Goal: Task Accomplishment & Management: Manage account settings

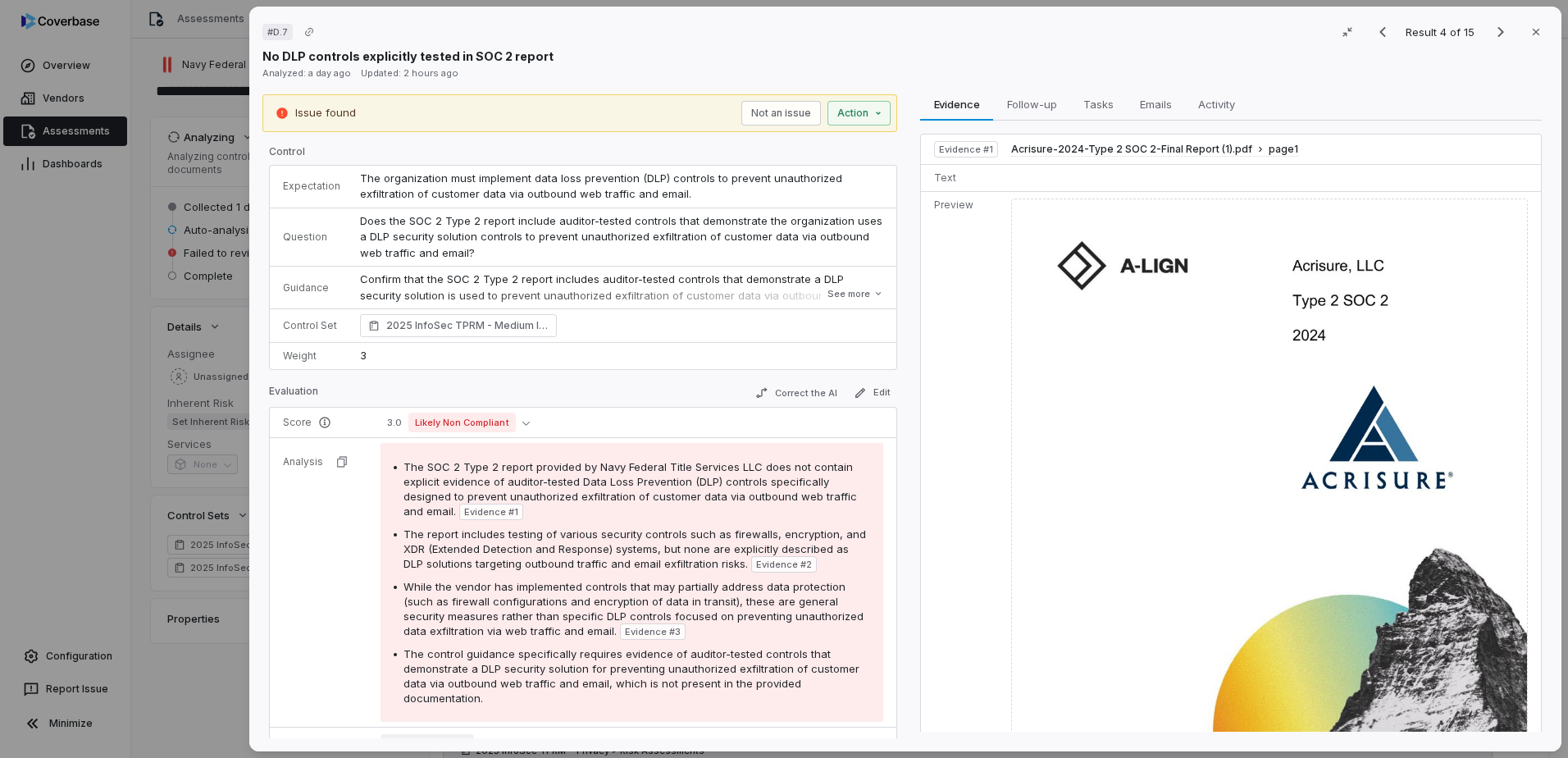
scroll to position [125, 0]
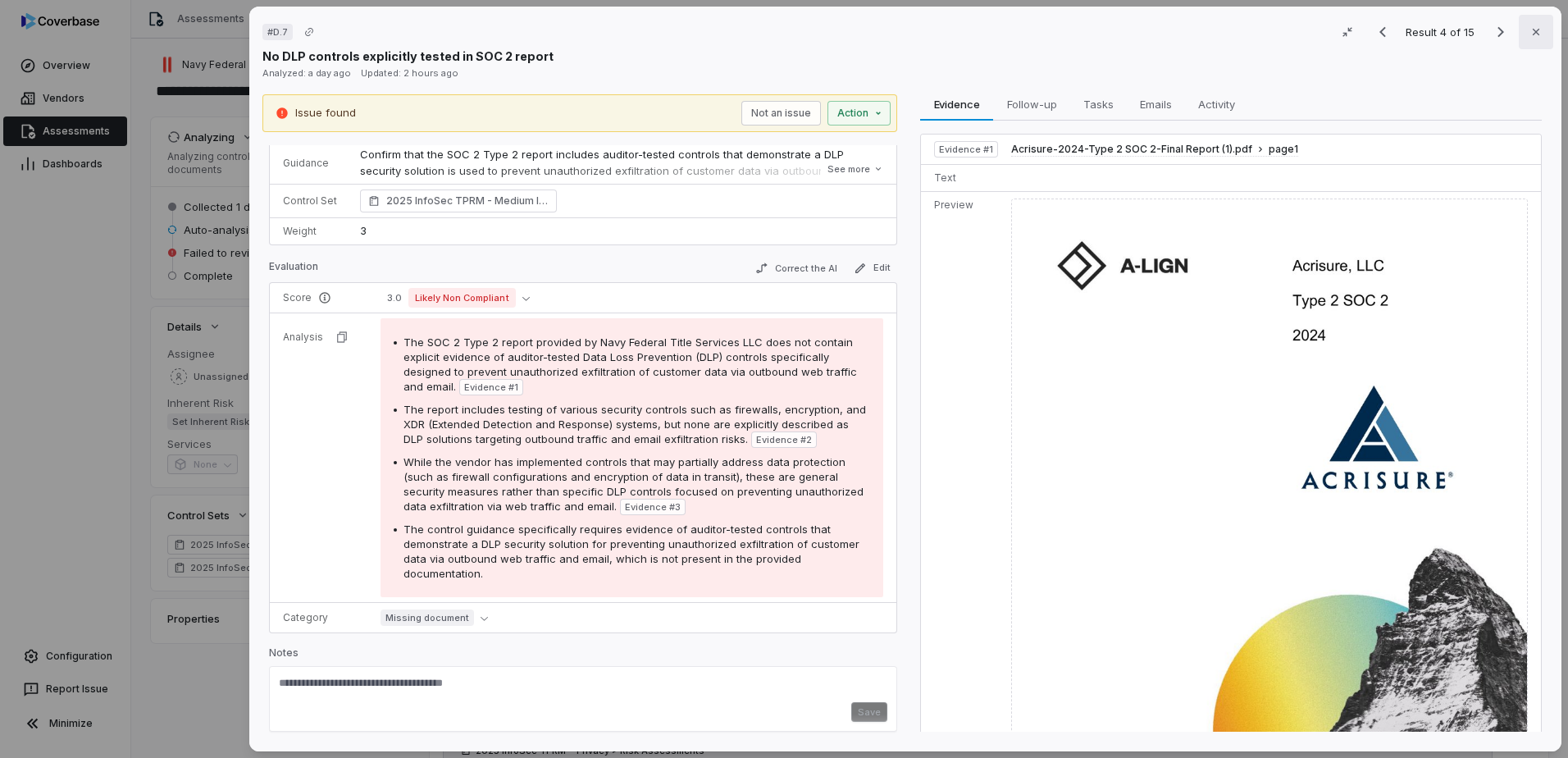
click at [1533, 40] on button "Close" at bounding box center [1536, 31] width 35 height 35
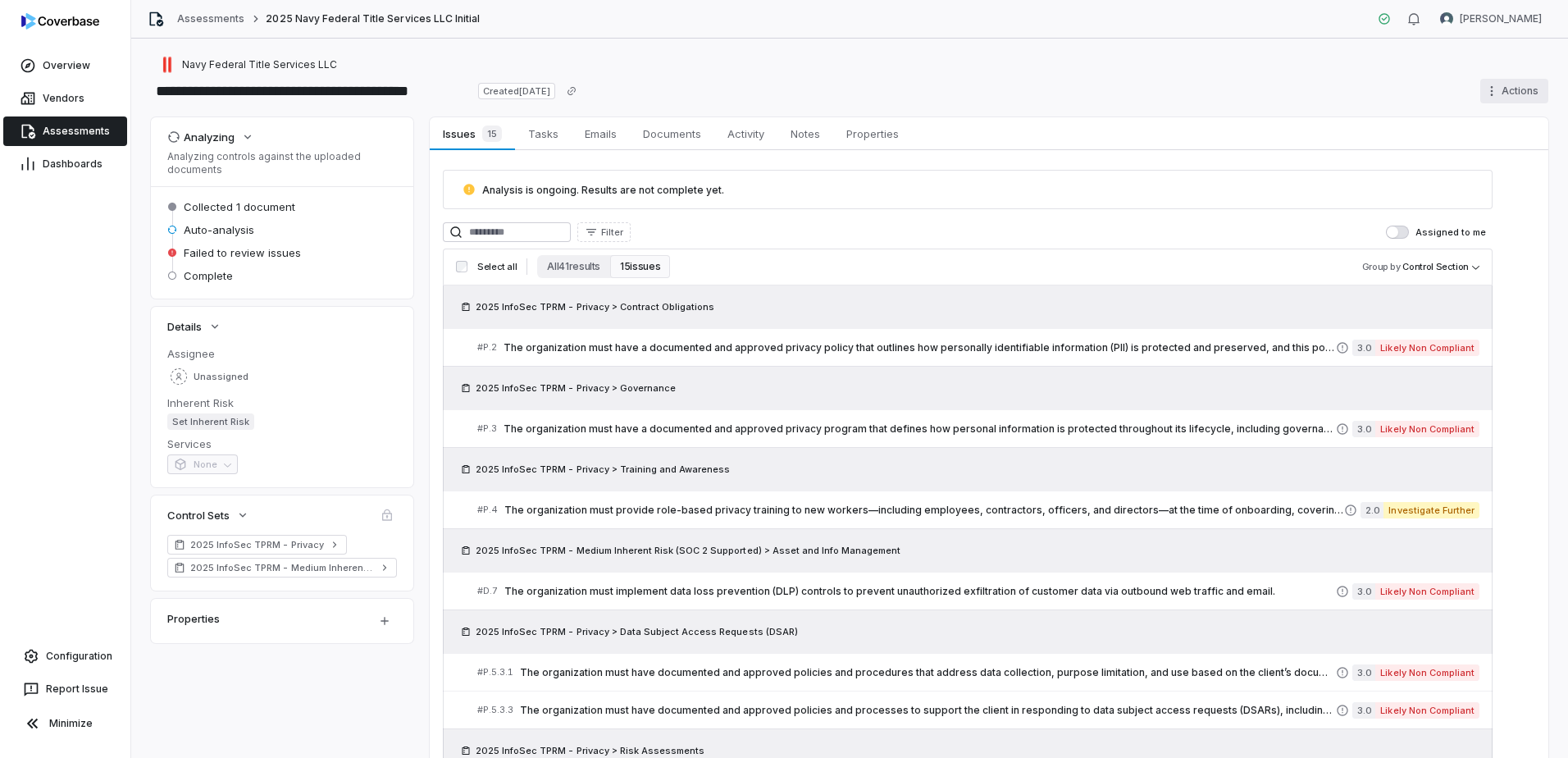
click at [1519, 90] on html "**********" at bounding box center [784, 379] width 1568 height 758
click at [84, 126] on html "**********" at bounding box center [784, 379] width 1568 height 758
click at [207, 14] on link "Assessments" at bounding box center [211, 19] width 68 height 14
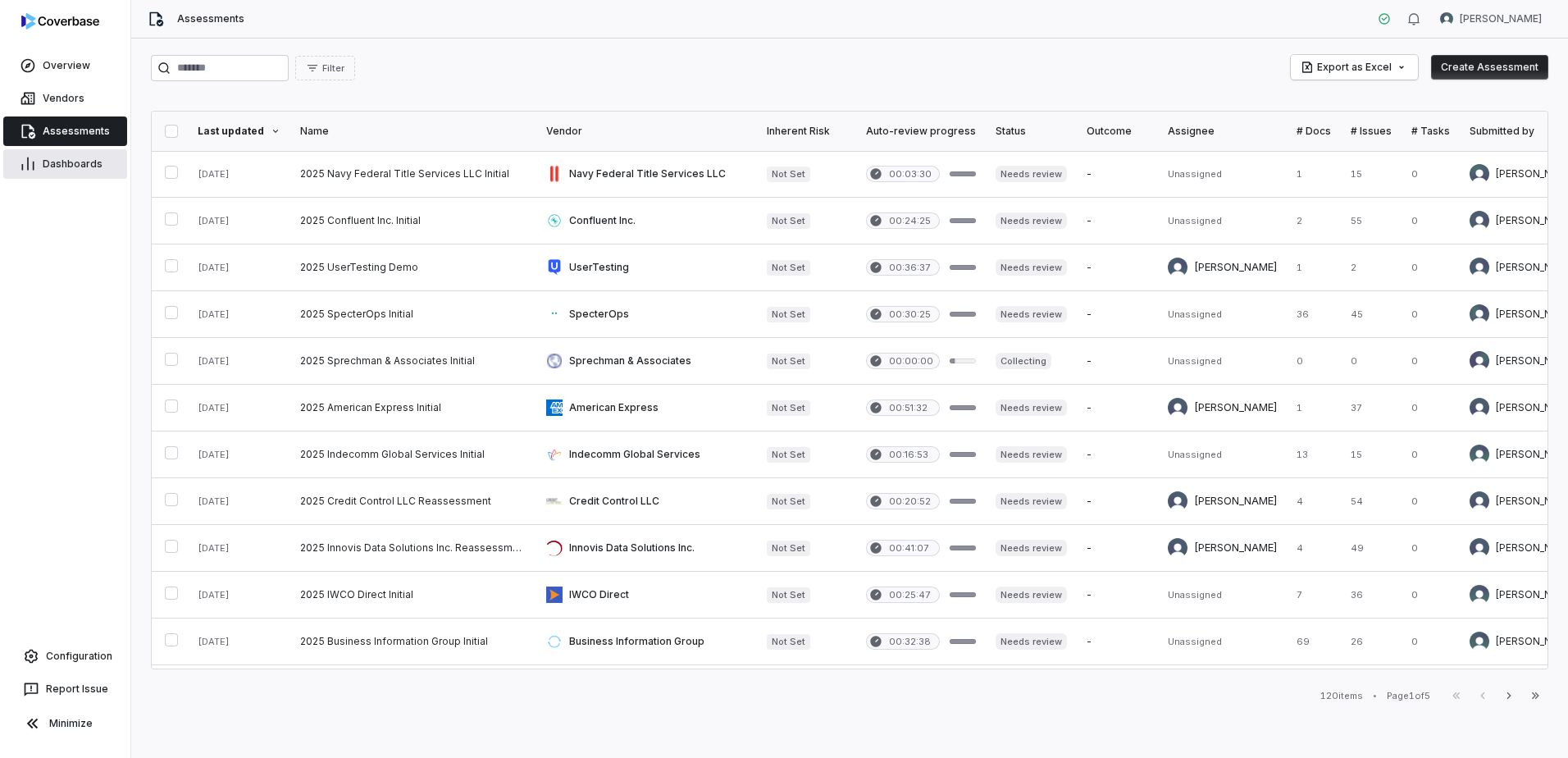
click at [63, 171] on link "Dashboards" at bounding box center [65, 164] width 124 height 30
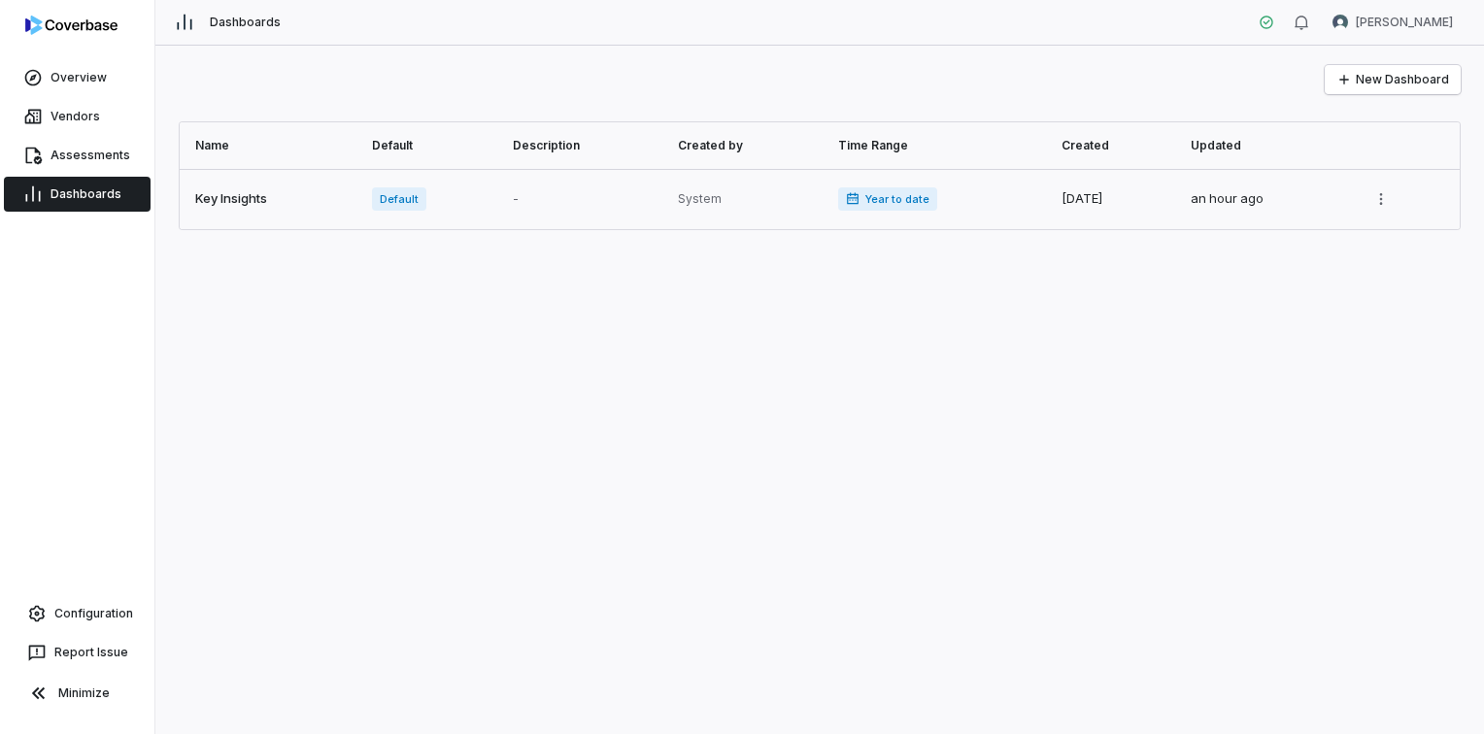
click at [231, 194] on link at bounding box center [270, 199] width 181 height 60
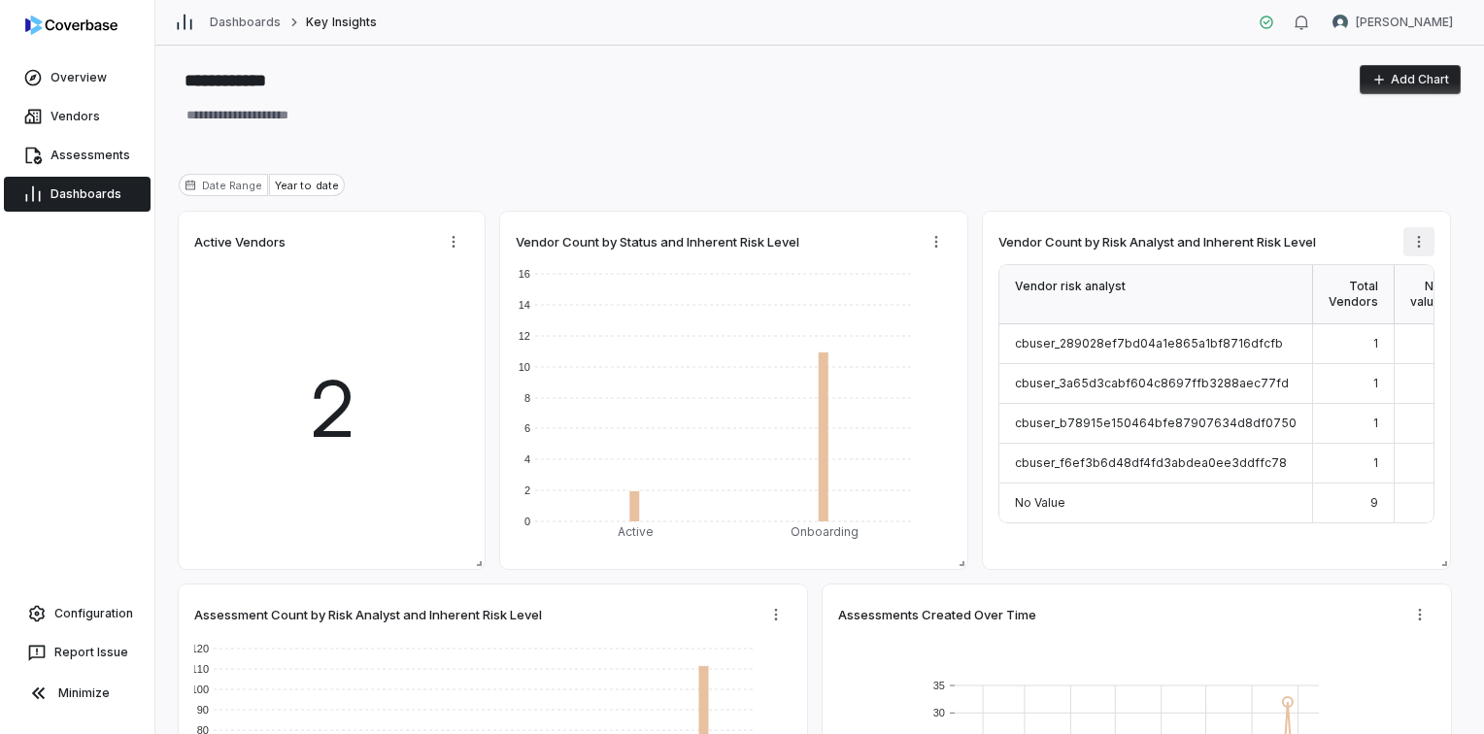
click at [1417, 251] on html "**********" at bounding box center [742, 367] width 1484 height 734
click at [1354, 270] on div "Edit" at bounding box center [1369, 283] width 195 height 31
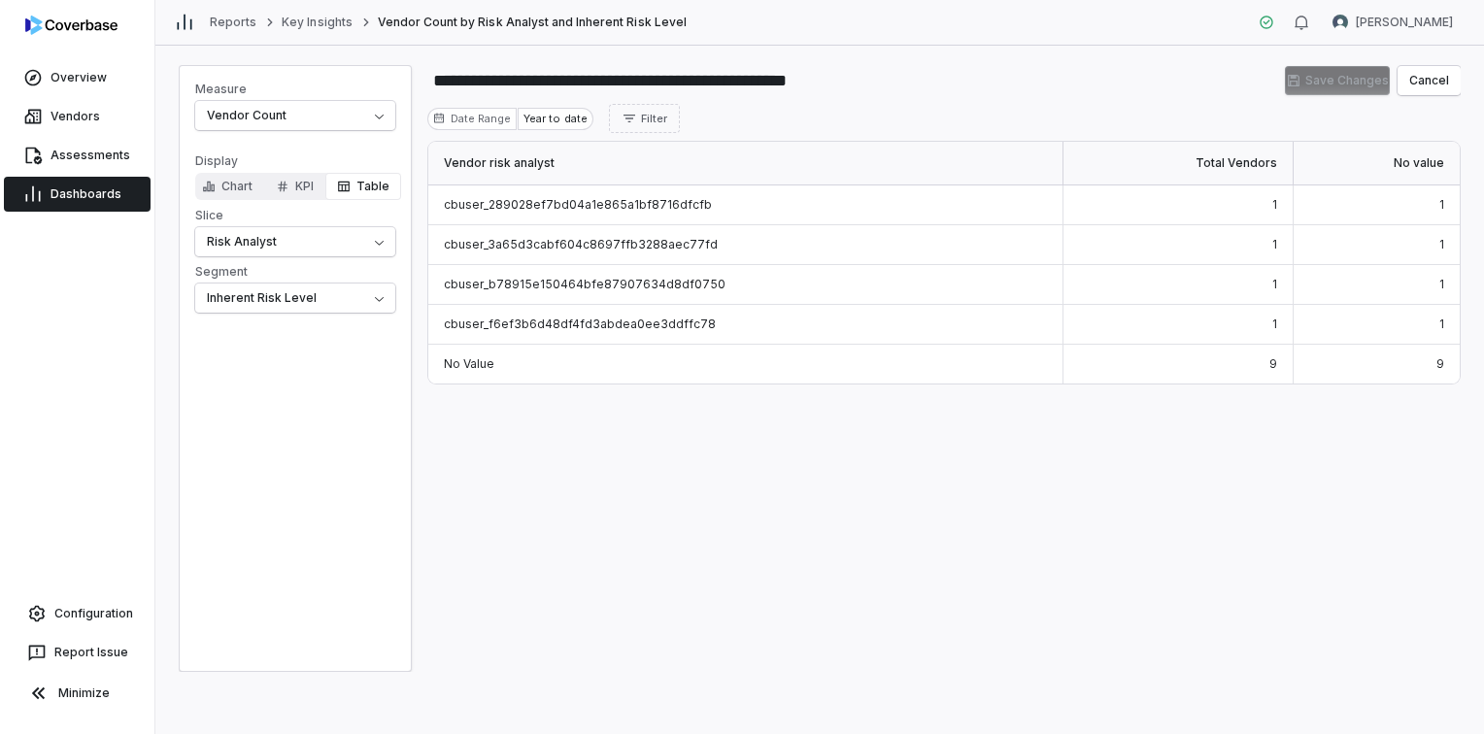
click at [1098, 479] on div "Vendor risk analyst Total Vendors No value cbuser_289028ef7bd04a1e865a1bf8716df…" at bounding box center [943, 406] width 1033 height 531
click at [99, 190] on span "Dashboards" at bounding box center [85, 194] width 71 height 16
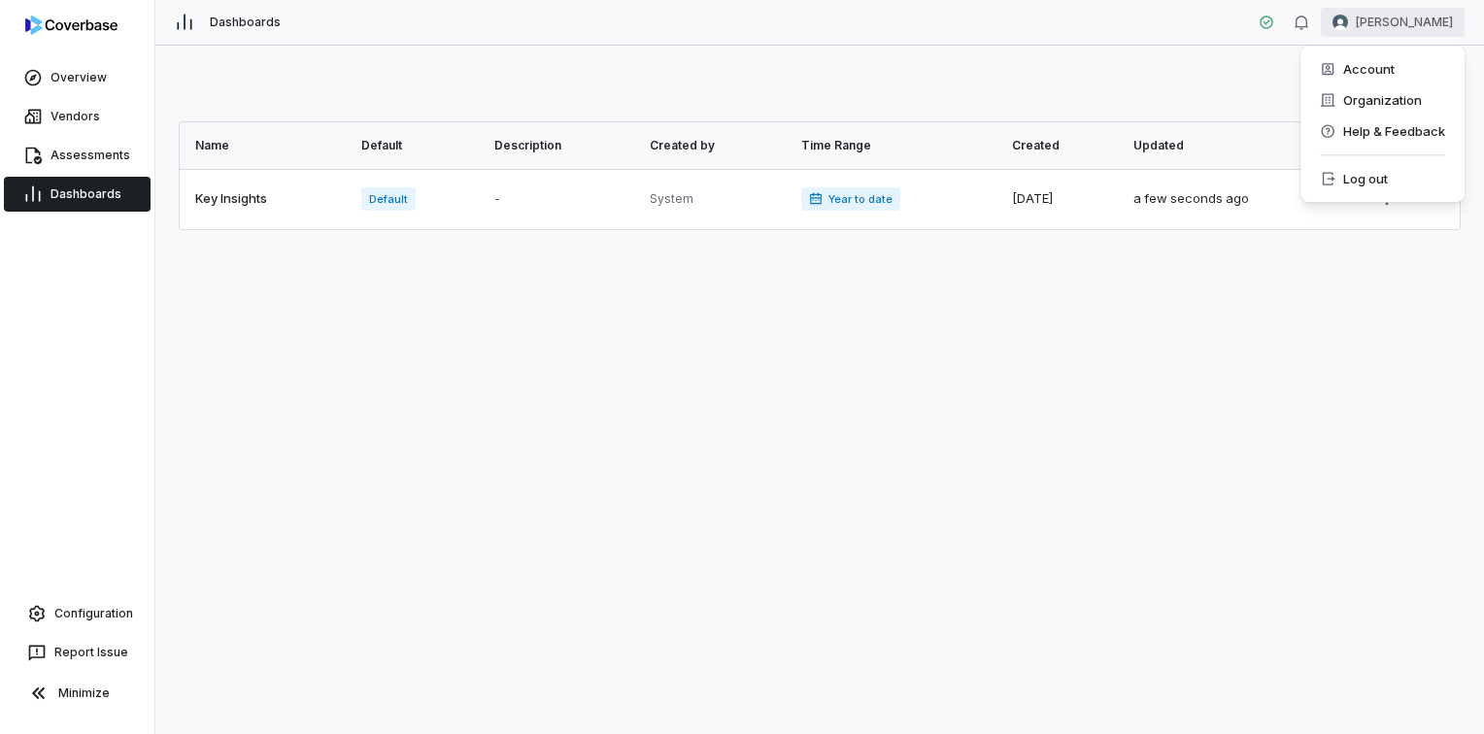
click at [1413, 23] on html "Overview Vendors Assessments Dashboards Configuration Report Issue Minimize Das…" at bounding box center [742, 367] width 1484 height 734
click at [1388, 64] on div "Account" at bounding box center [1382, 68] width 149 height 31
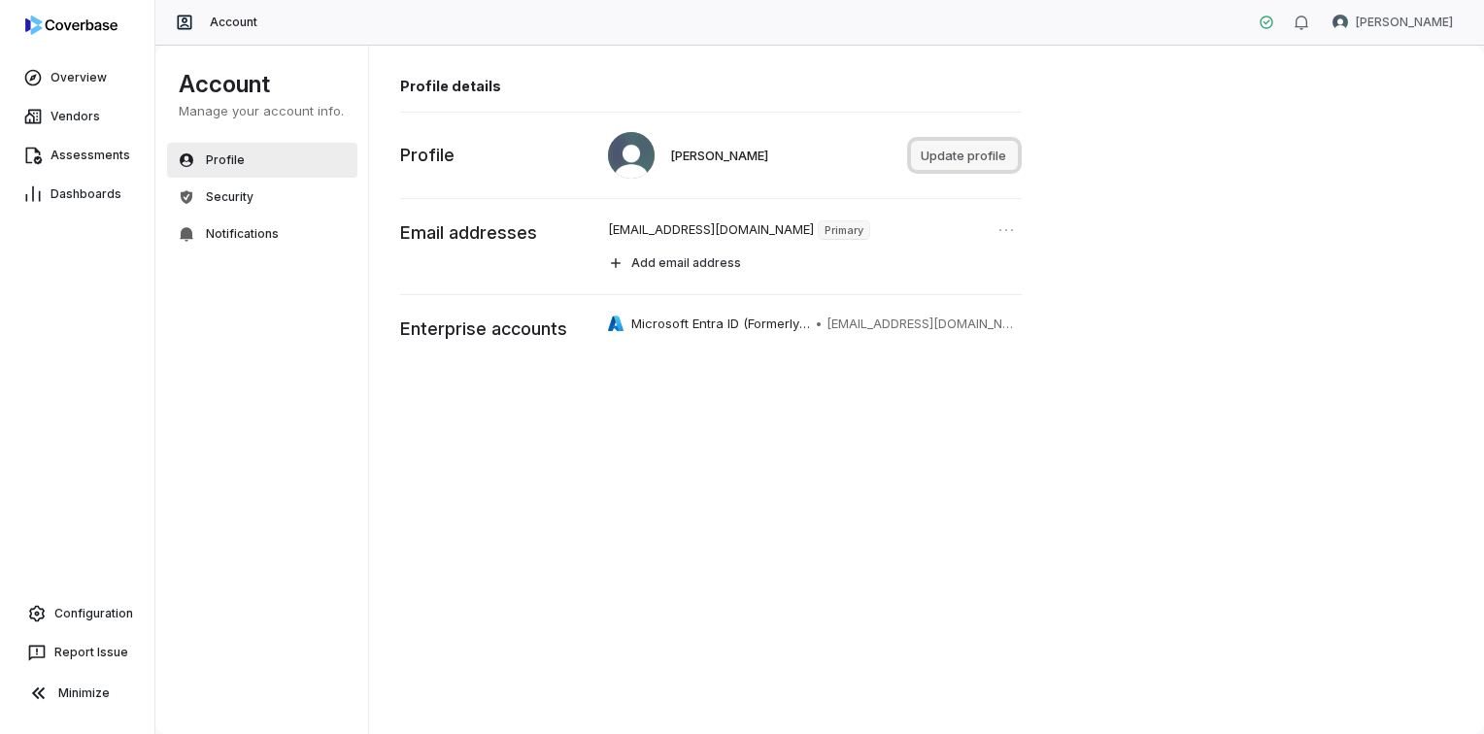
click at [985, 149] on button "Update profile" at bounding box center [964, 155] width 107 height 29
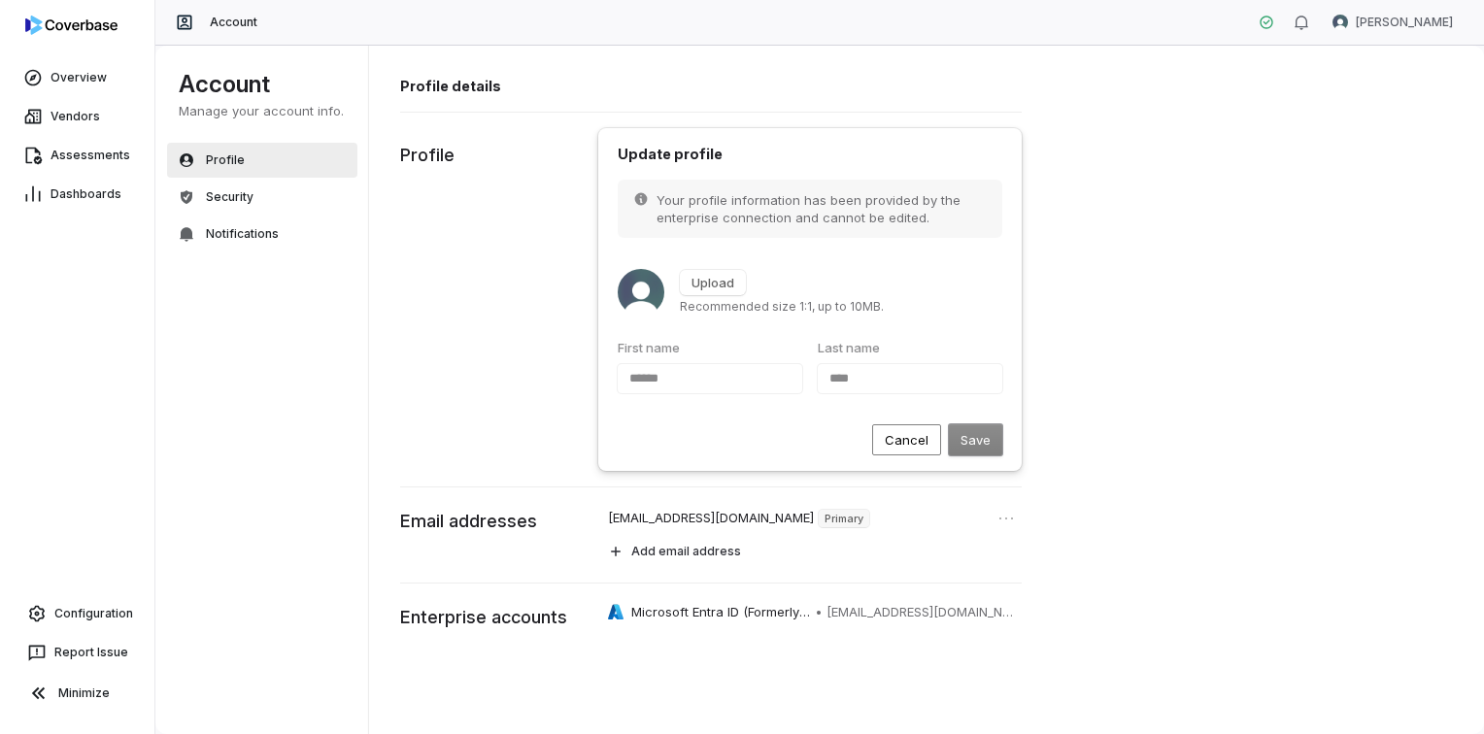
click at [667, 381] on div "First name ******" at bounding box center [710, 370] width 184 height 62
click at [893, 425] on button "Cancel" at bounding box center [906, 439] width 69 height 31
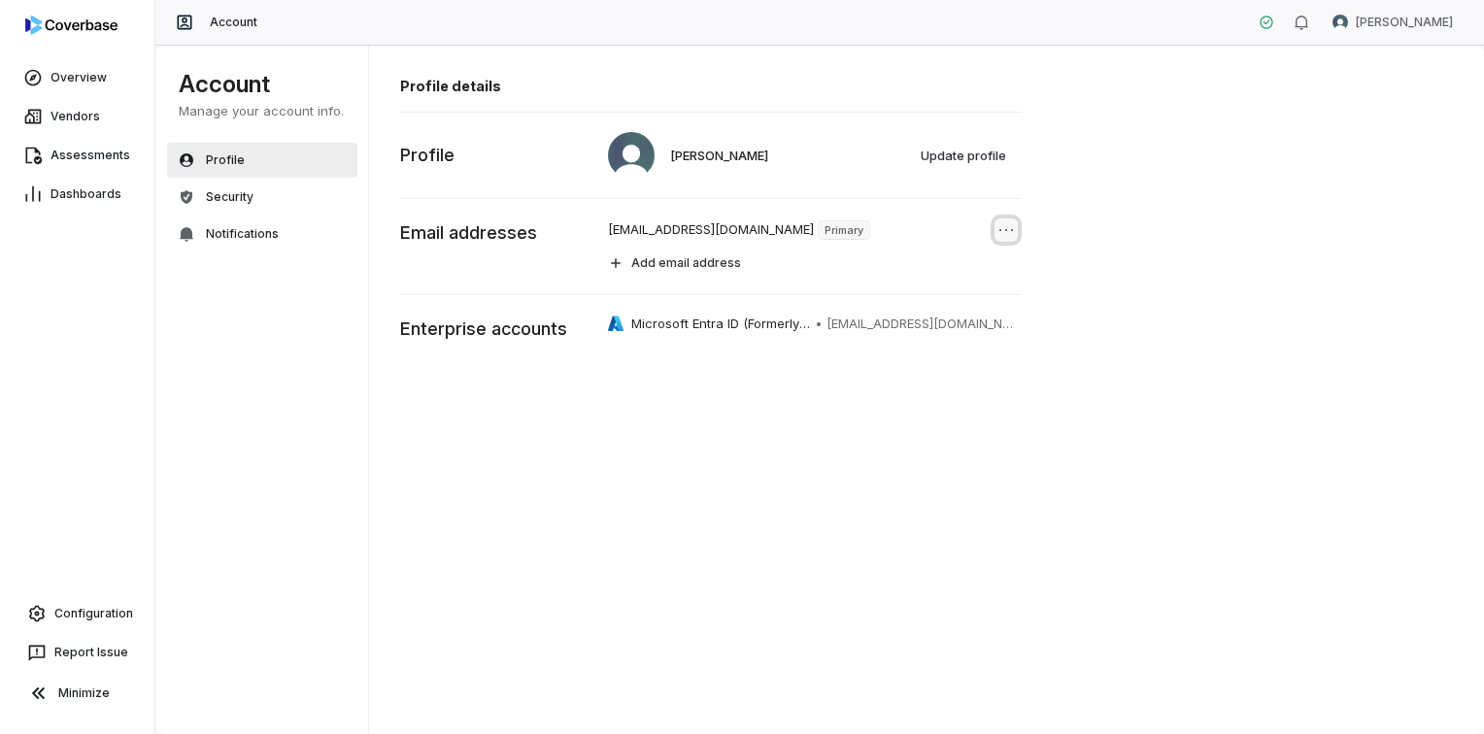
click at [1015, 229] on icon "Open menu" at bounding box center [1005, 229] width 19 height 19
click at [1169, 249] on div "Profile details [PERSON_NAME] Update profile Profile [PERSON_NAME][EMAIL_ADDRES…" at bounding box center [927, 390] width 1116 height 690
click at [264, 195] on button "Security" at bounding box center [262, 197] width 190 height 35
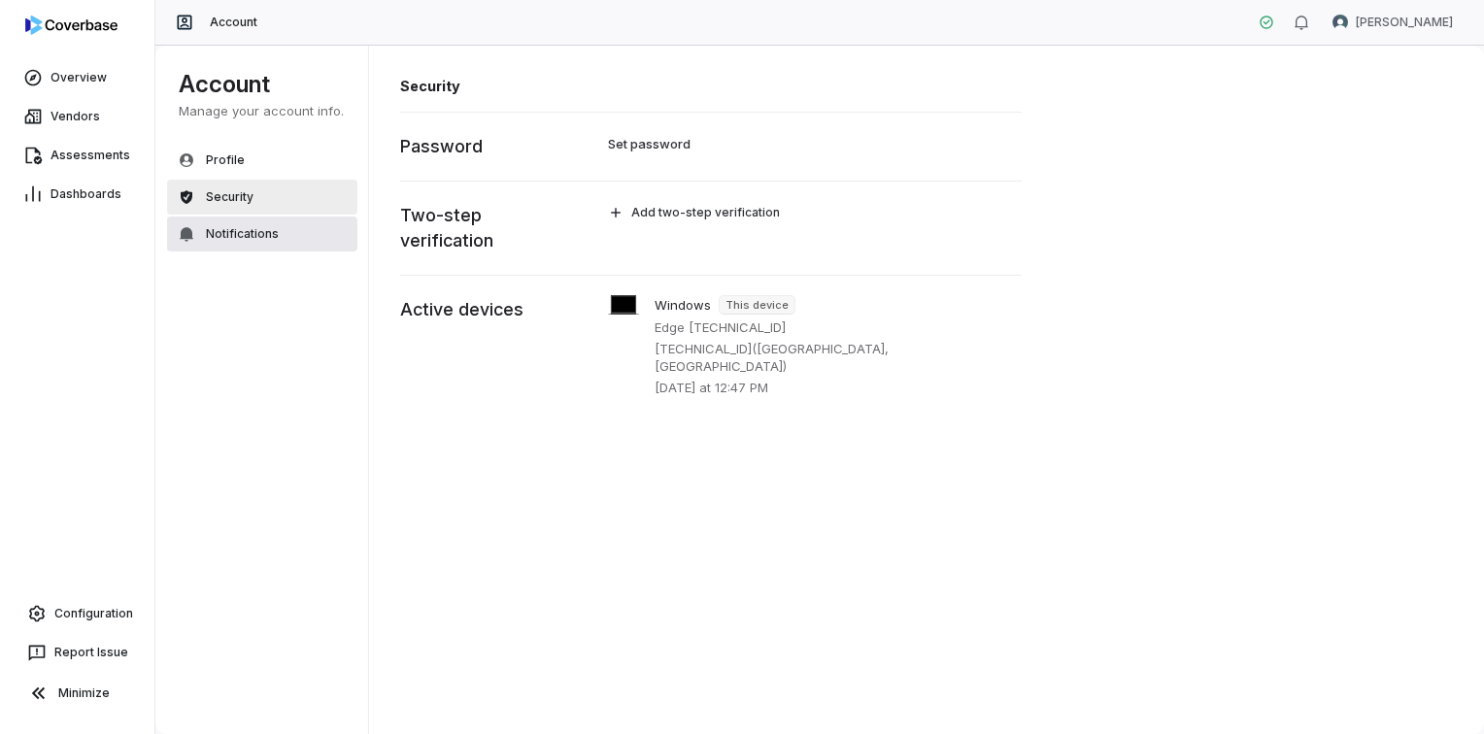
click at [278, 239] on button "Notifications" at bounding box center [262, 234] width 190 height 35
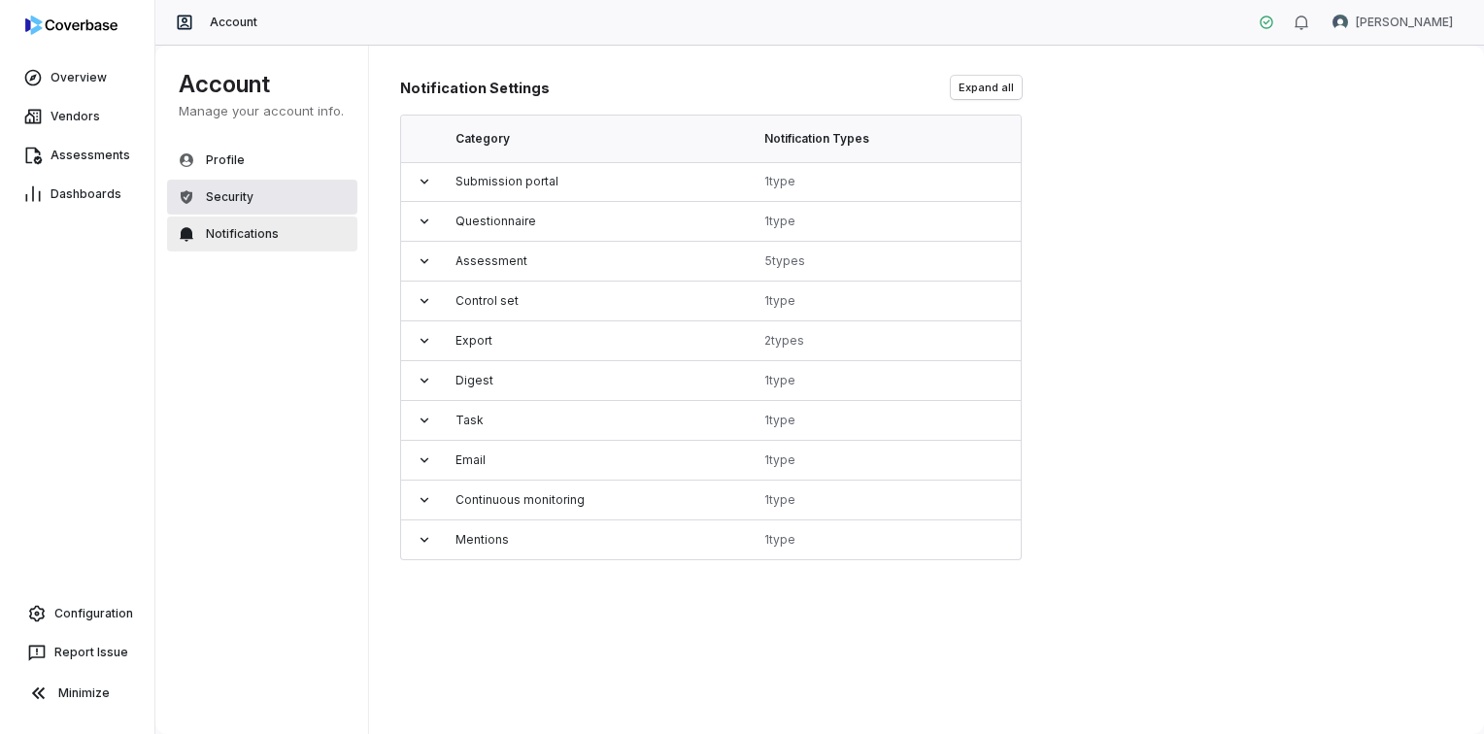
click at [245, 199] on span "Security" at bounding box center [230, 197] width 48 height 16
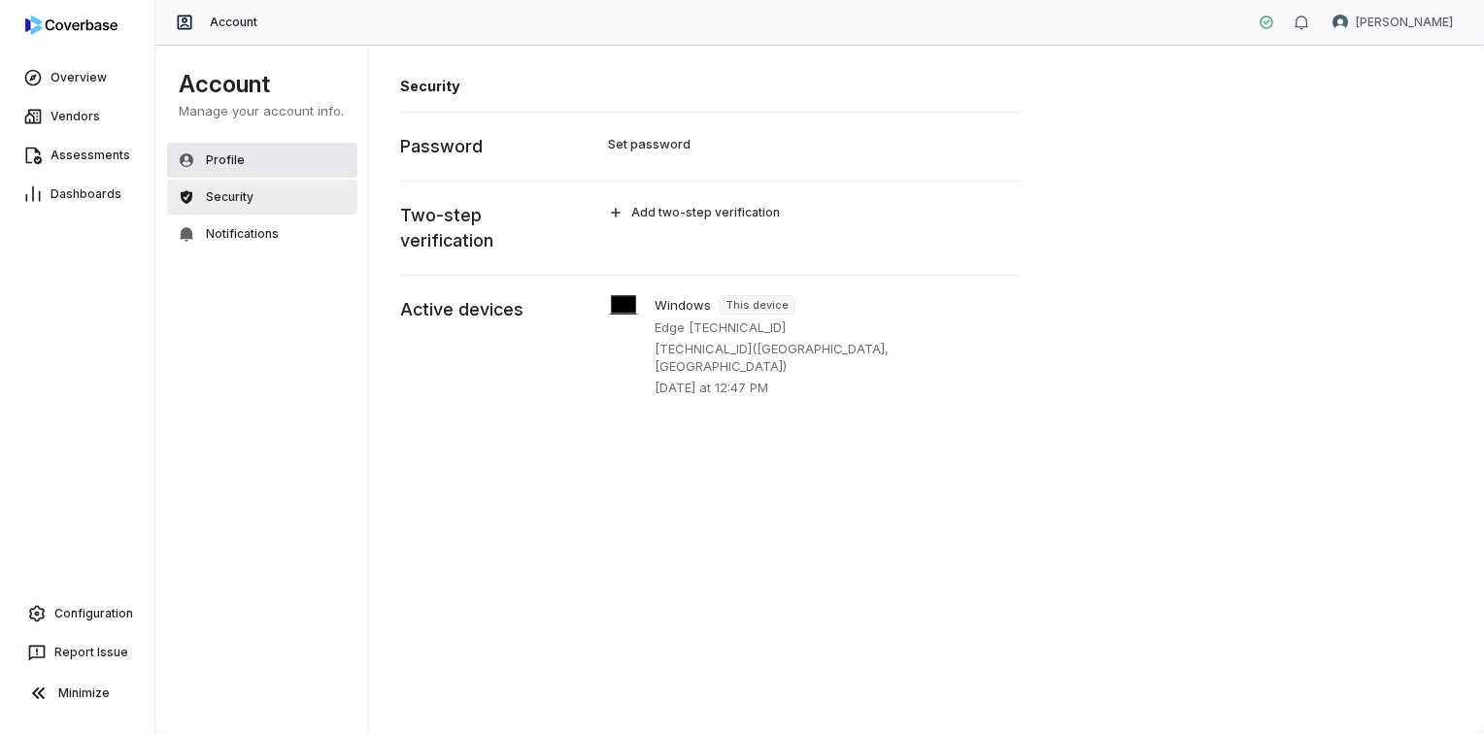
click at [226, 154] on span "Profile" at bounding box center [225, 160] width 39 height 16
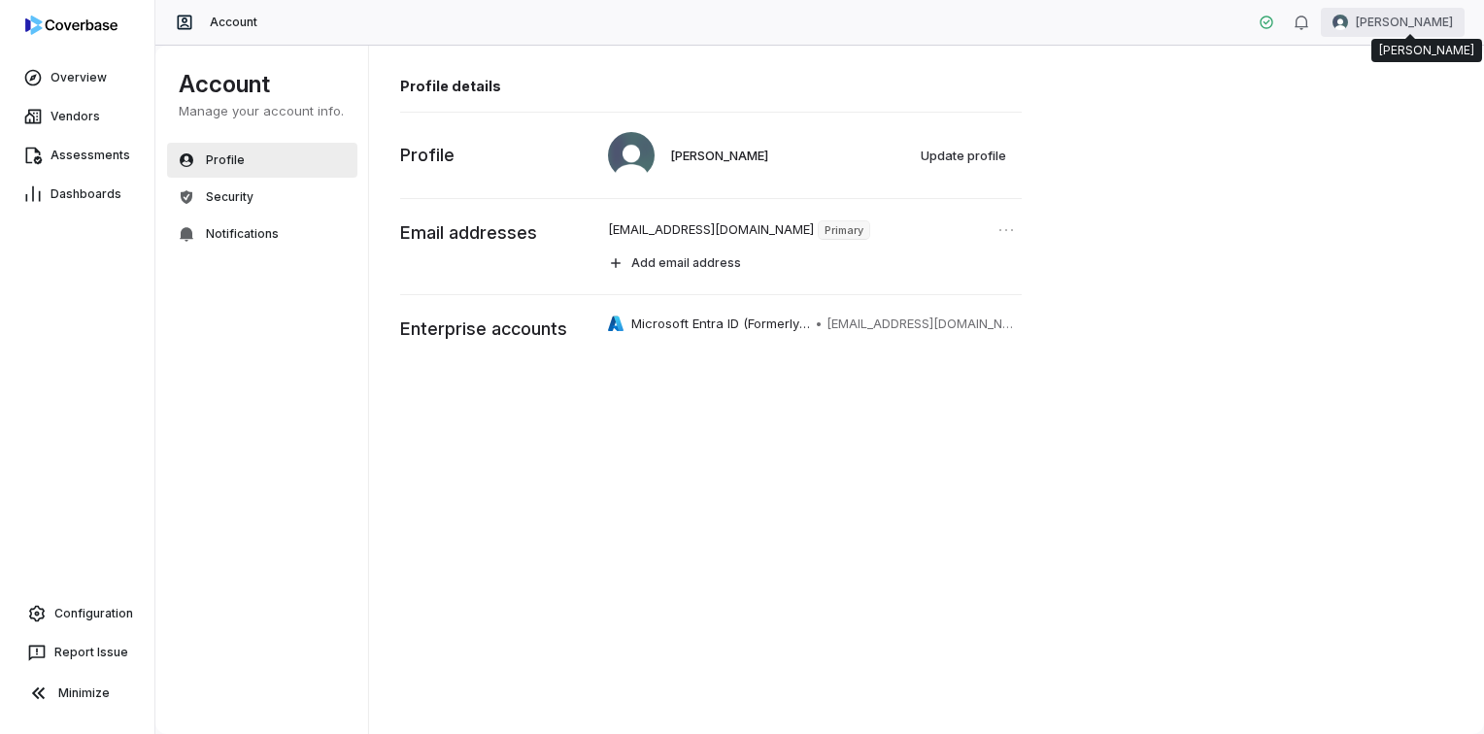
click at [1412, 15] on html "Overview Vendors Assessments Dashboards Configuration Report Issue Minimize Acc…" at bounding box center [742, 367] width 1484 height 734
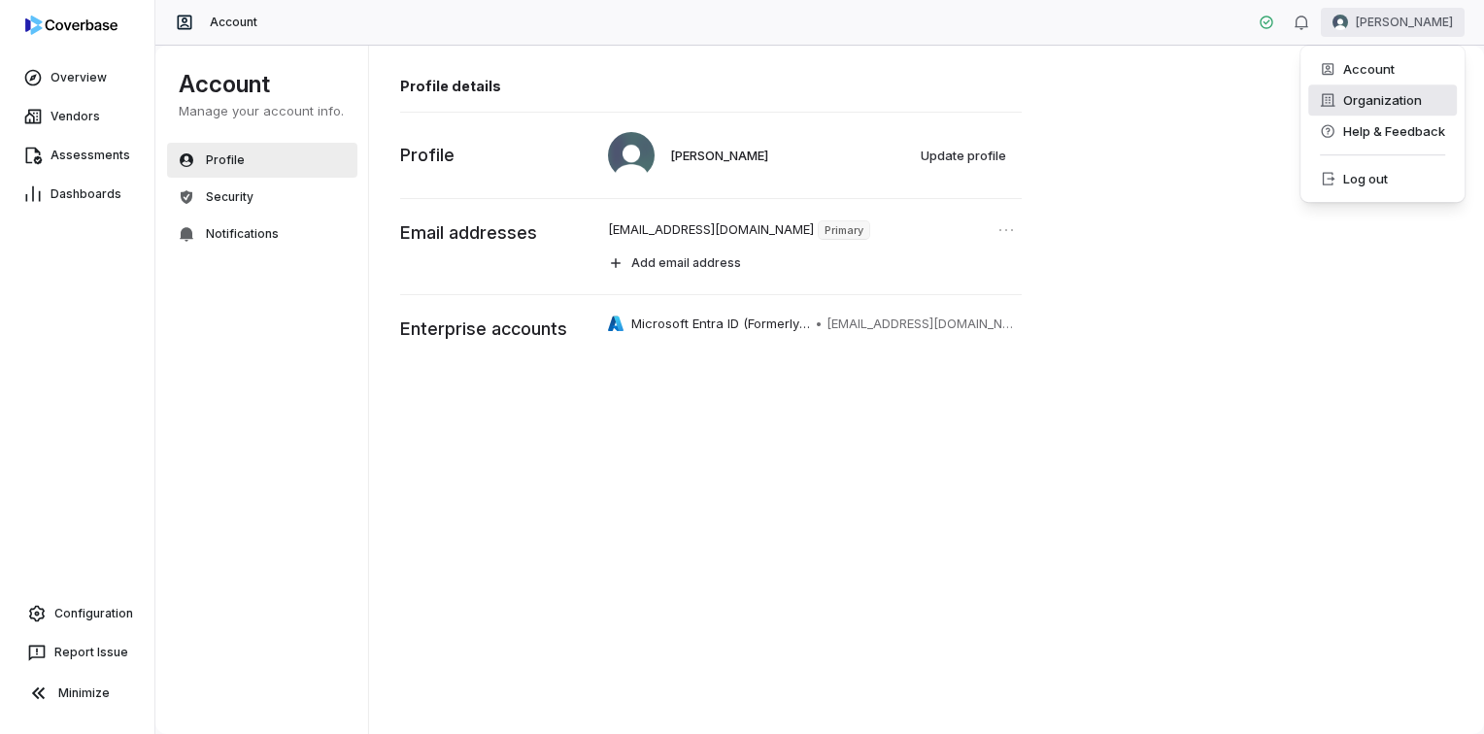
click at [1369, 93] on div "Organization" at bounding box center [1382, 99] width 149 height 31
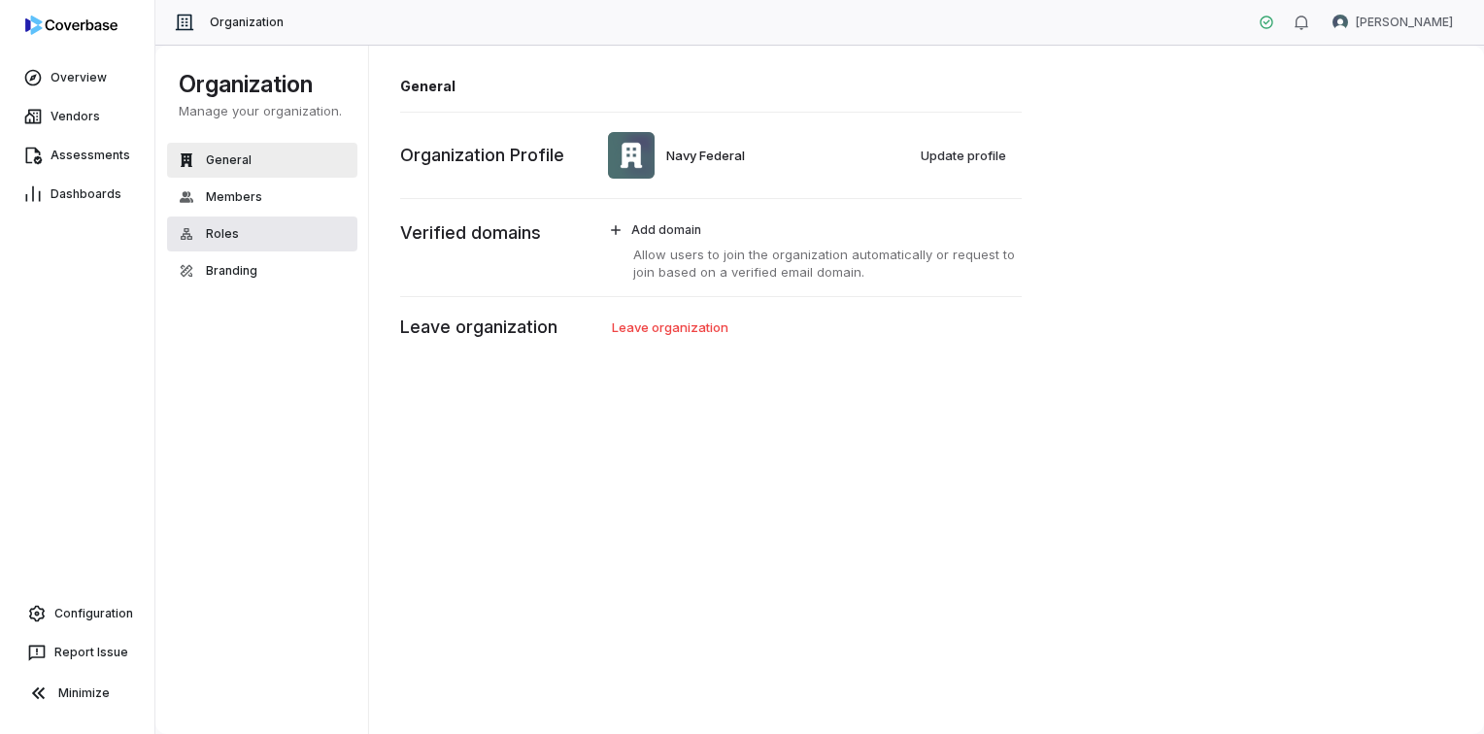
click at [227, 233] on span "Roles" at bounding box center [222, 234] width 33 height 16
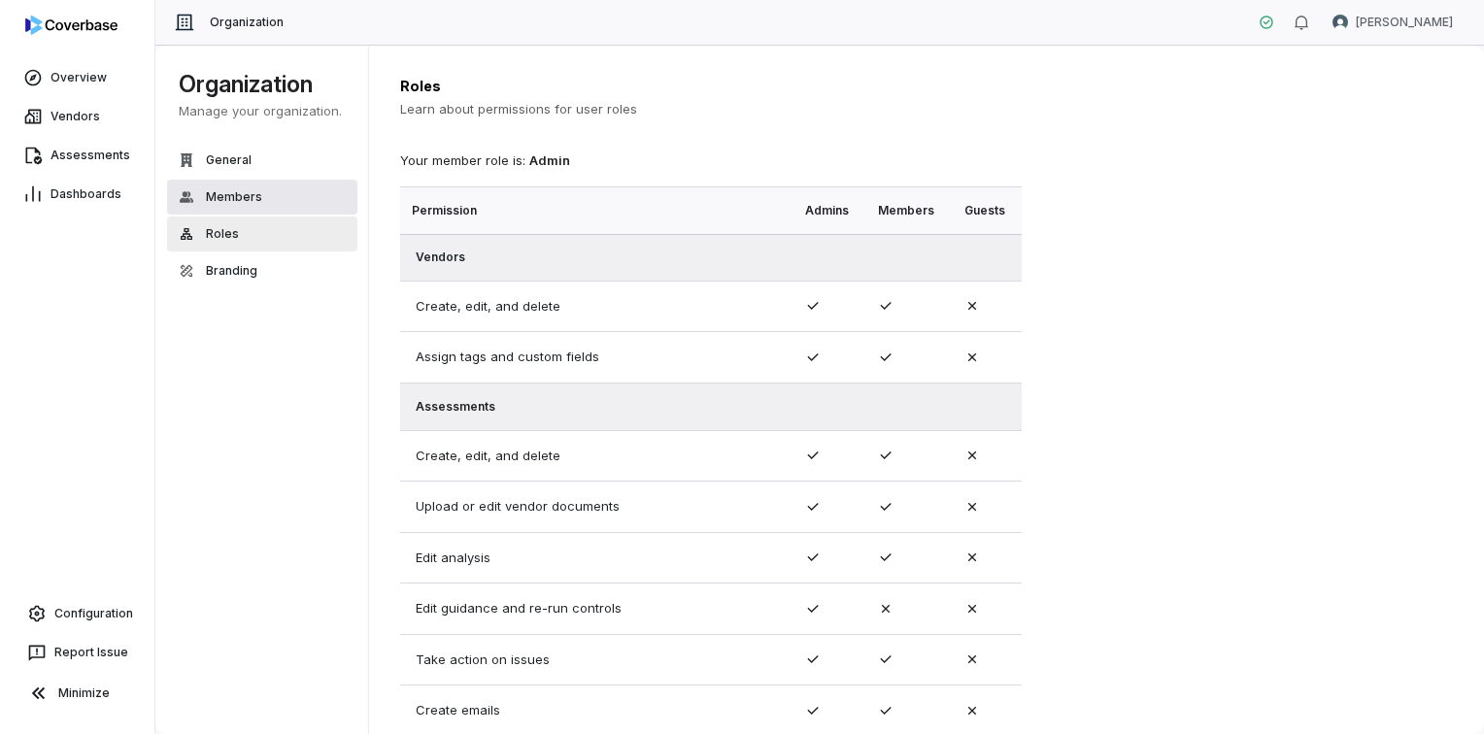
click at [264, 193] on button "Members" at bounding box center [262, 197] width 190 height 35
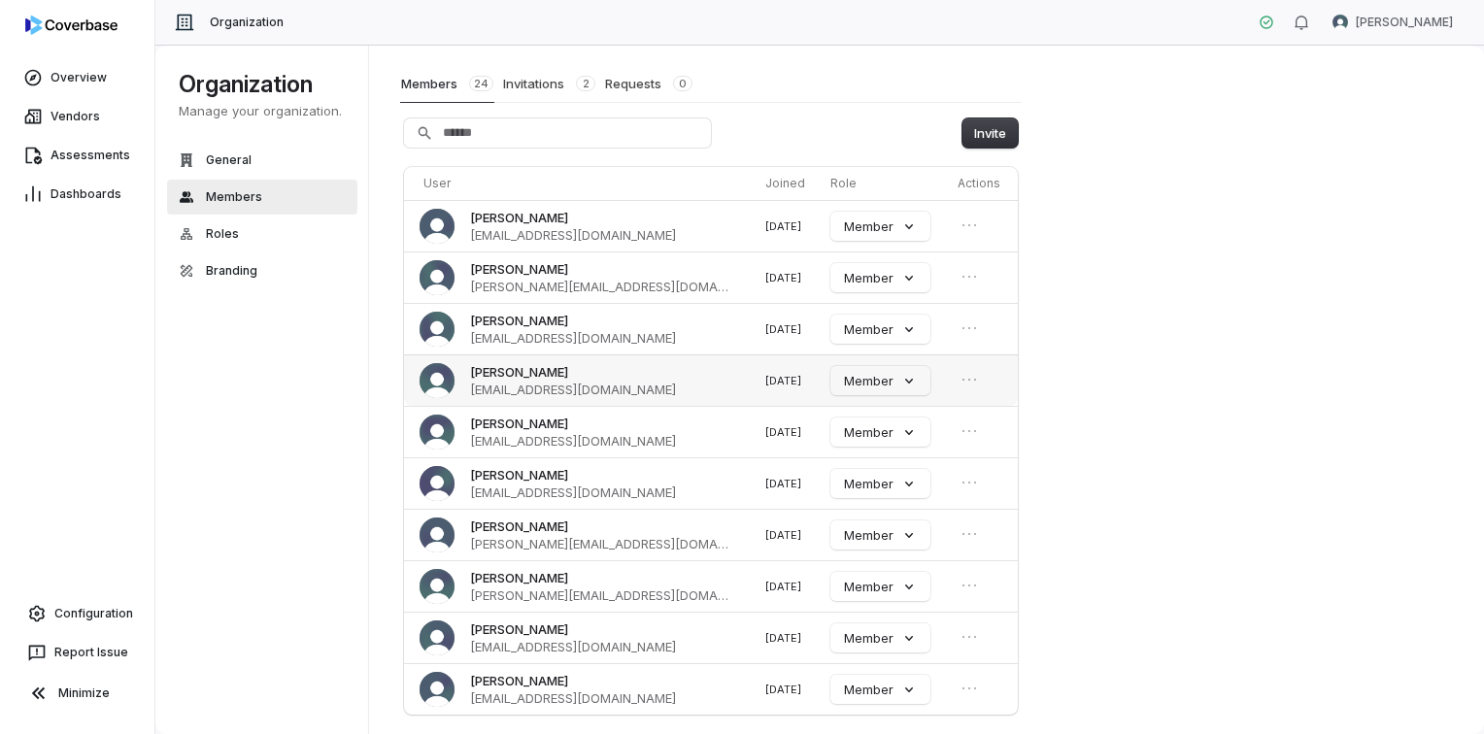
scroll to position [95, 0]
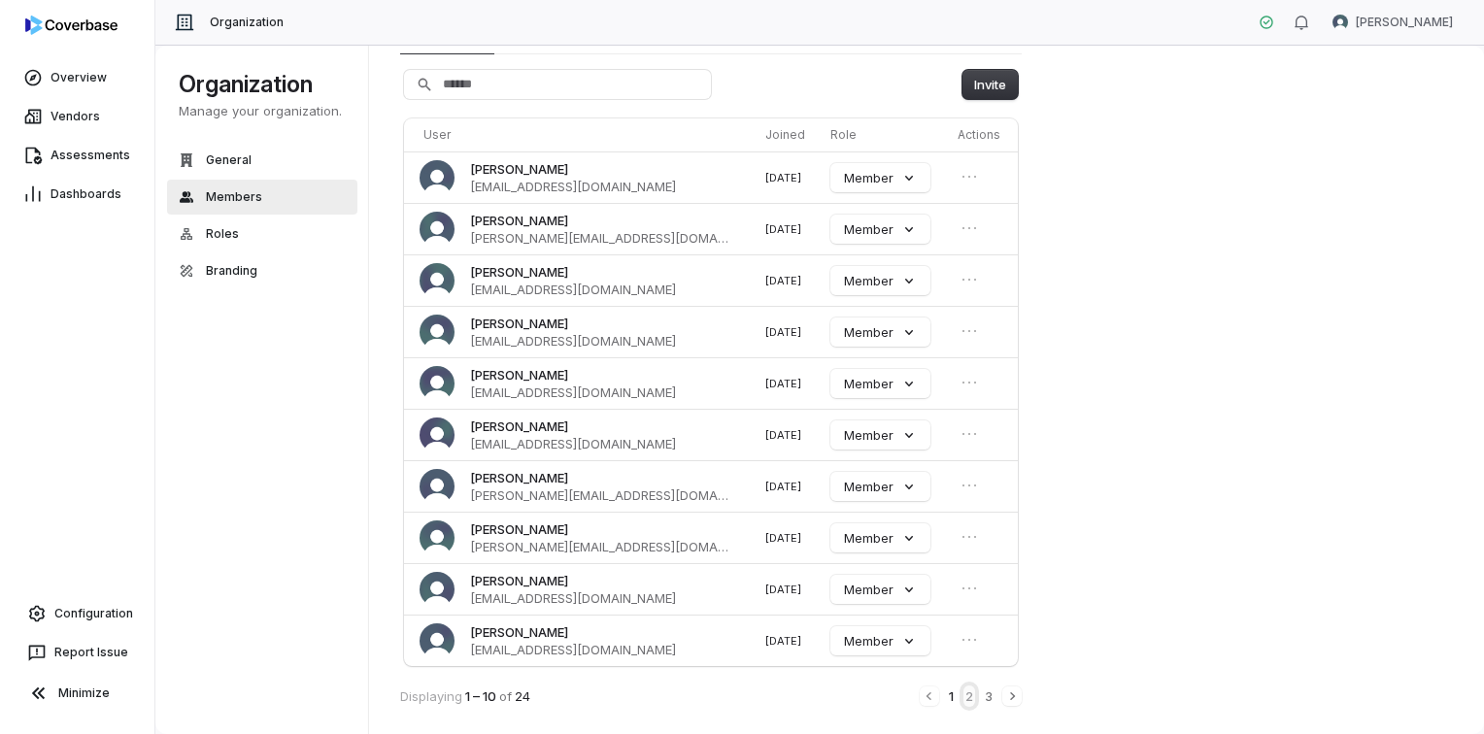
click at [963, 689] on button "2" at bounding box center [969, 695] width 12 height 21
click at [967, 488] on icon "Open menu" at bounding box center [968, 485] width 19 height 19
click at [552, 490] on span "[PERSON_NAME][EMAIL_ADDRESS][DOMAIN_NAME]" at bounding box center [600, 494] width 260 height 17
click at [497, 477] on span "[PERSON_NAME]" at bounding box center [519, 477] width 98 height 17
drag, startPoint x: 481, startPoint y: 474, endPoint x: 443, endPoint y: 483, distance: 38.9
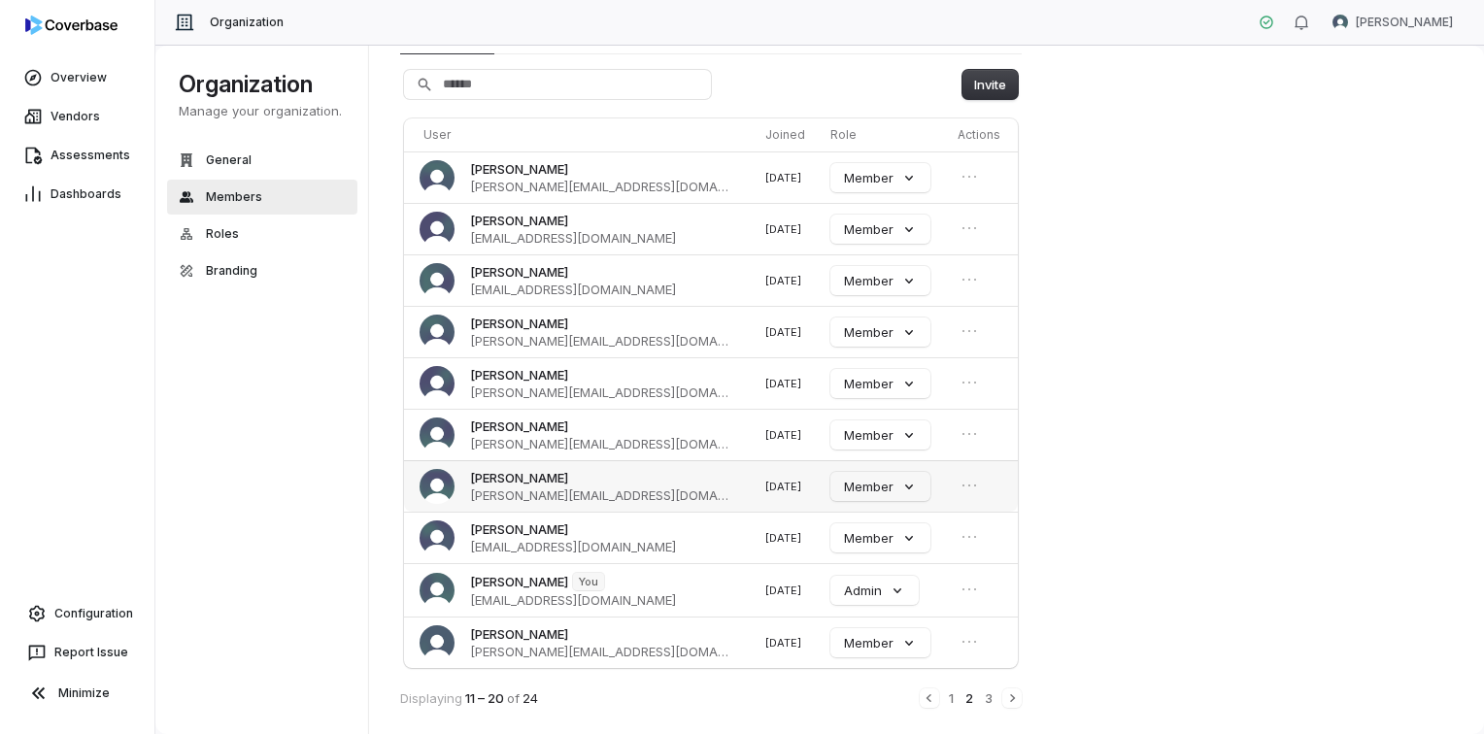
click at [481, 475] on span "[PERSON_NAME]" at bounding box center [519, 477] width 98 height 17
click at [443, 484] on img at bounding box center [436, 486] width 35 height 35
click at [493, 483] on span "[PERSON_NAME]" at bounding box center [519, 477] width 98 height 17
click at [500, 482] on span "[PERSON_NAME]" at bounding box center [519, 477] width 98 height 17
click at [966, 478] on icon "Open menu" at bounding box center [968, 485] width 19 height 19
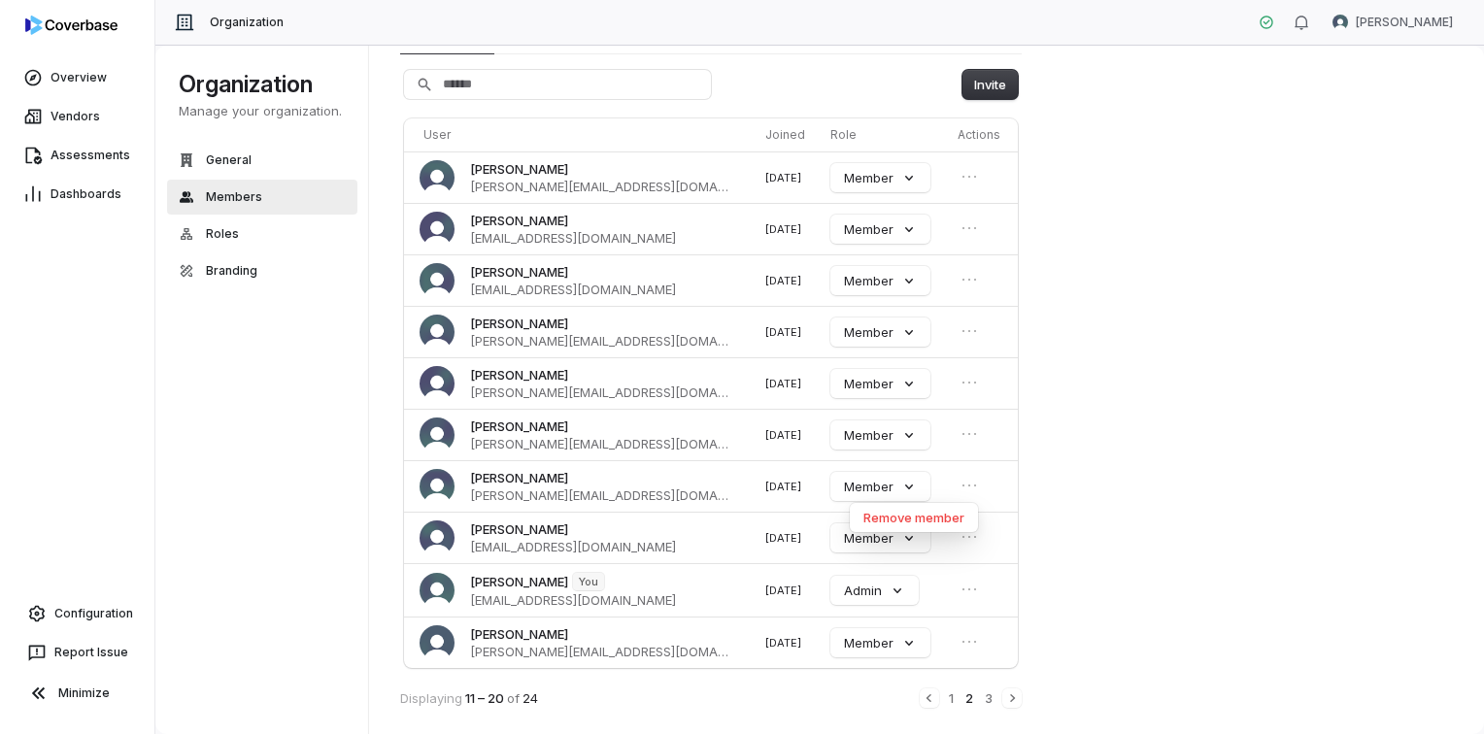
click at [1286, 439] on div "Members Members 24 Invitations 2 Requests 0 Invite User Joined Role Actions [PE…" at bounding box center [927, 390] width 1116 height 690
click at [985, 692] on button "3" at bounding box center [989, 697] width 12 height 21
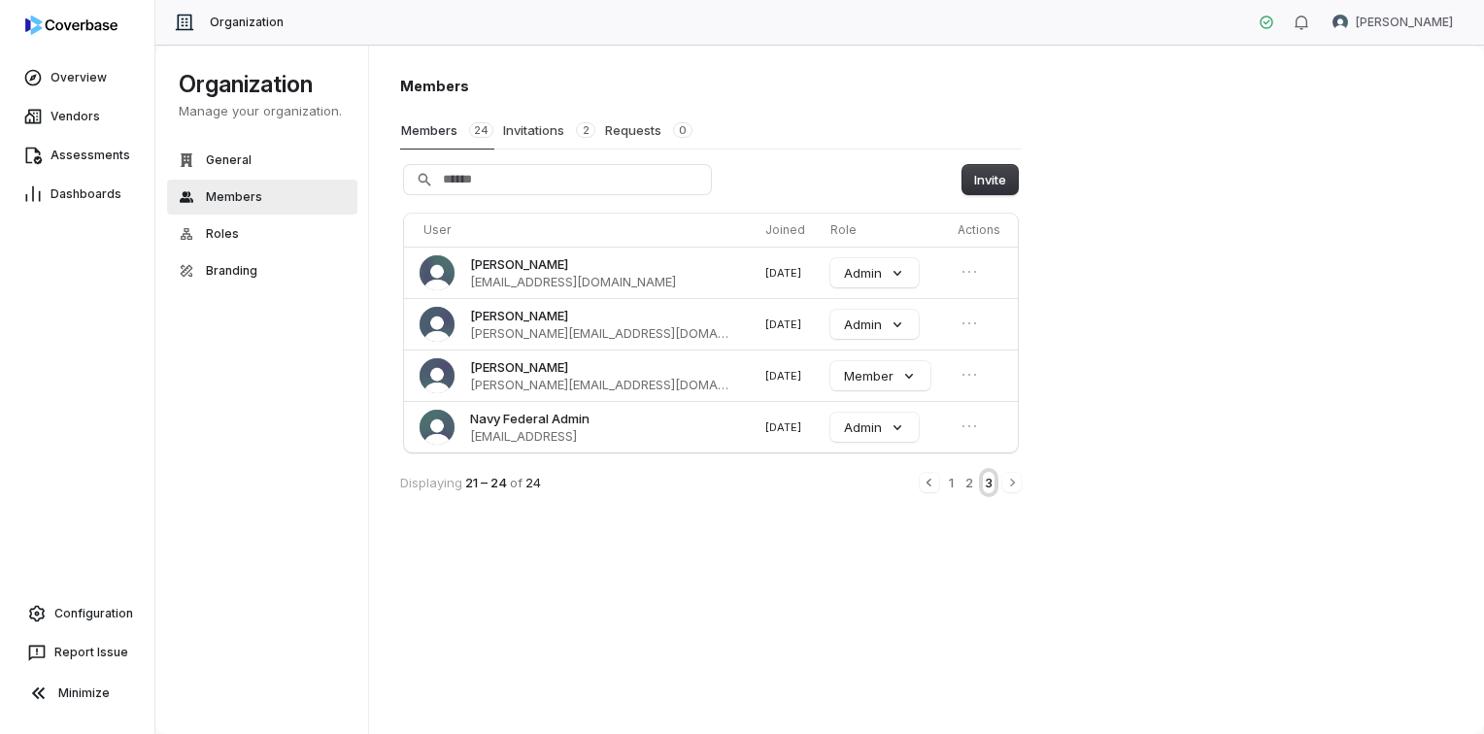
scroll to position [0, 0]
click at [964, 484] on button "2" at bounding box center [969, 482] width 12 height 21
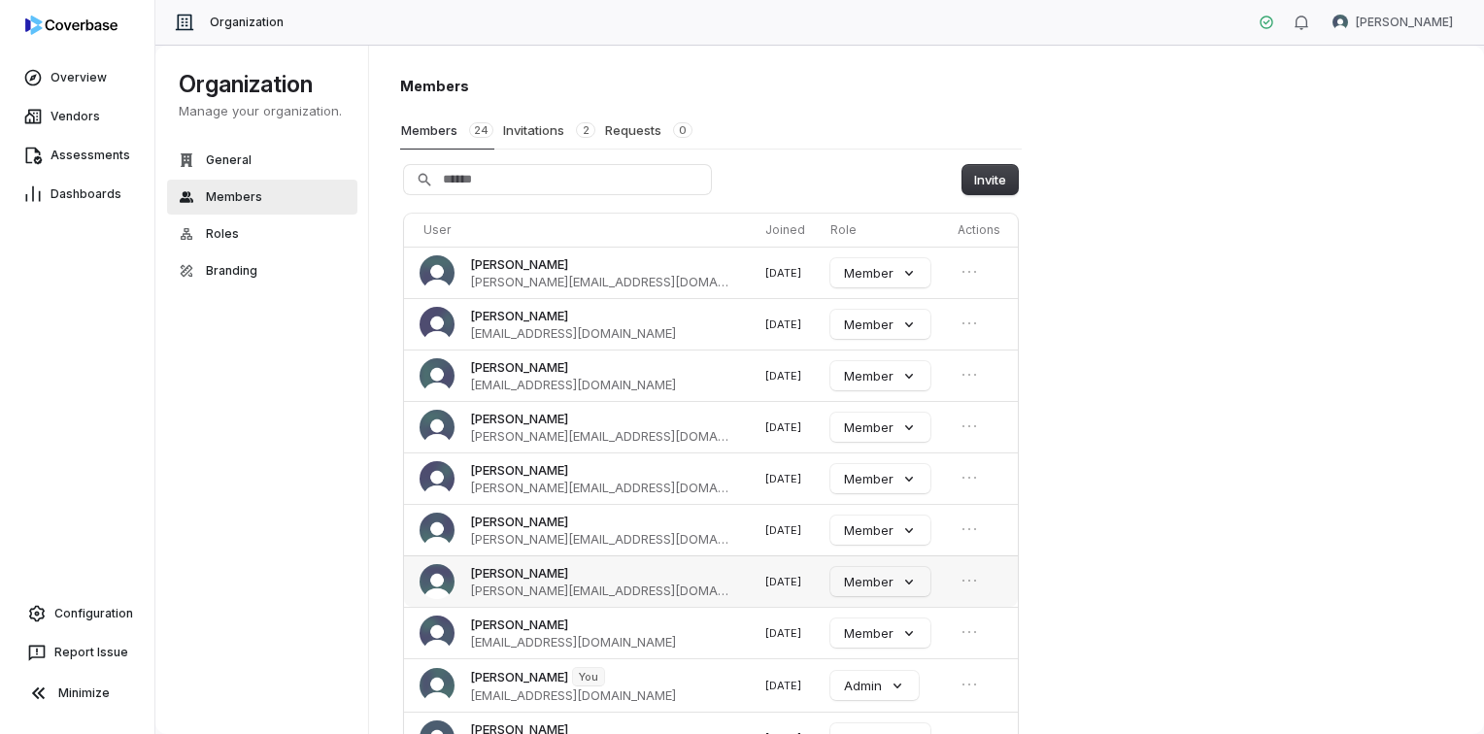
click at [566, 575] on span "[PERSON_NAME]" at bounding box center [600, 572] width 260 height 17
click at [419, 579] on img at bounding box center [436, 581] width 35 height 35
click at [549, 130] on button "Invitations 2" at bounding box center [549, 130] width 94 height 37
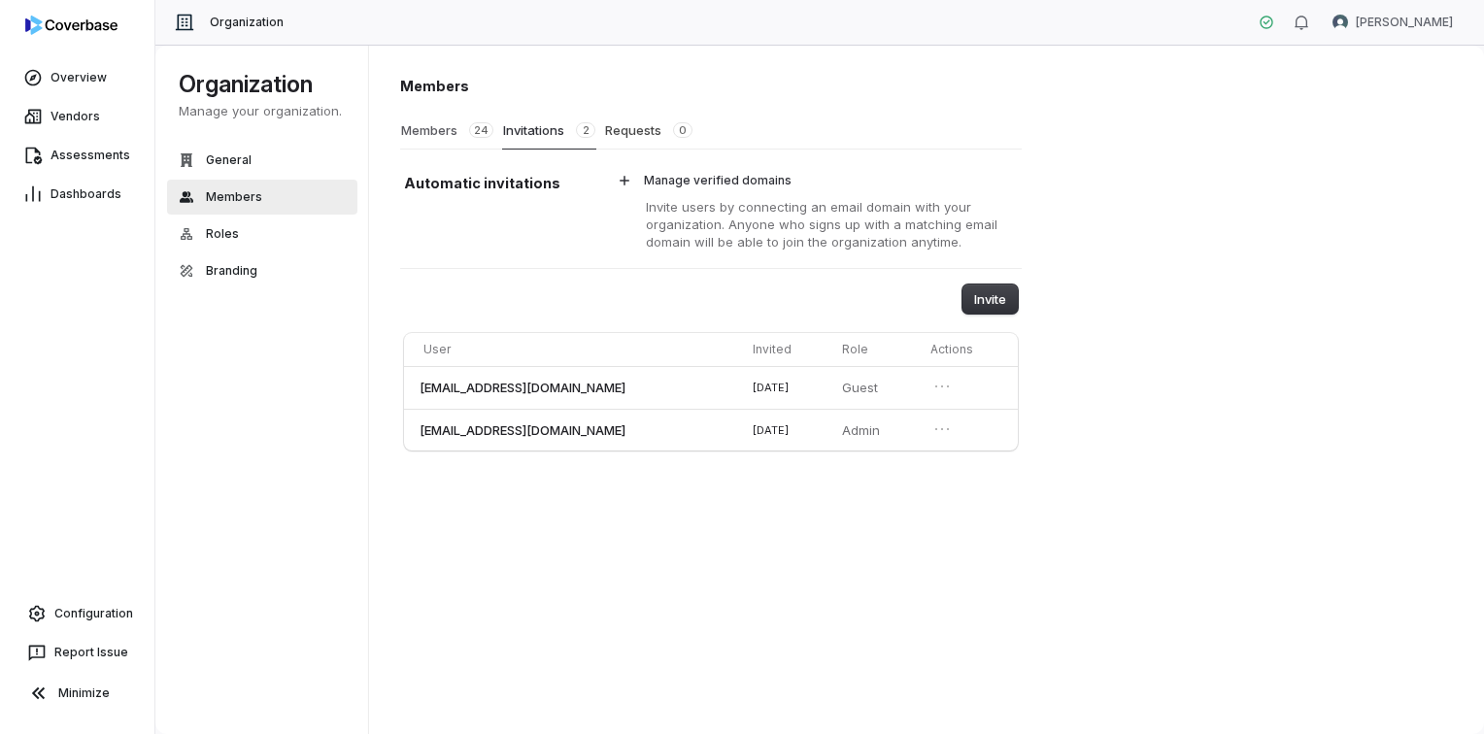
click at [445, 134] on button "Members 24" at bounding box center [447, 130] width 94 height 37
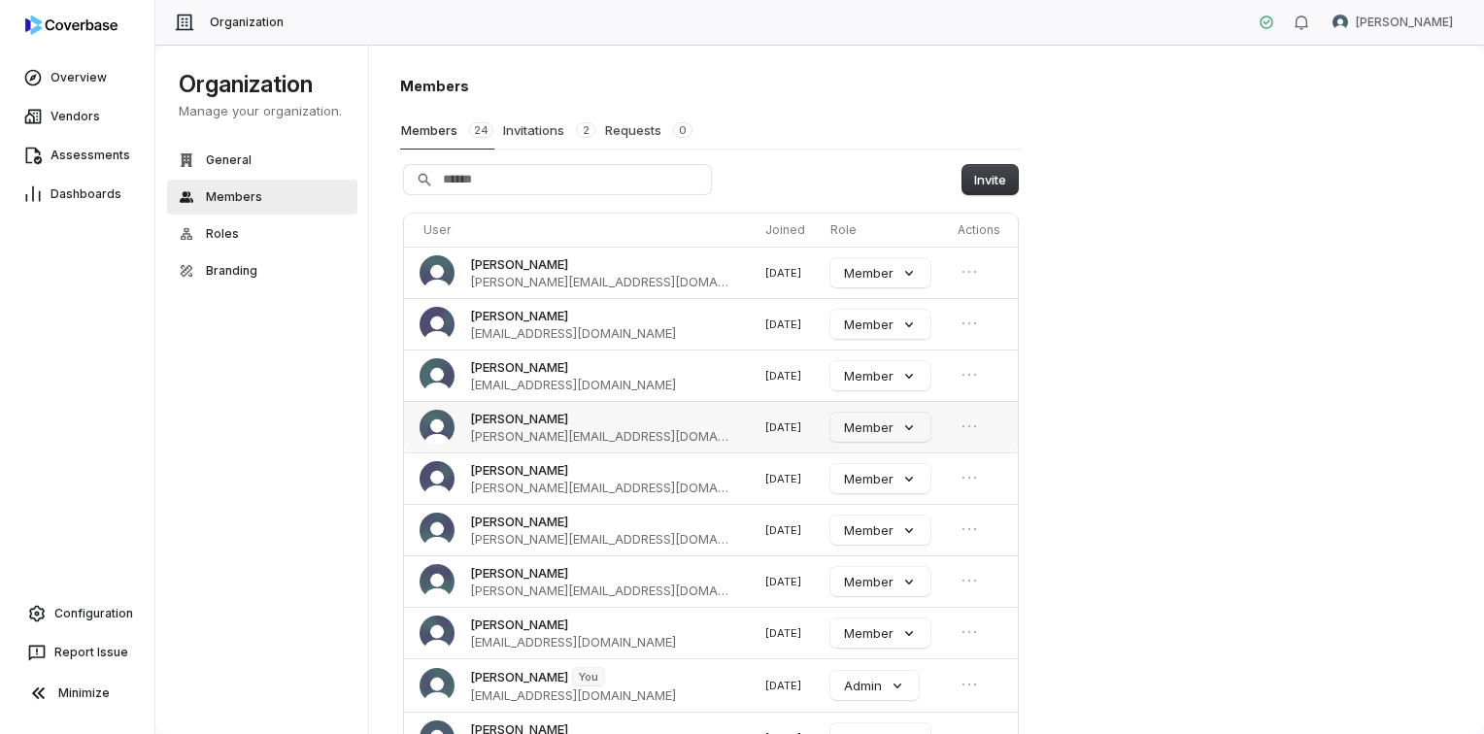
scroll to position [97, 0]
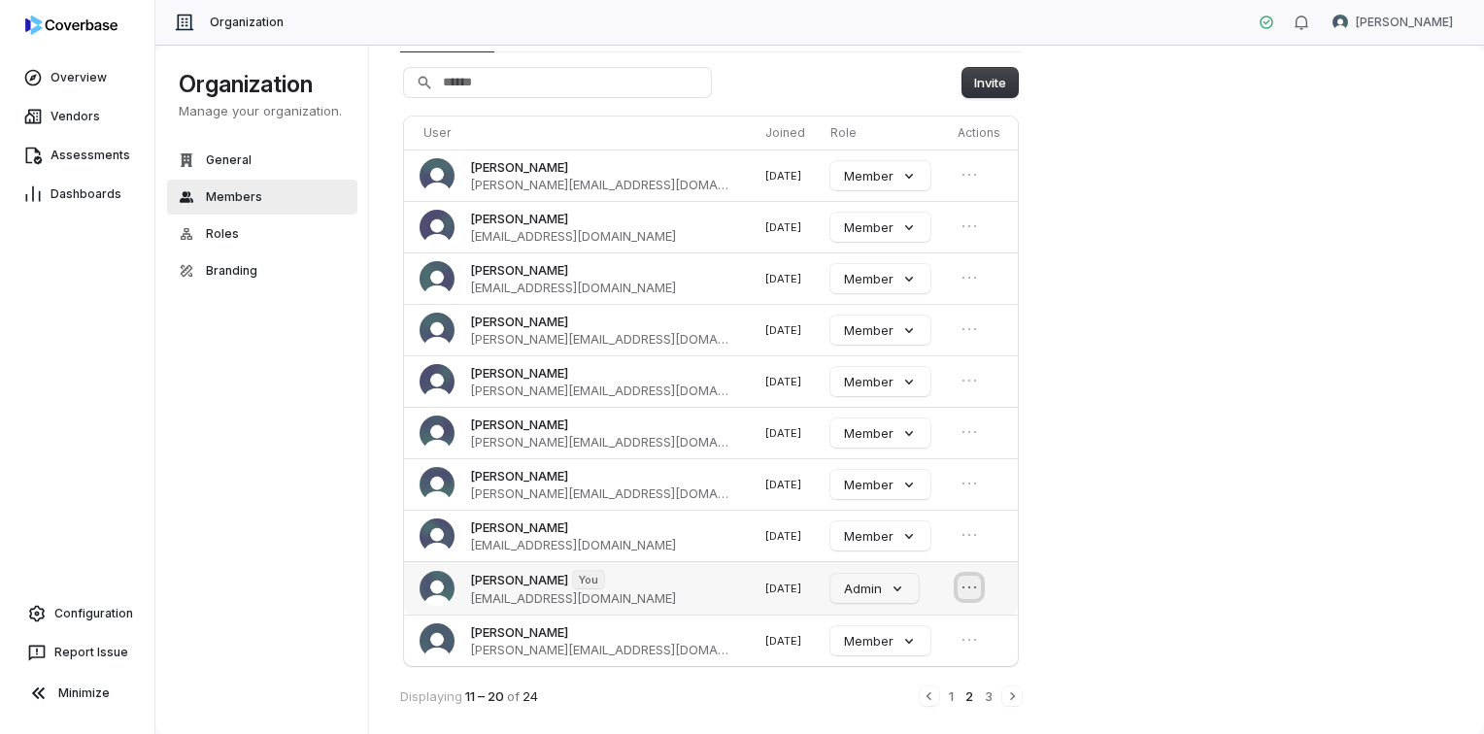
click at [965, 585] on icon "Open menu" at bounding box center [968, 587] width 19 height 19
click at [508, 585] on span "[PERSON_NAME] You" at bounding box center [573, 579] width 206 height 19
click at [441, 586] on img at bounding box center [436, 588] width 35 height 35
click at [211, 158] on span "General" at bounding box center [229, 160] width 46 height 16
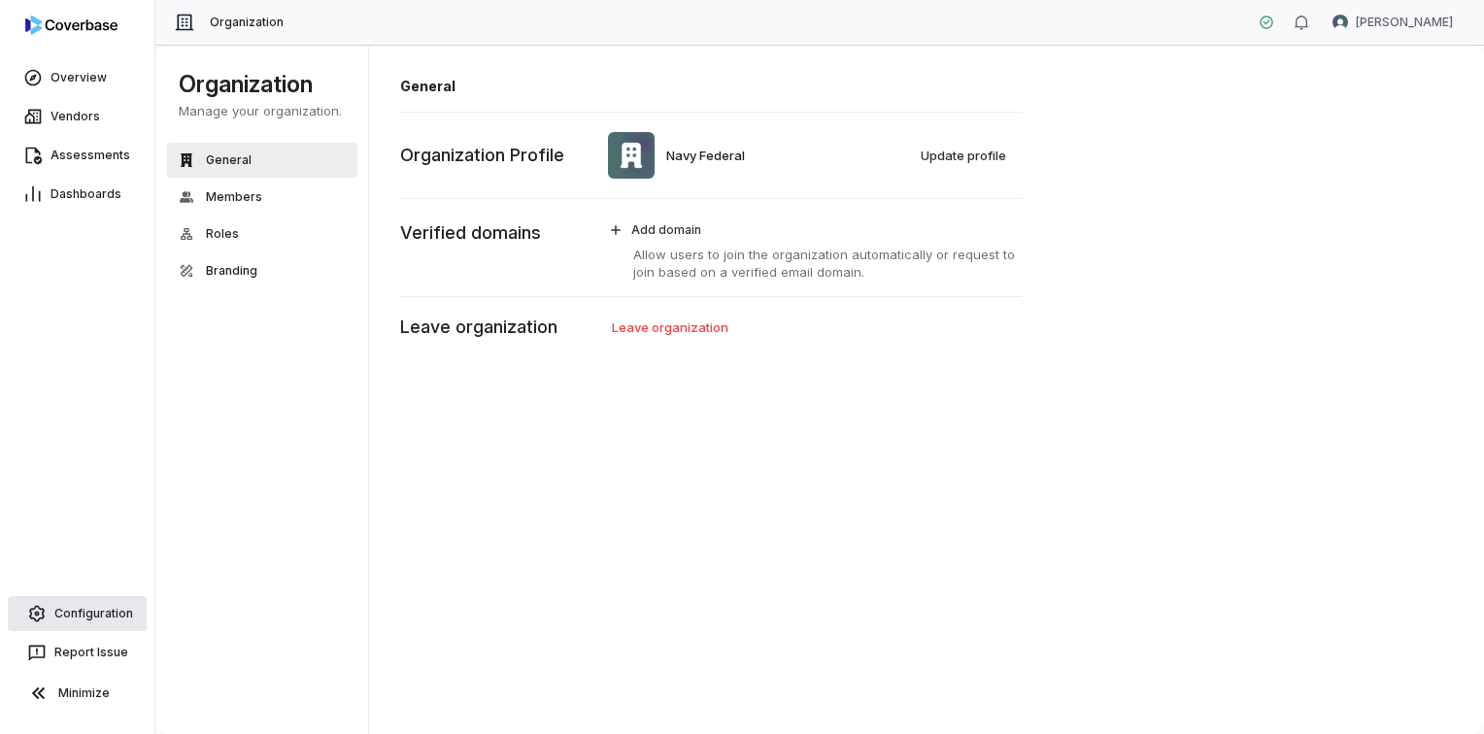
click at [75, 617] on span "Configuration" at bounding box center [93, 614] width 79 height 16
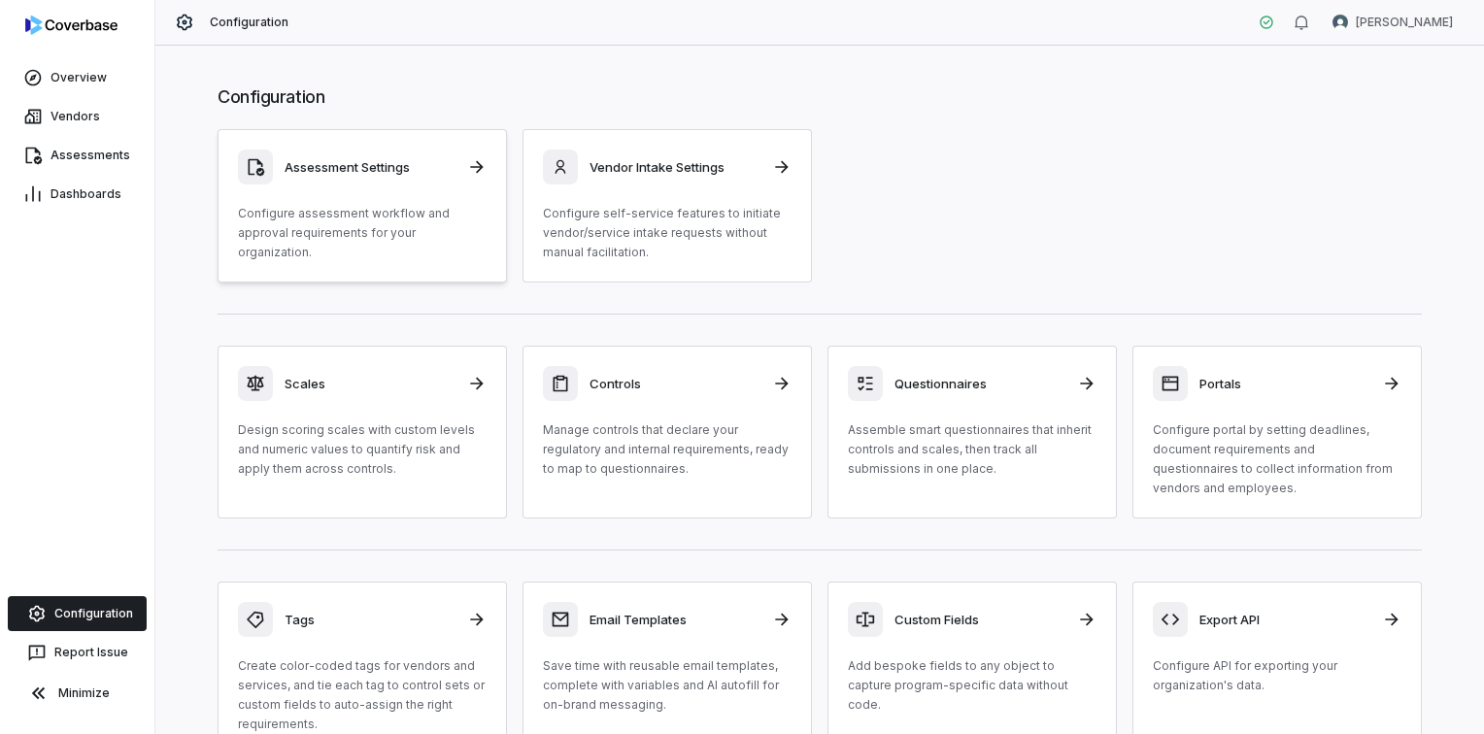
click at [417, 229] on p "Configure assessment workflow and approval requirements for your organization." at bounding box center [362, 233] width 249 height 58
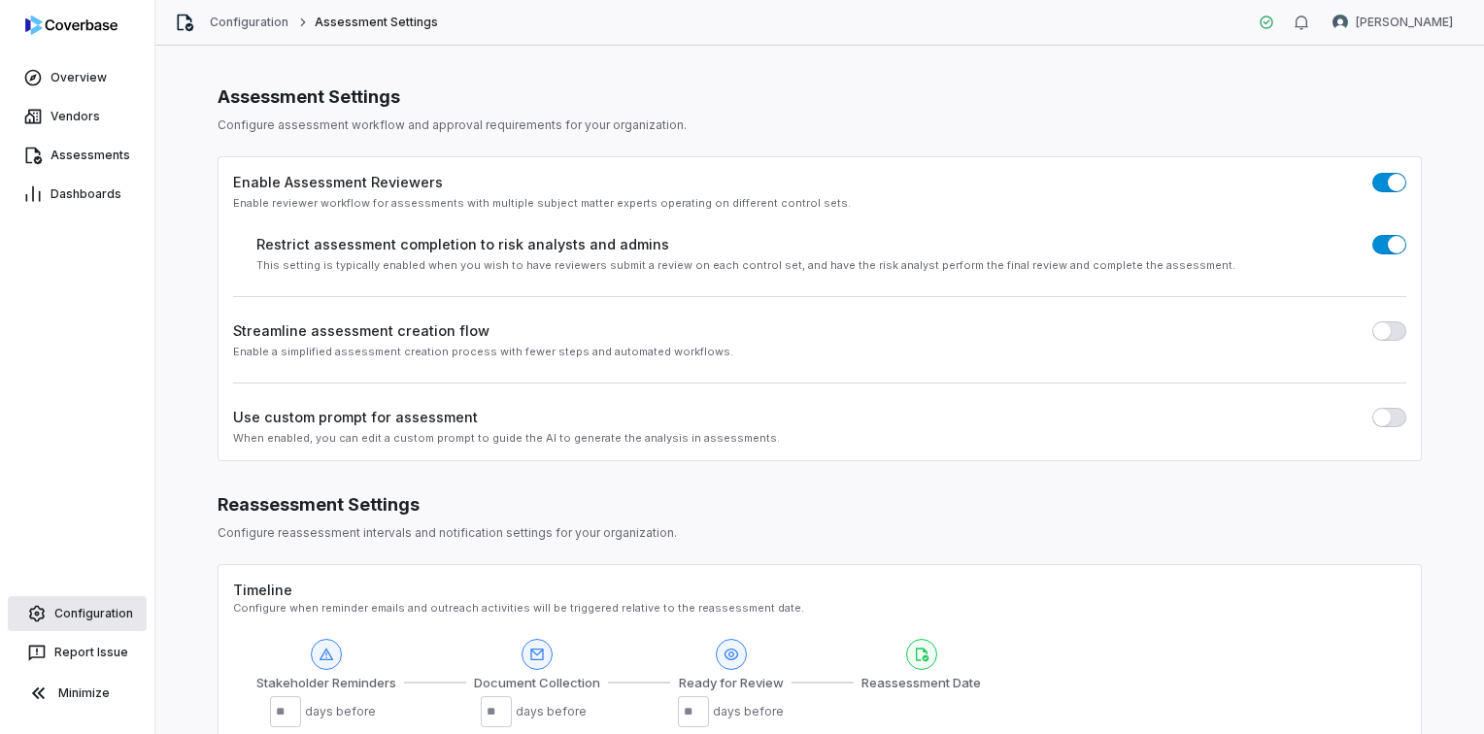
click at [71, 620] on span "Configuration" at bounding box center [93, 614] width 79 height 16
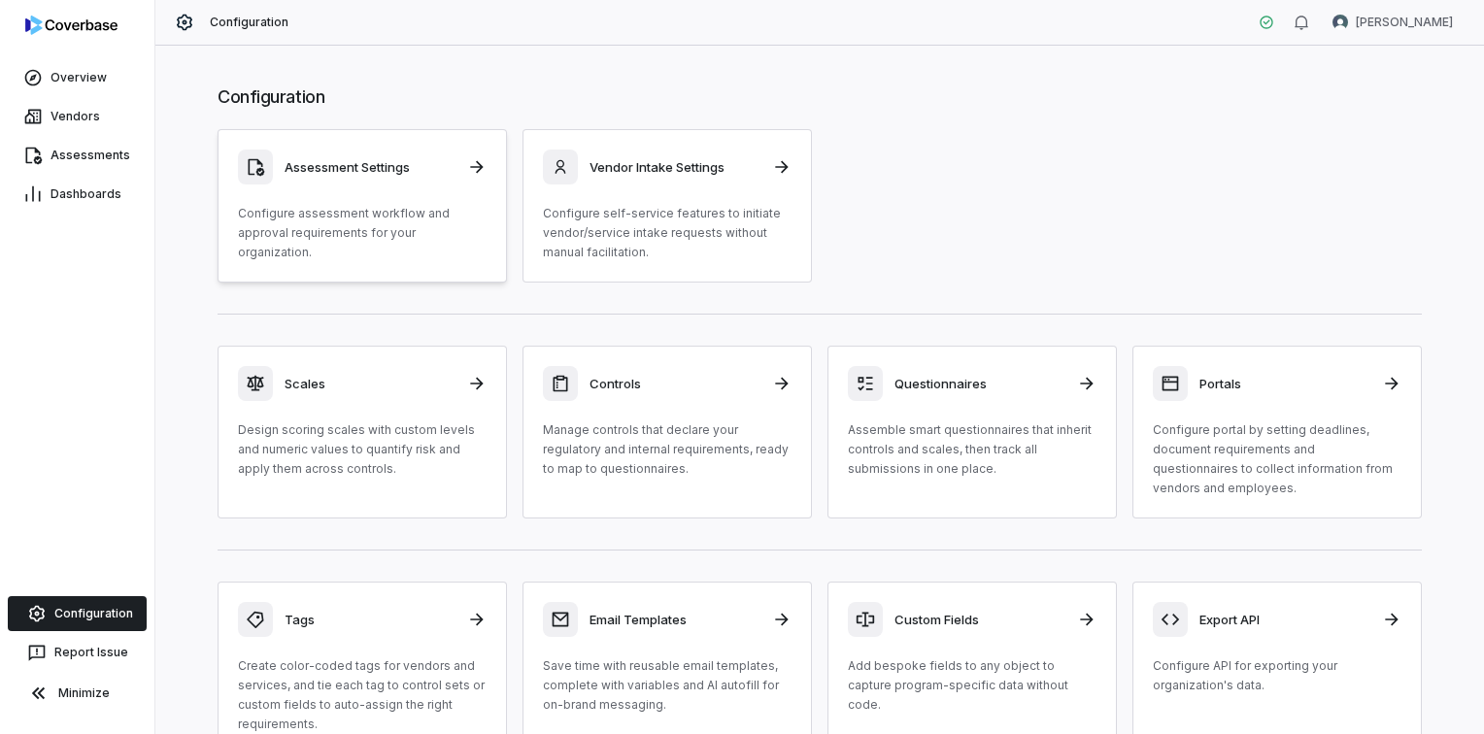
click at [320, 170] on h3 "Assessment Settings" at bounding box center [369, 166] width 171 height 17
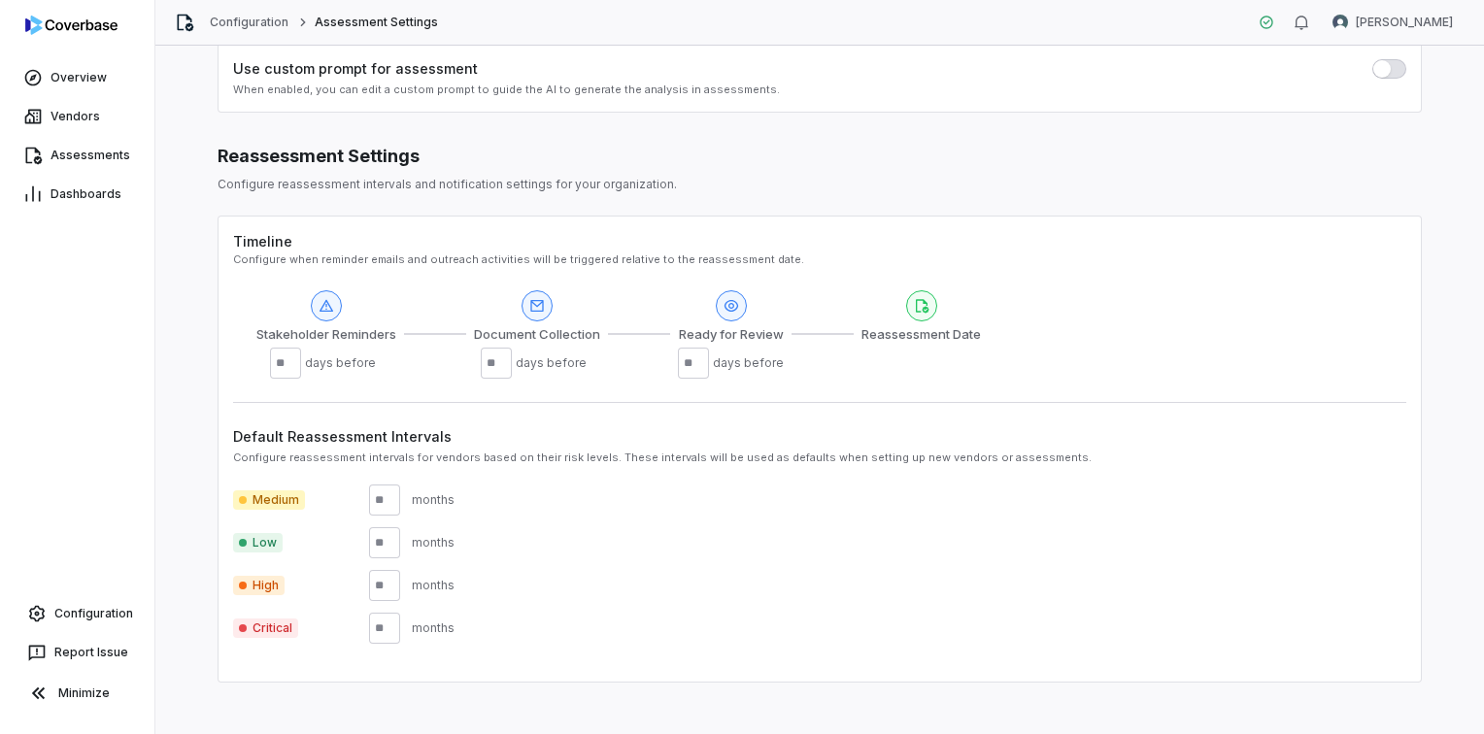
scroll to position [377, 0]
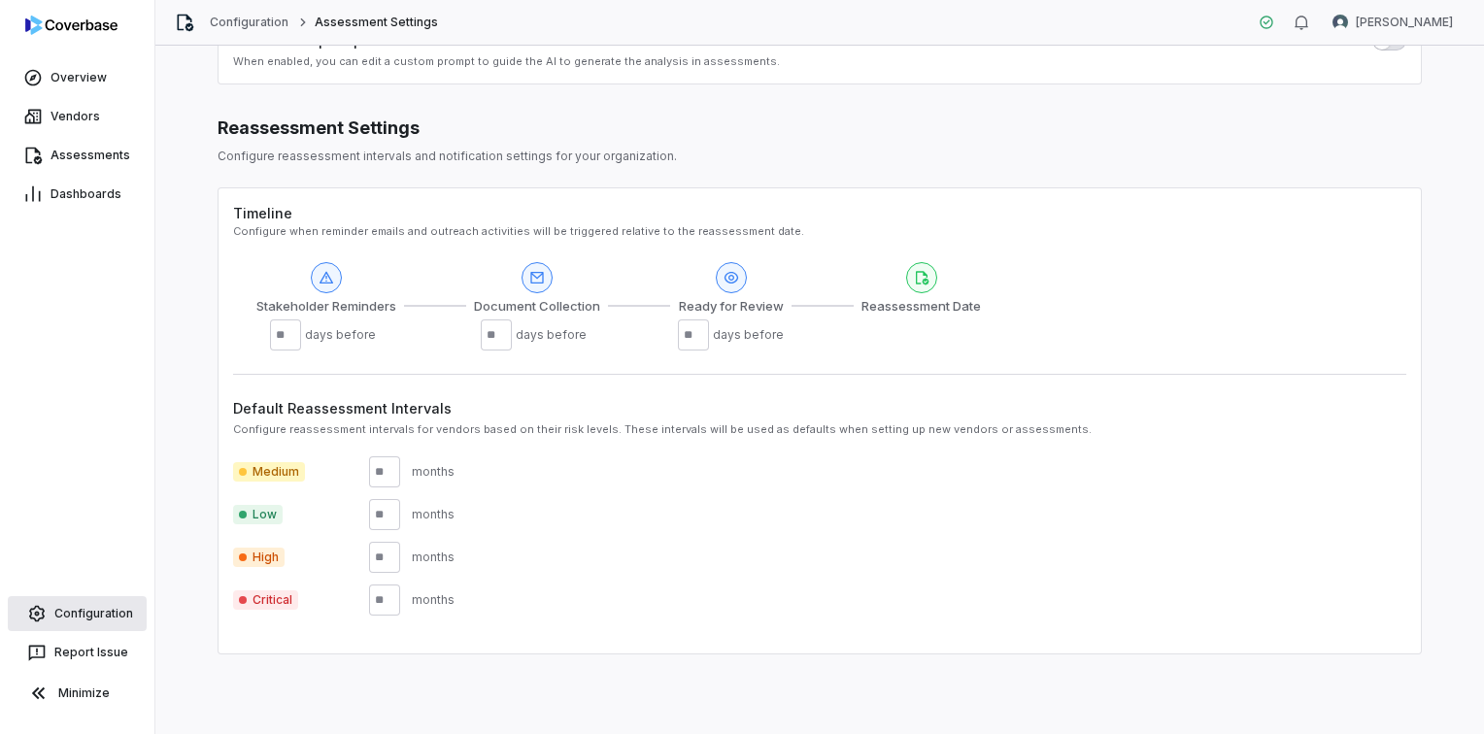
click at [116, 613] on span "Configuration" at bounding box center [93, 614] width 79 height 16
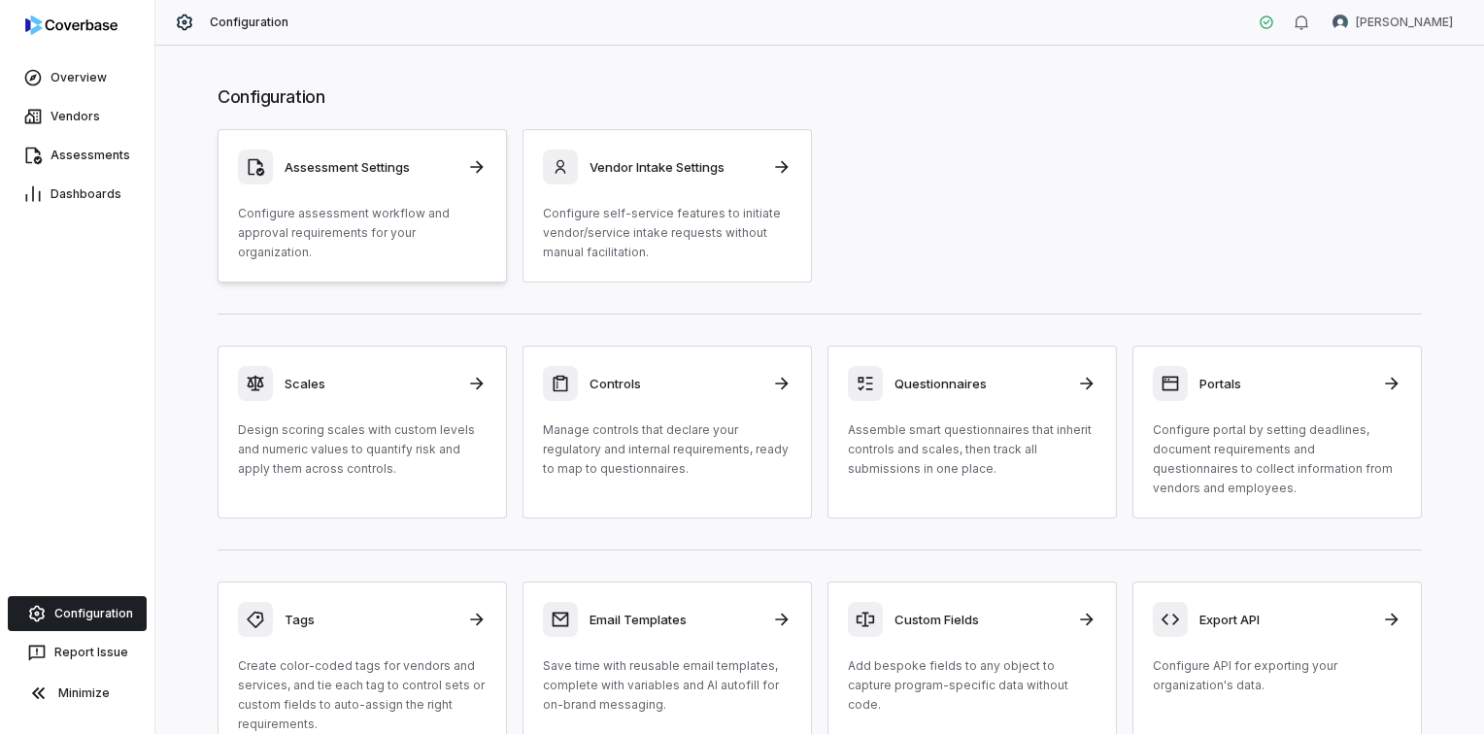
click at [331, 228] on p "Configure assessment workflow and approval requirements for your organization." at bounding box center [362, 233] width 249 height 58
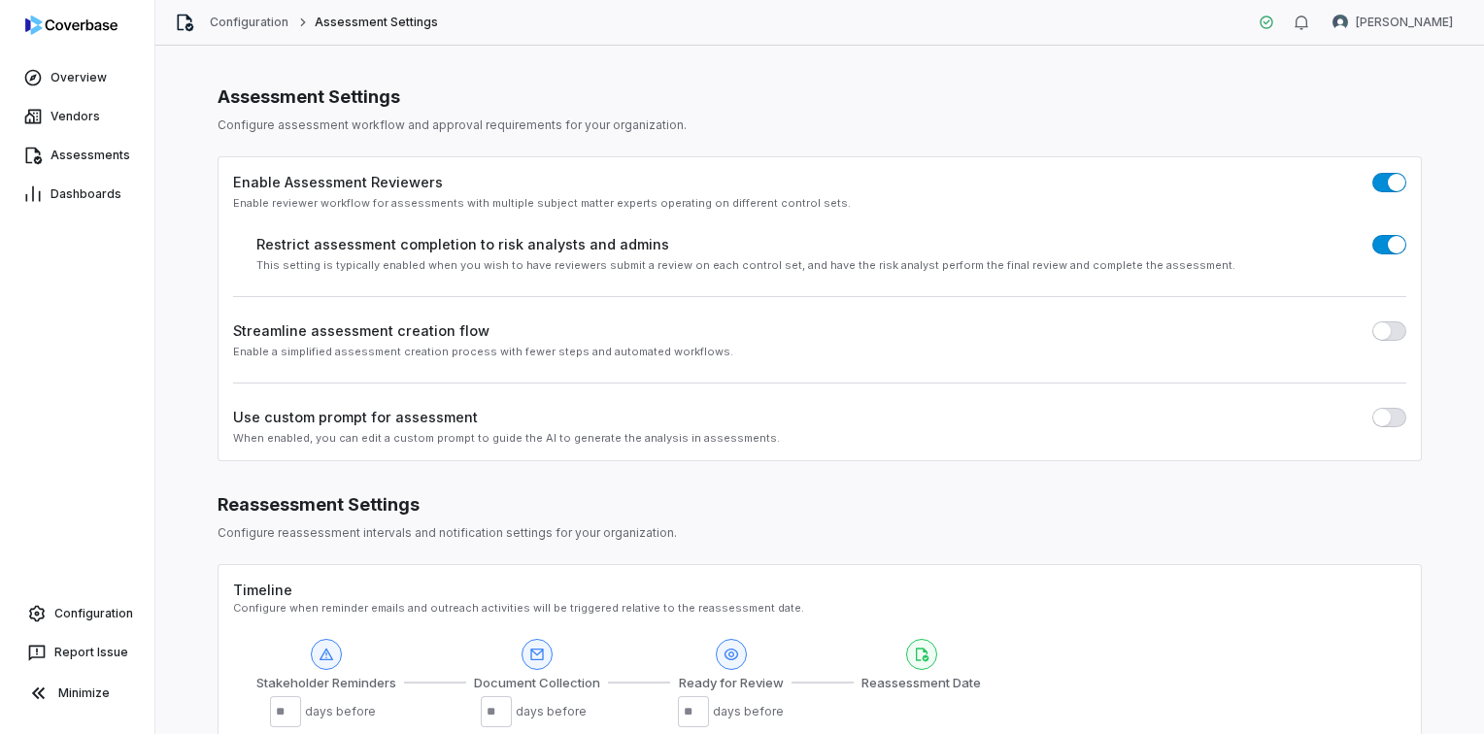
click at [408, 411] on label "Use custom prompt for assessment" at bounding box center [355, 417] width 245 height 20
click at [408, 425] on label "Use custom prompt for assessment" at bounding box center [355, 417] width 245 height 20
click at [1373, 418] on span "button" at bounding box center [1381, 417] width 17 height 17
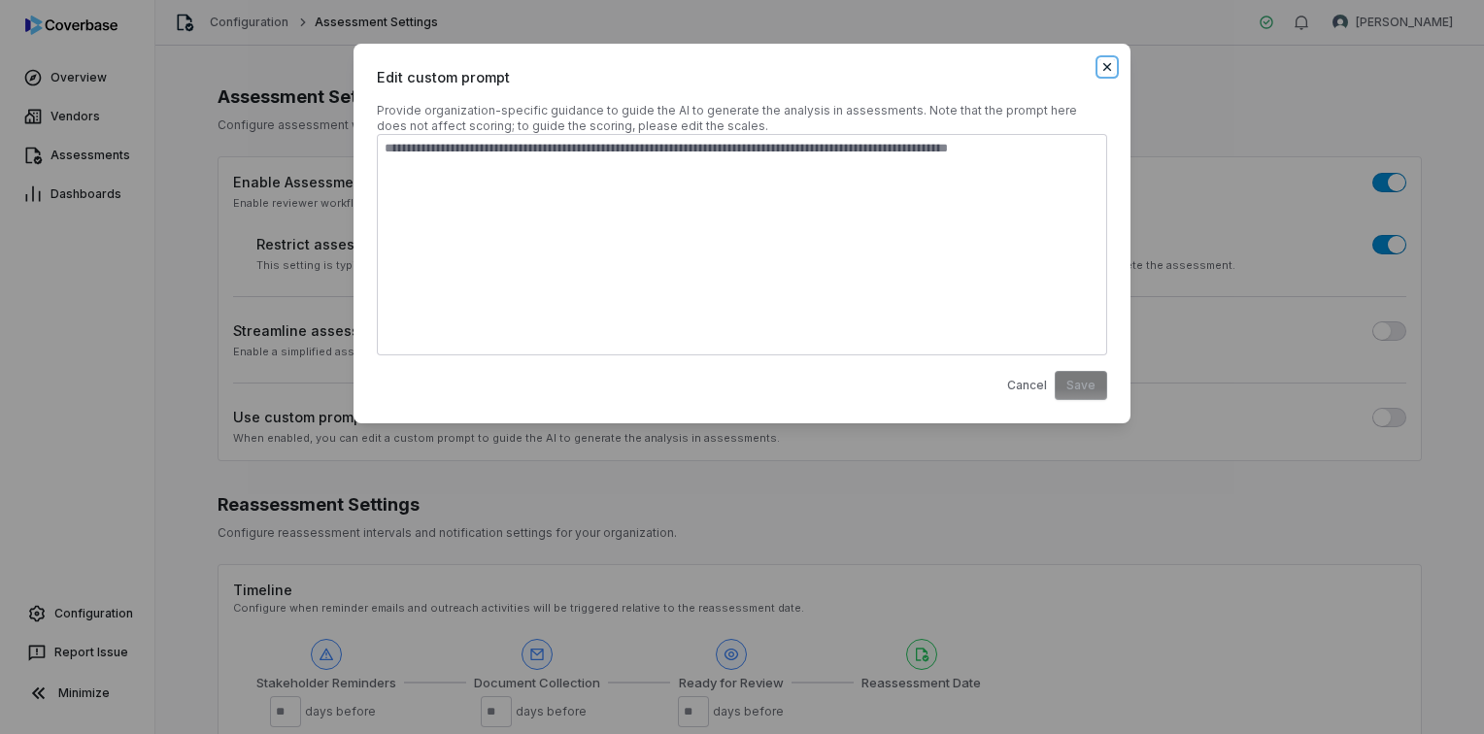
click at [1105, 62] on icon "button" at bounding box center [1107, 67] width 16 height 16
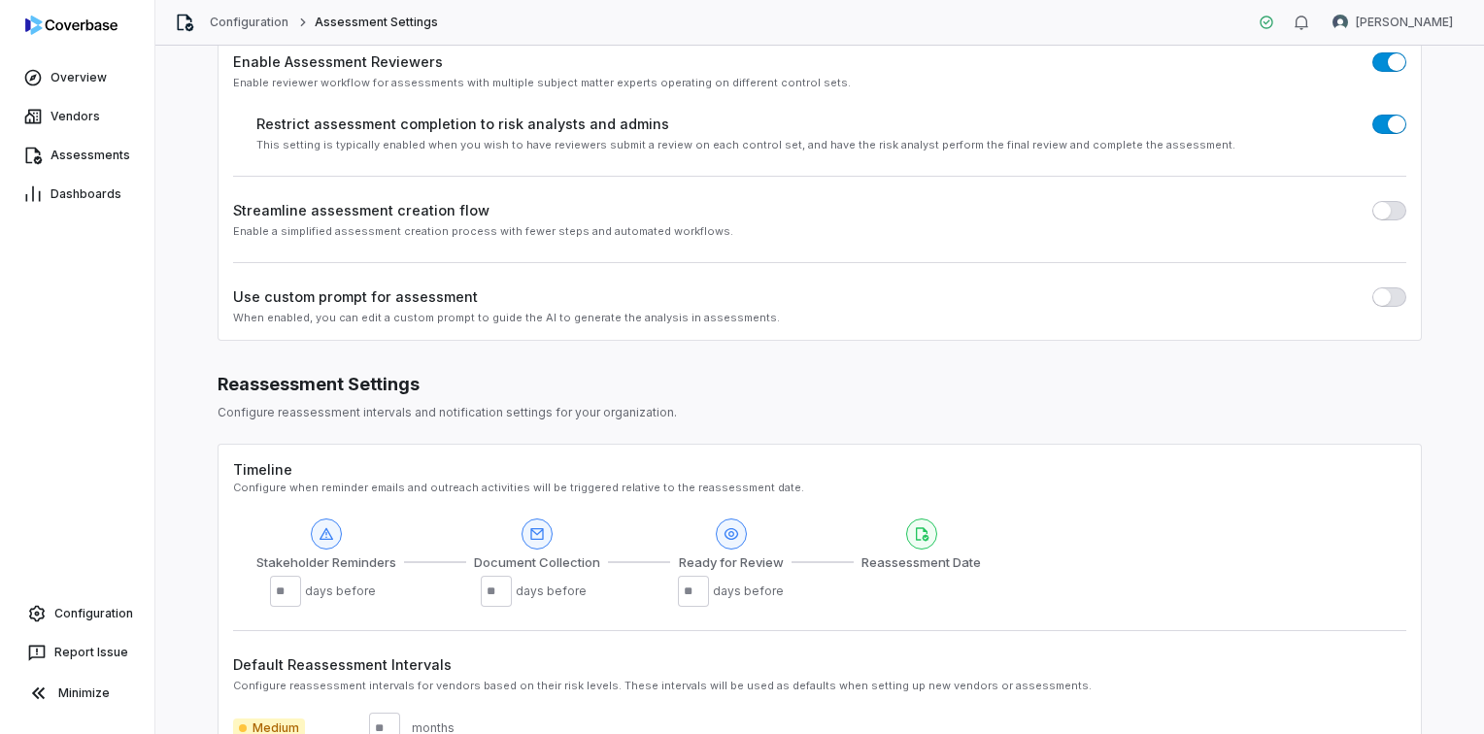
scroll to position [291, 0]
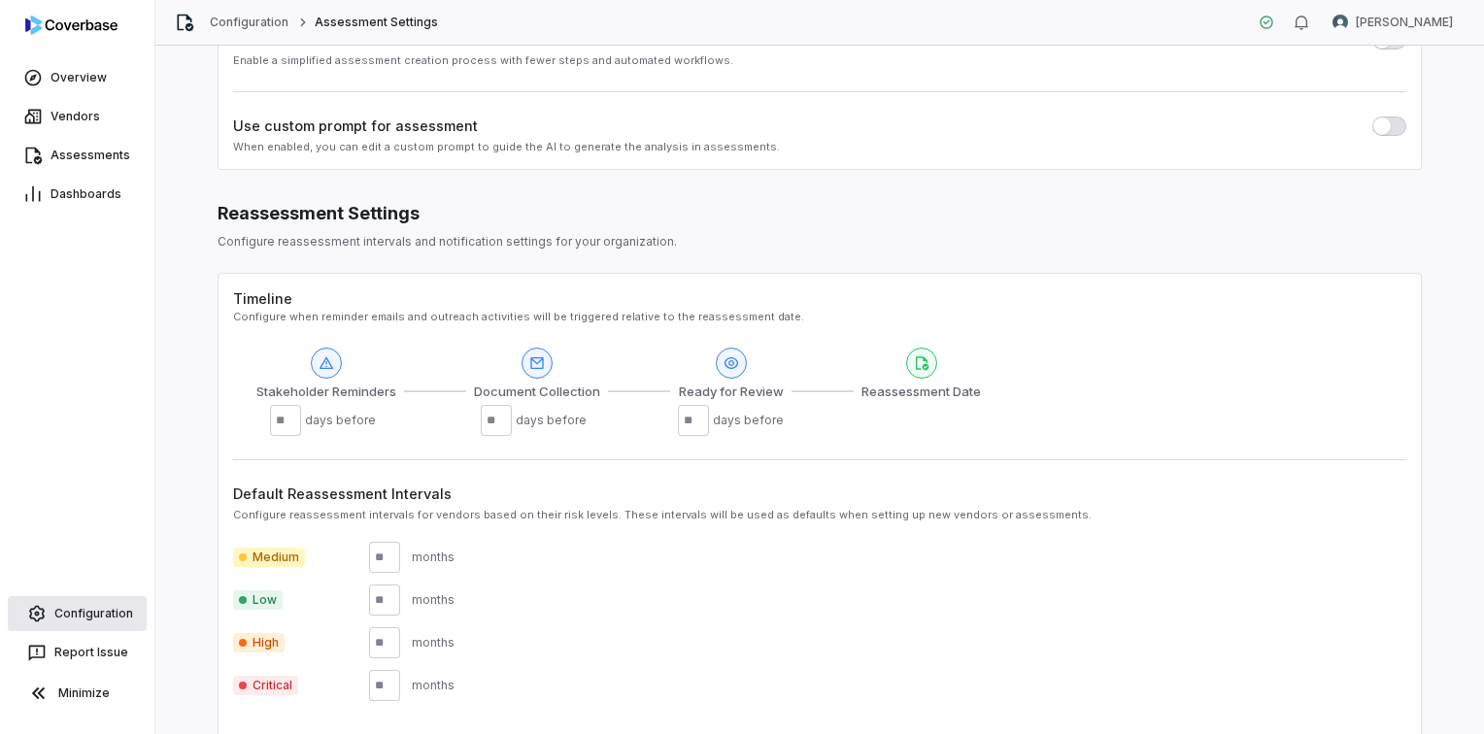
click at [117, 614] on span "Configuration" at bounding box center [93, 614] width 79 height 16
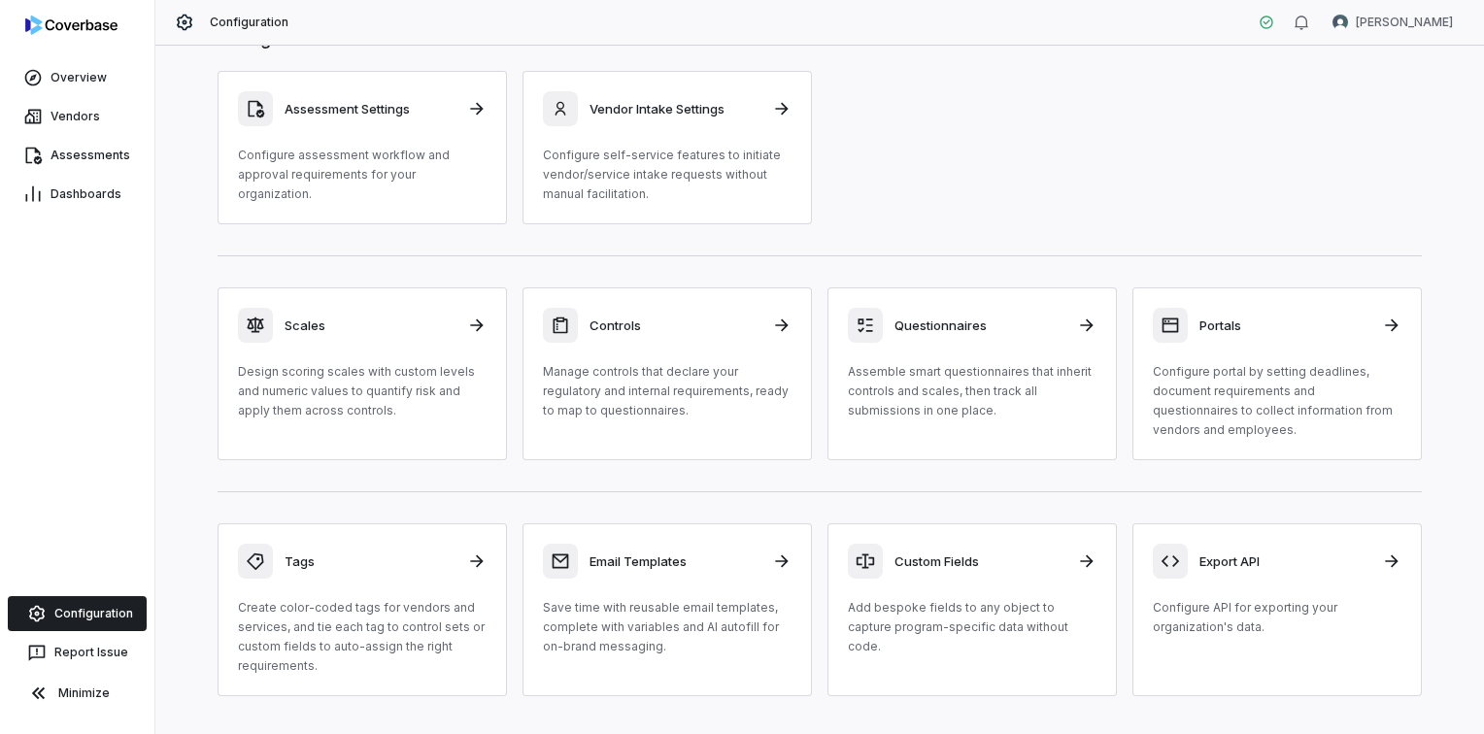
scroll to position [97, 0]
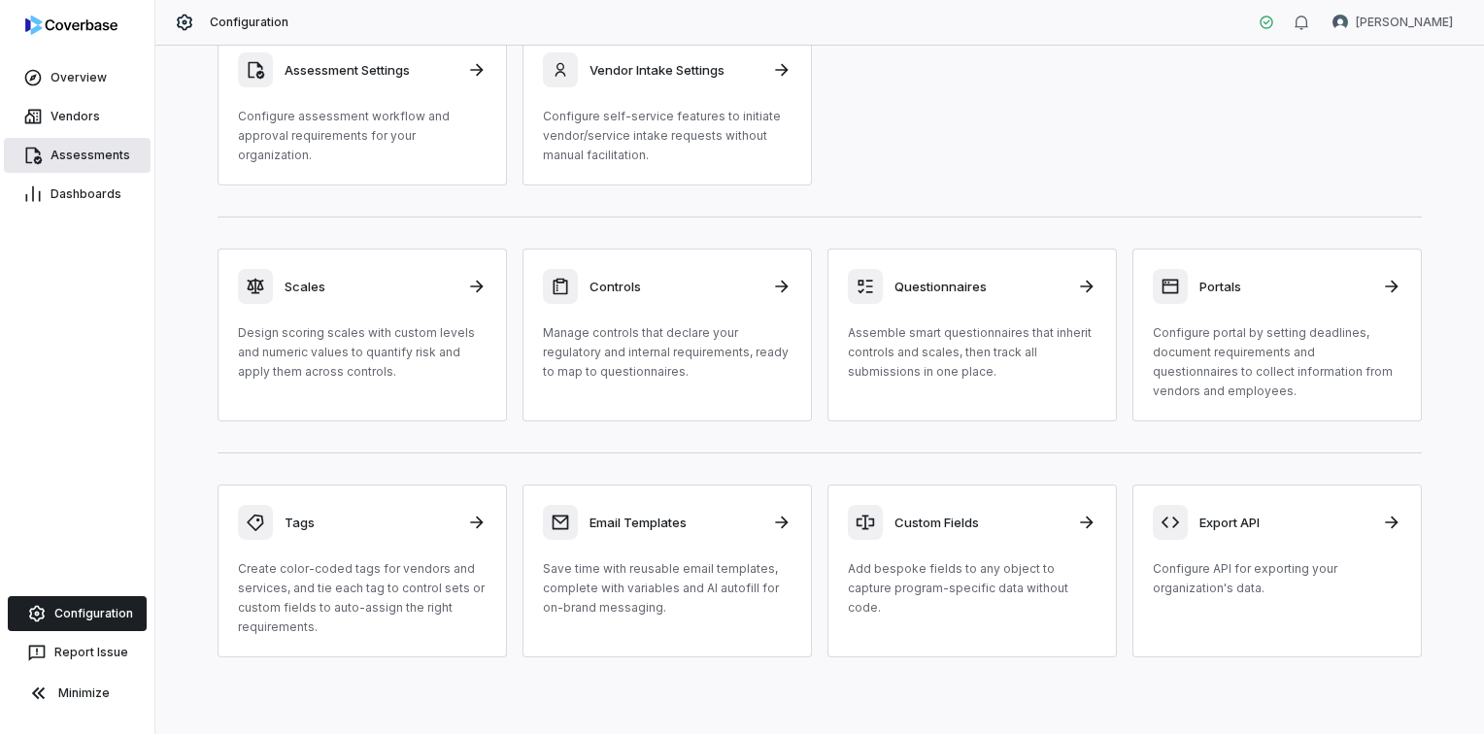
drag, startPoint x: 62, startPoint y: 156, endPoint x: 71, endPoint y: 165, distance: 12.4
click at [62, 156] on span "Assessments" at bounding box center [90, 156] width 80 height 16
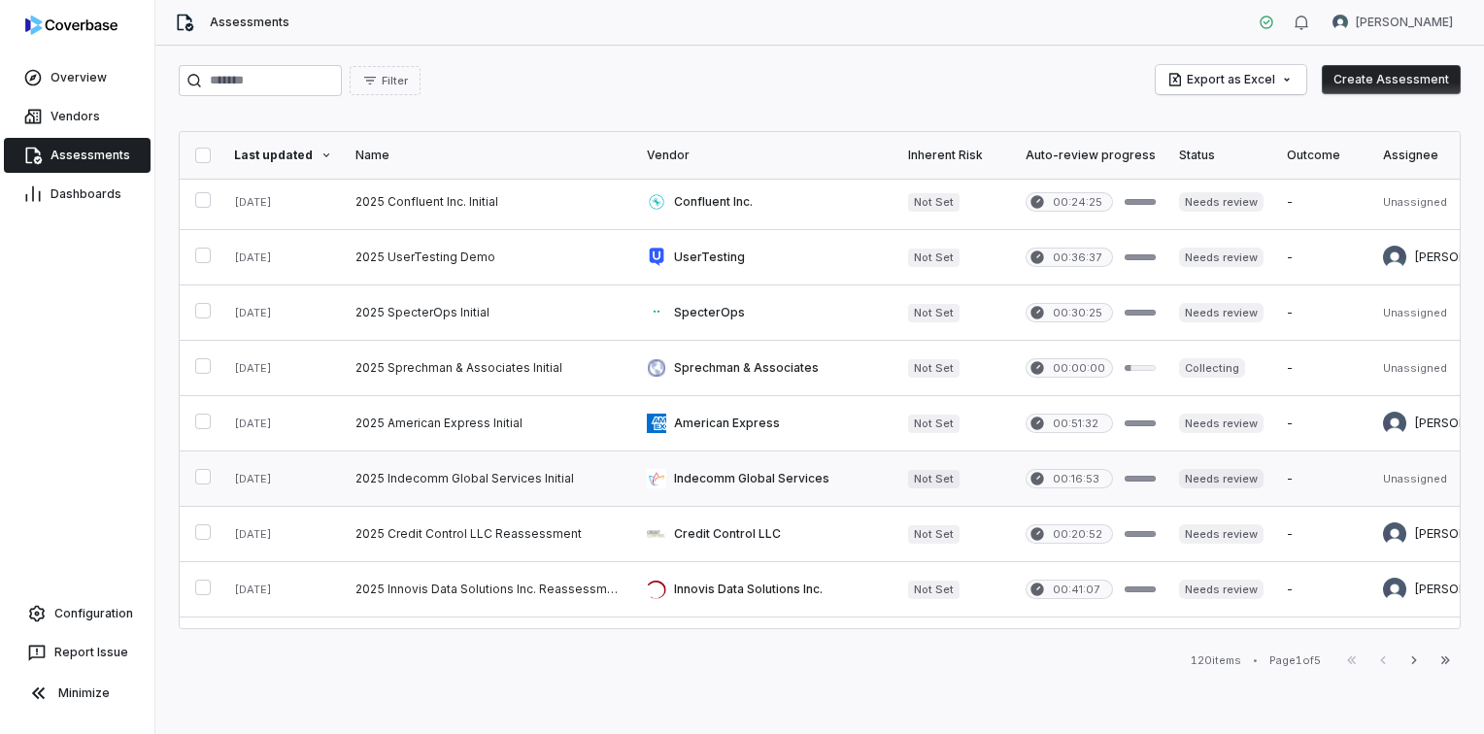
scroll to position [97, 0]
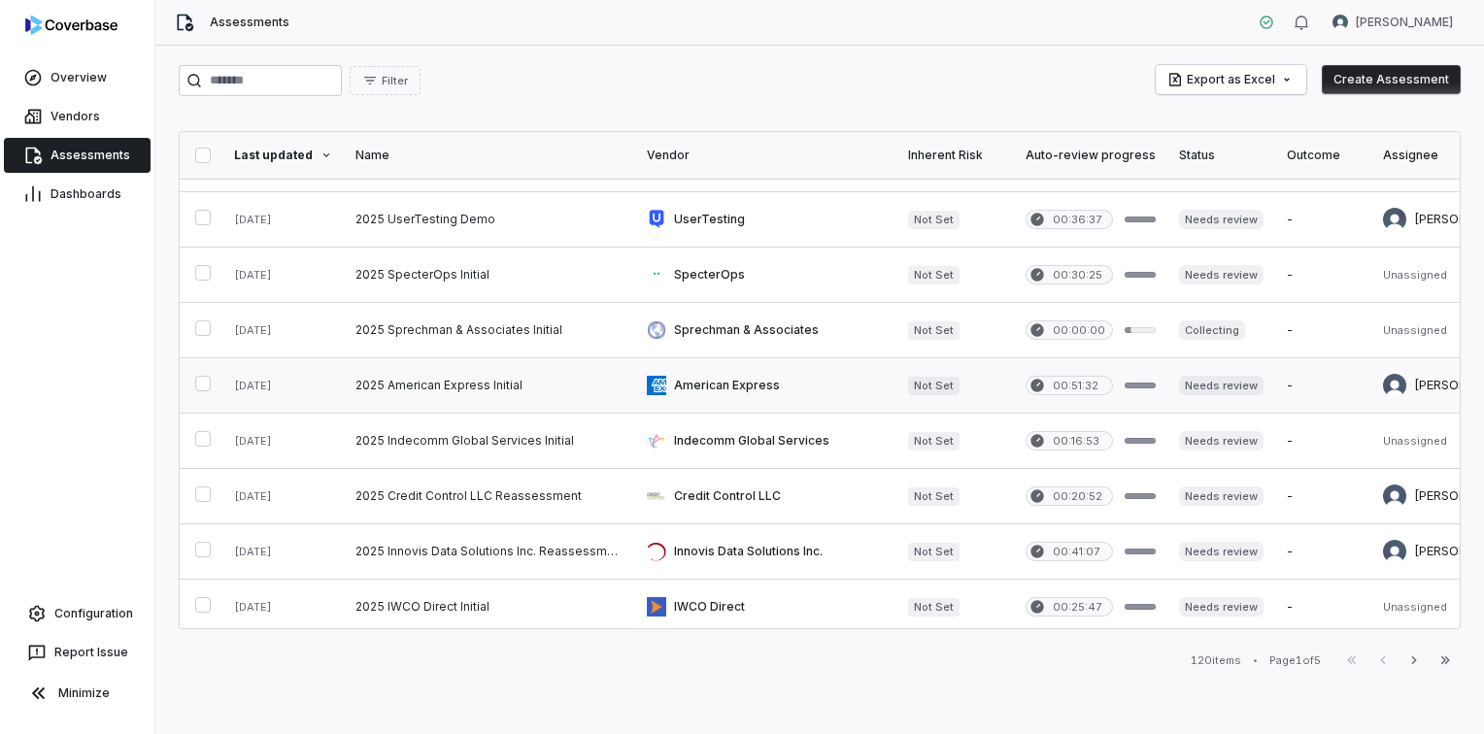
click at [698, 385] on link at bounding box center [765, 385] width 261 height 54
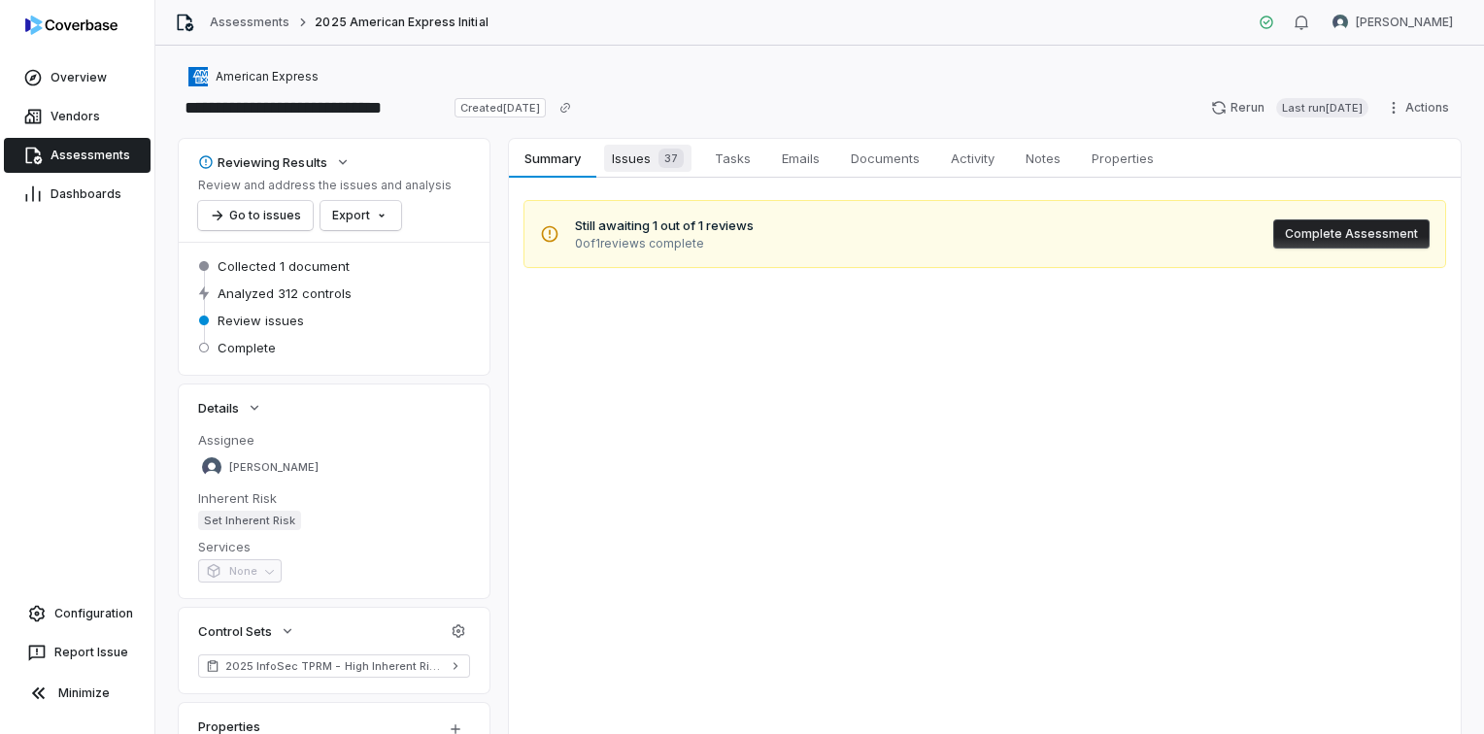
click at [642, 155] on span "Issues 37" at bounding box center [647, 158] width 87 height 27
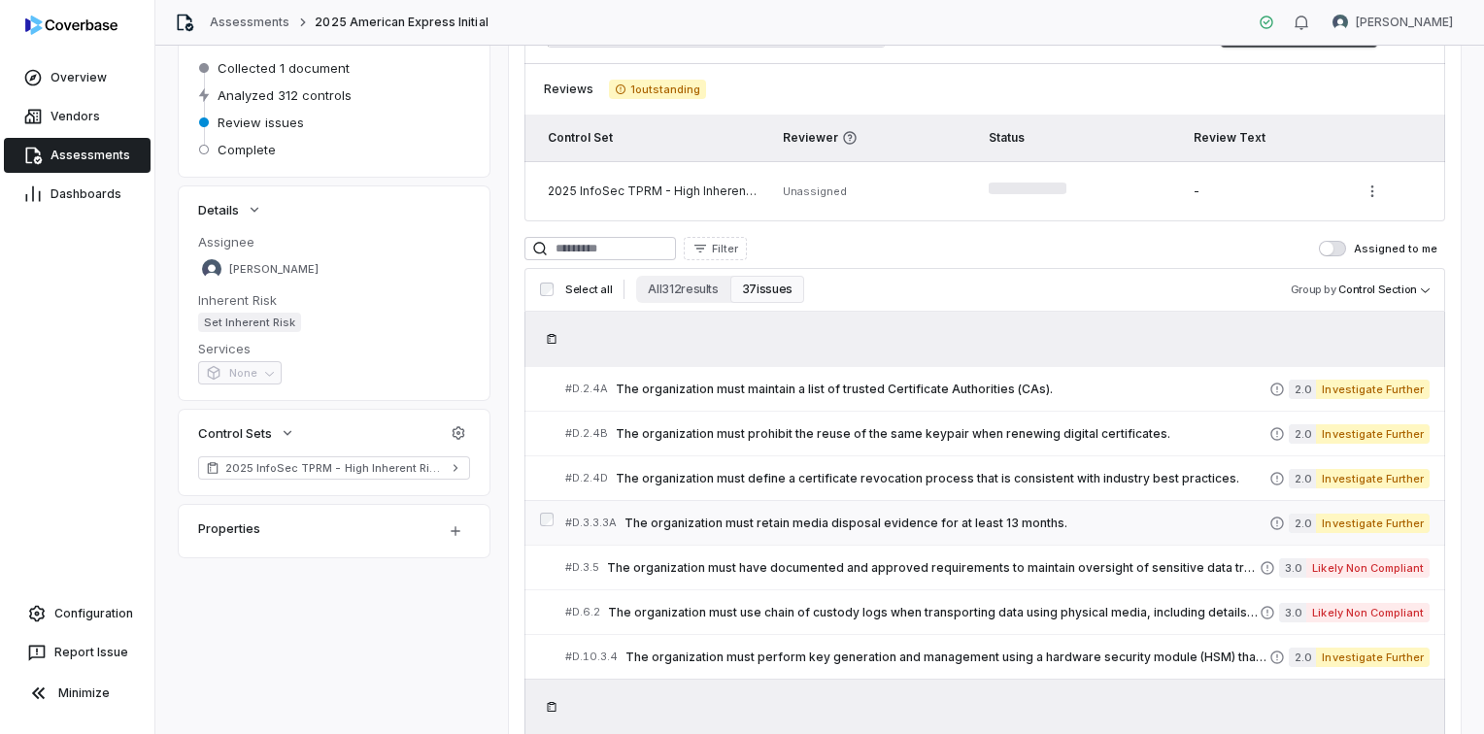
scroll to position [291, 0]
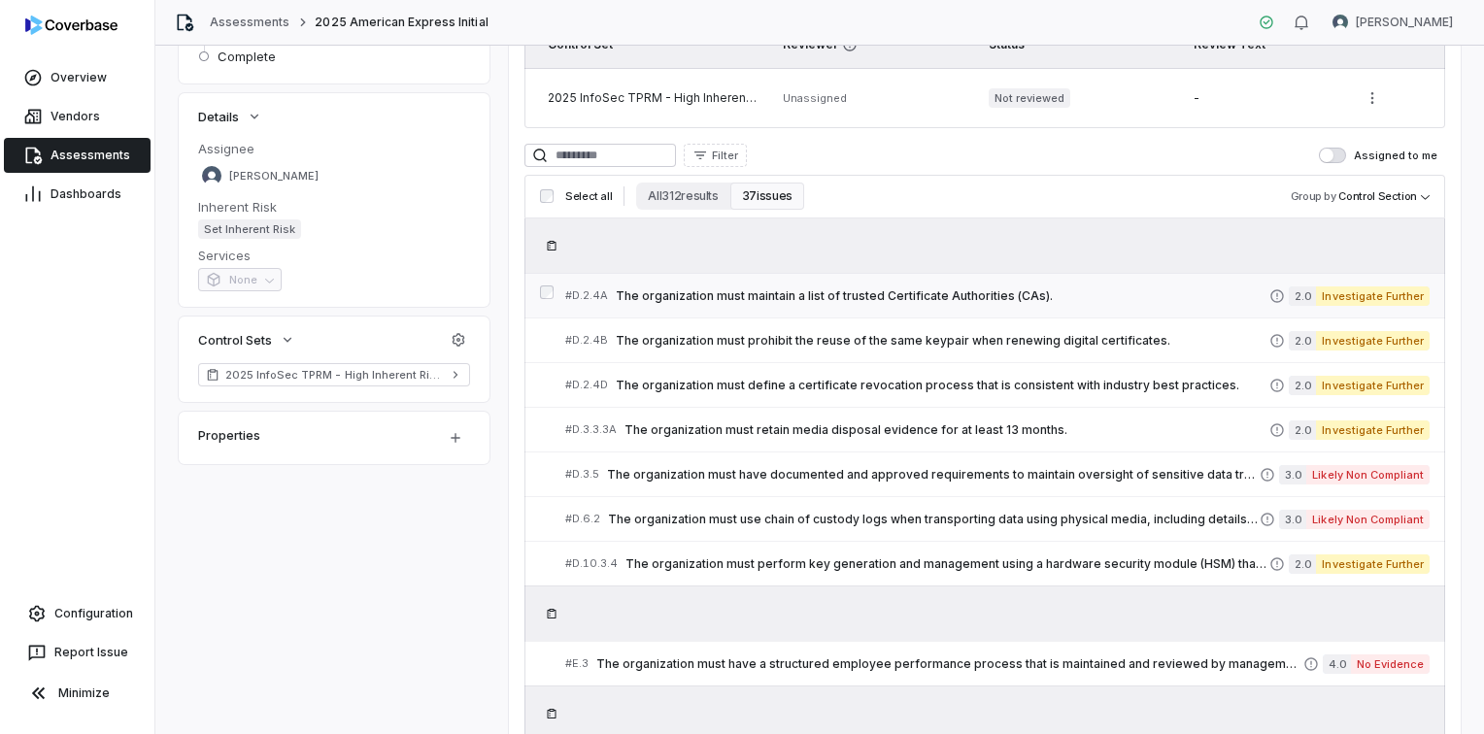
click at [969, 295] on span "The organization must maintain a list of trusted Certificate Authorities (CAs)." at bounding box center [942, 296] width 653 height 16
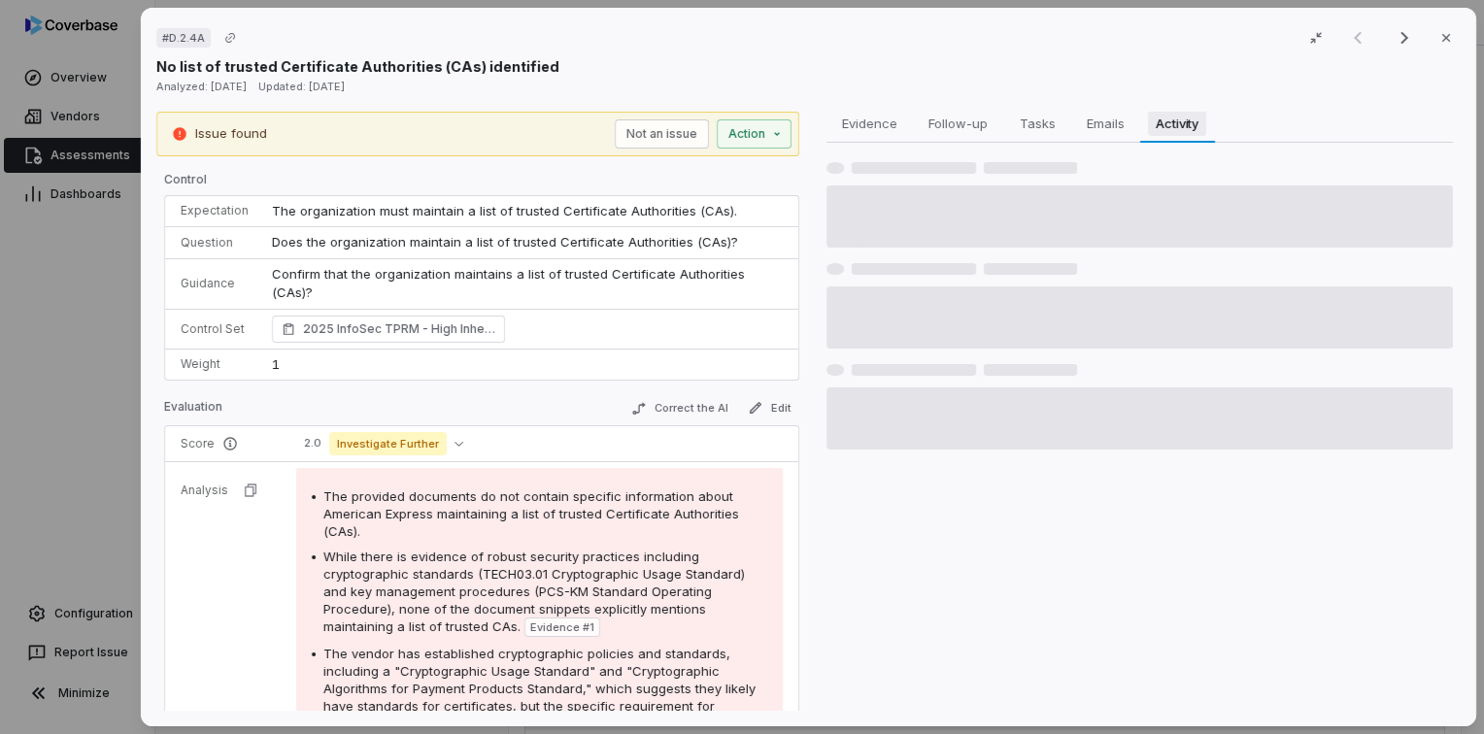
drag, startPoint x: 1195, startPoint y: 124, endPoint x: 1135, endPoint y: 125, distance: 60.2
click at [1193, 125] on span "Activity" at bounding box center [1177, 123] width 58 height 25
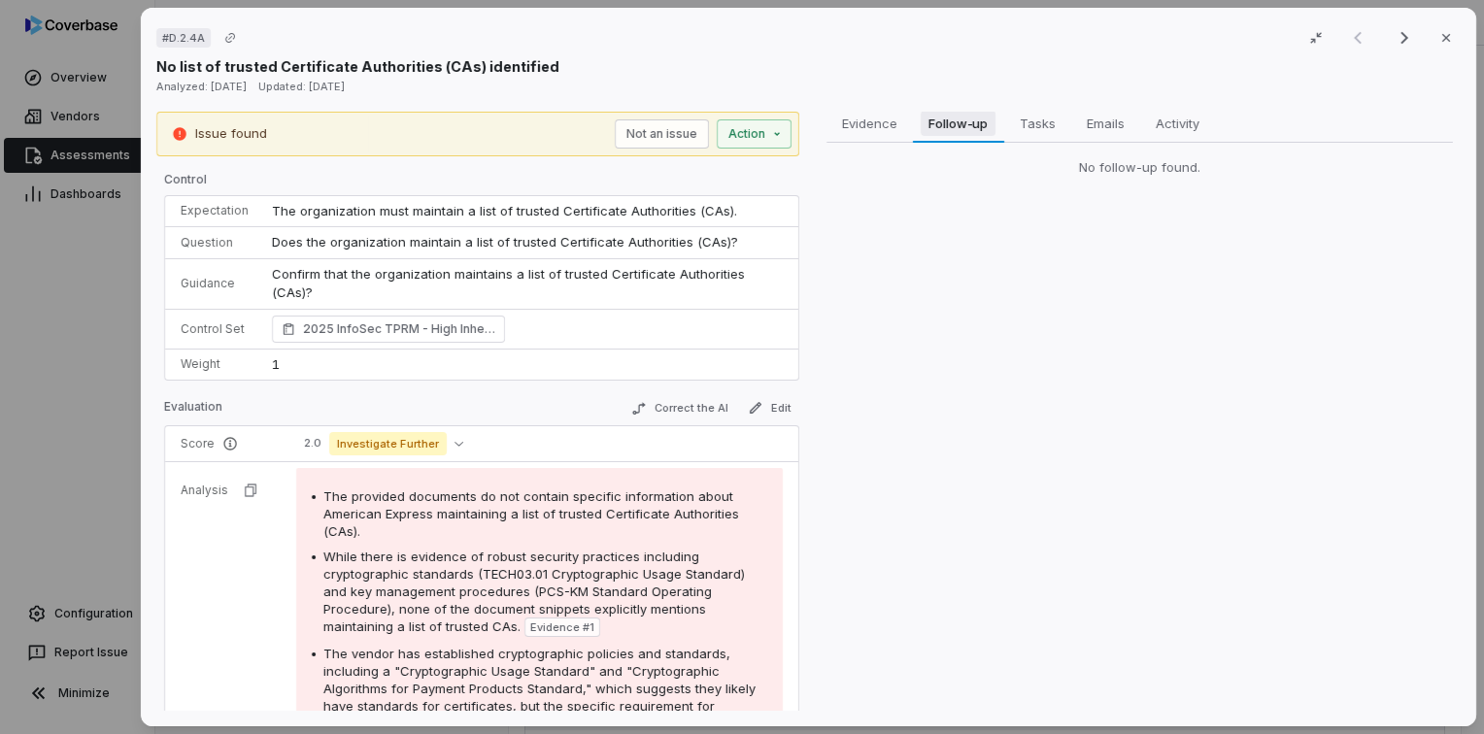
click at [979, 124] on span "Follow-up" at bounding box center [957, 123] width 75 height 25
click at [858, 123] on span "Evidence" at bounding box center [868, 123] width 71 height 25
click at [1028, 123] on span "Tasks" at bounding box center [1037, 123] width 50 height 25
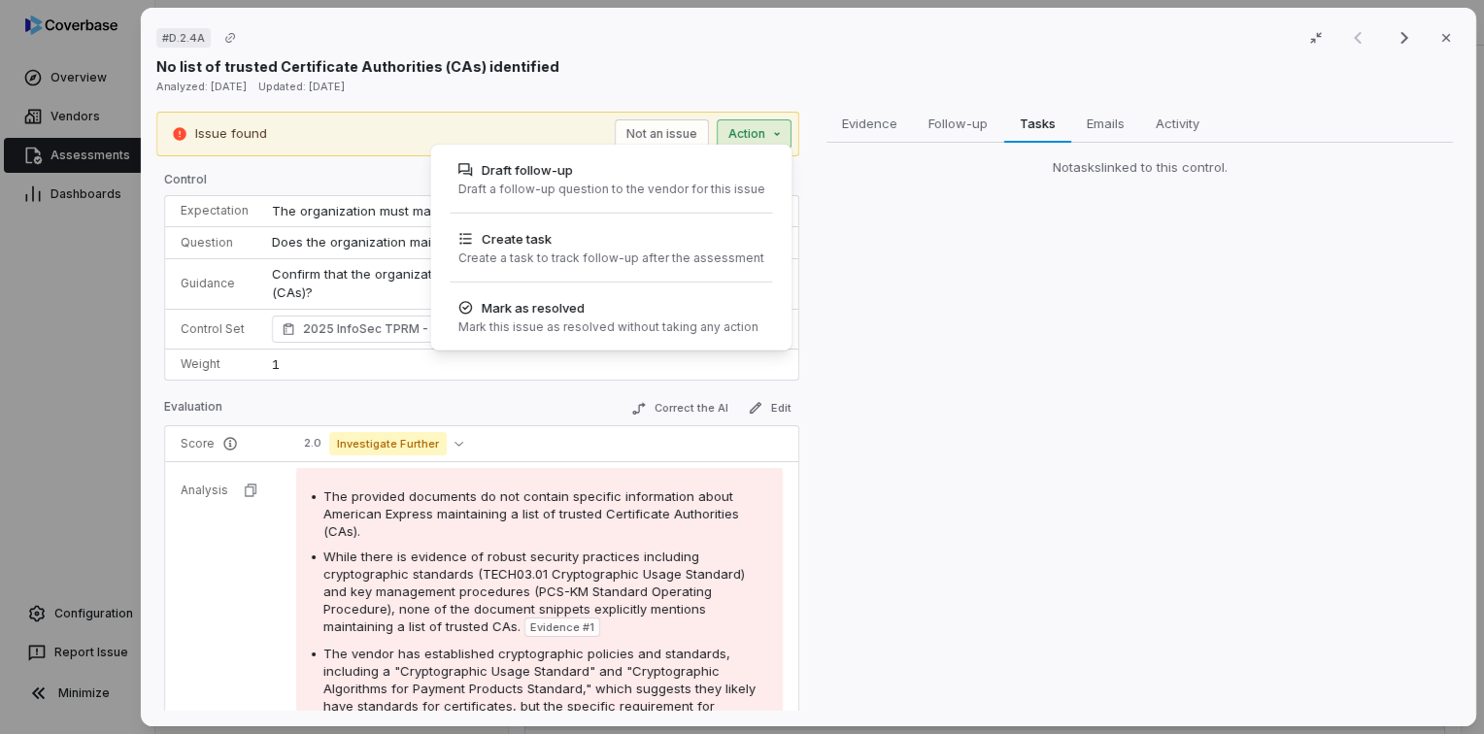
click at [765, 136] on div "# D.2.4A Result 1 of 25 Close No list of trusted Certificate Authorities (CAs) …" at bounding box center [742, 367] width 1484 height 734
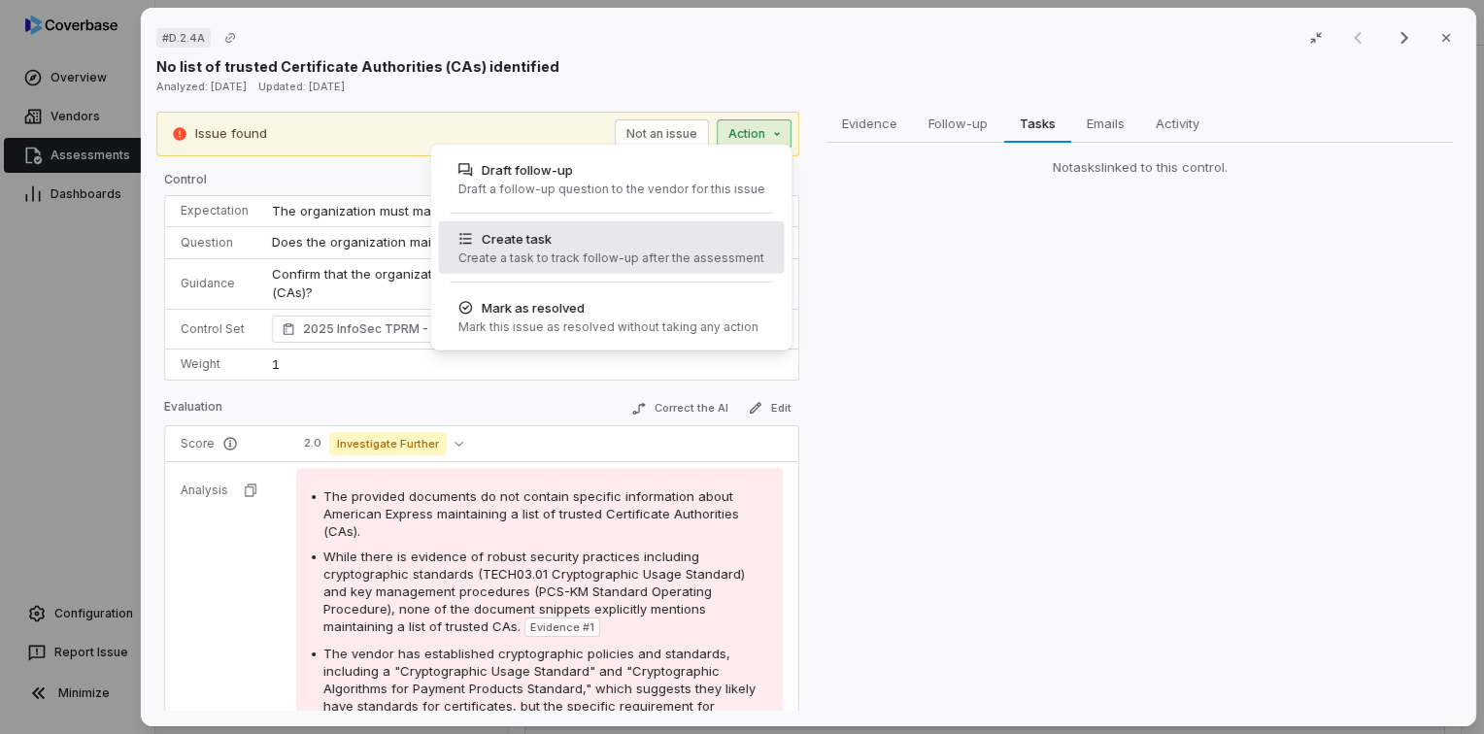
click at [628, 246] on div "Create task" at bounding box center [610, 238] width 306 height 19
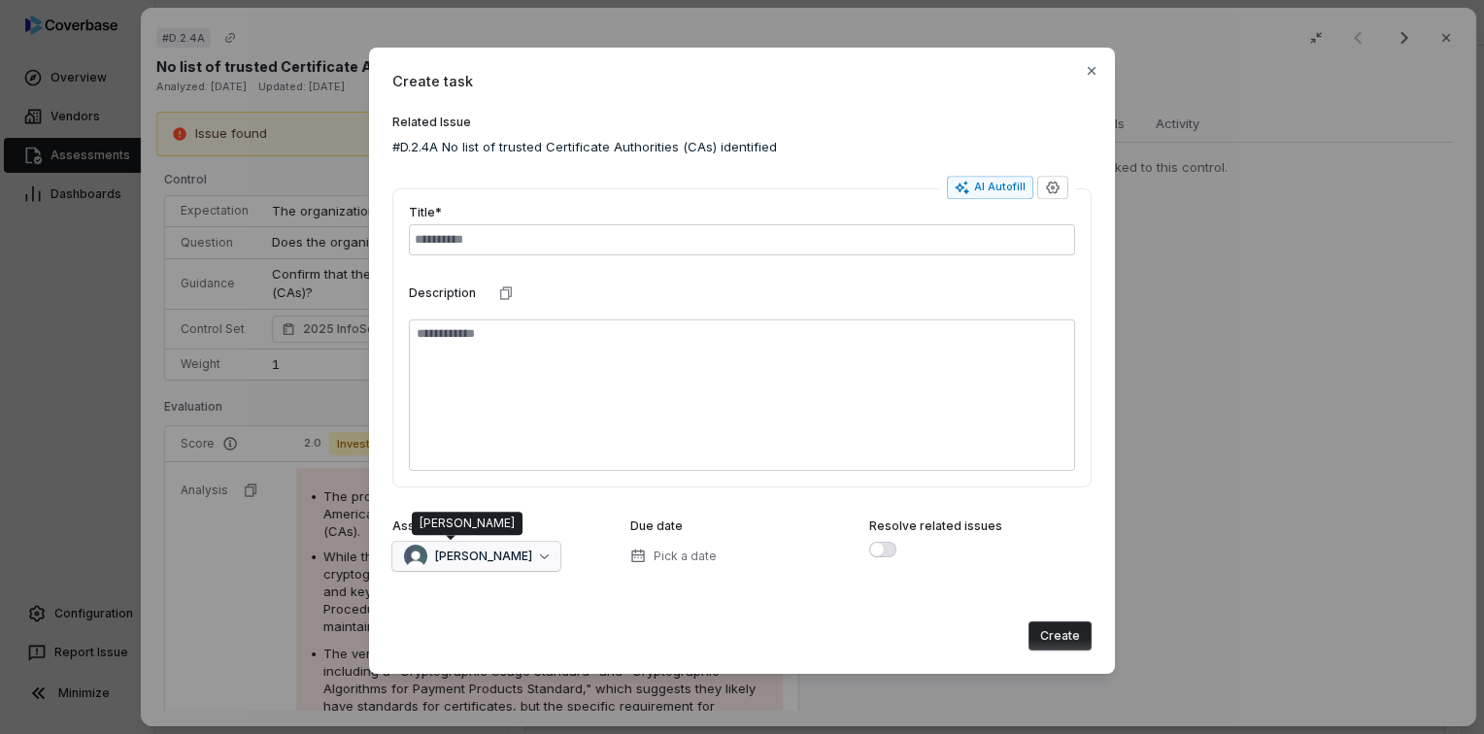
click at [495, 565] on div "[PERSON_NAME]" at bounding box center [468, 556] width 128 height 23
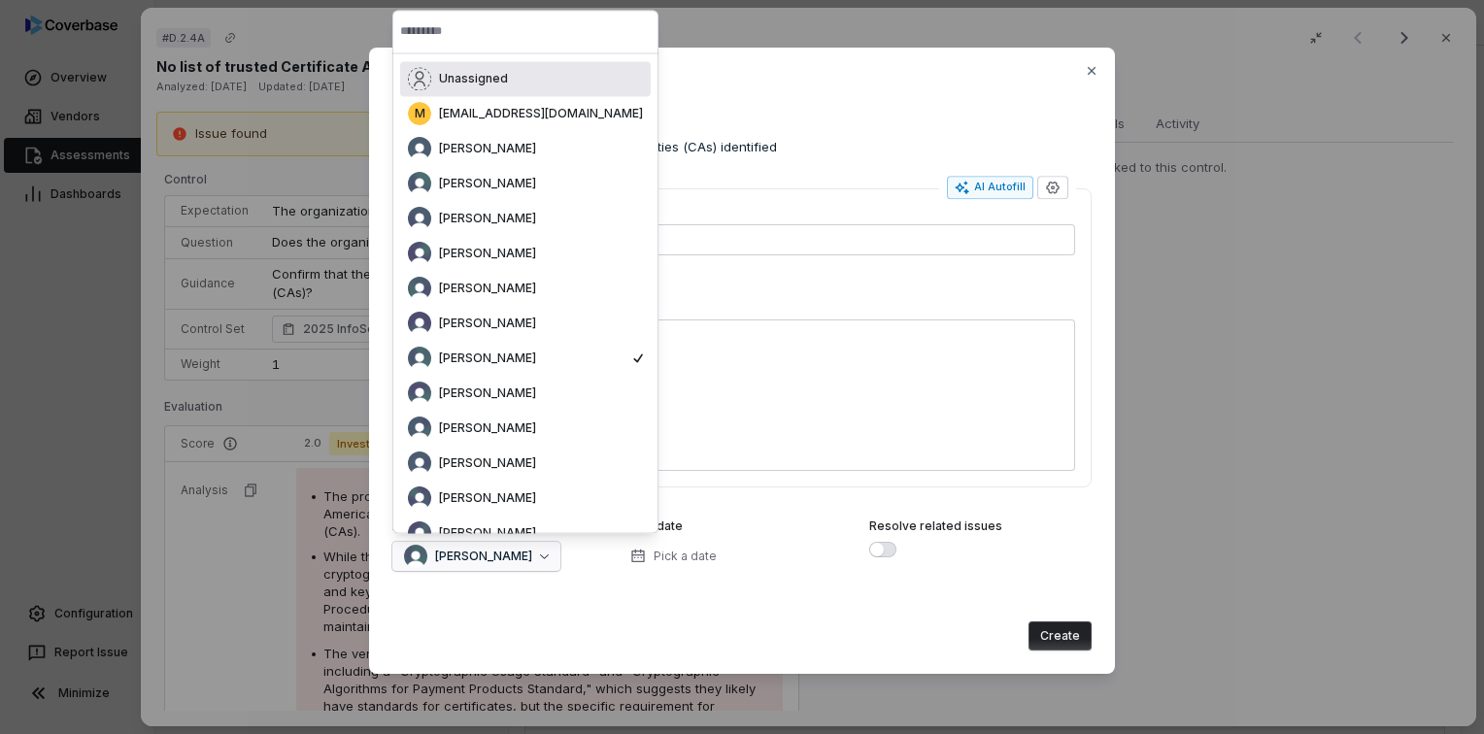
click at [544, 645] on div "Create" at bounding box center [741, 635] width 699 height 29
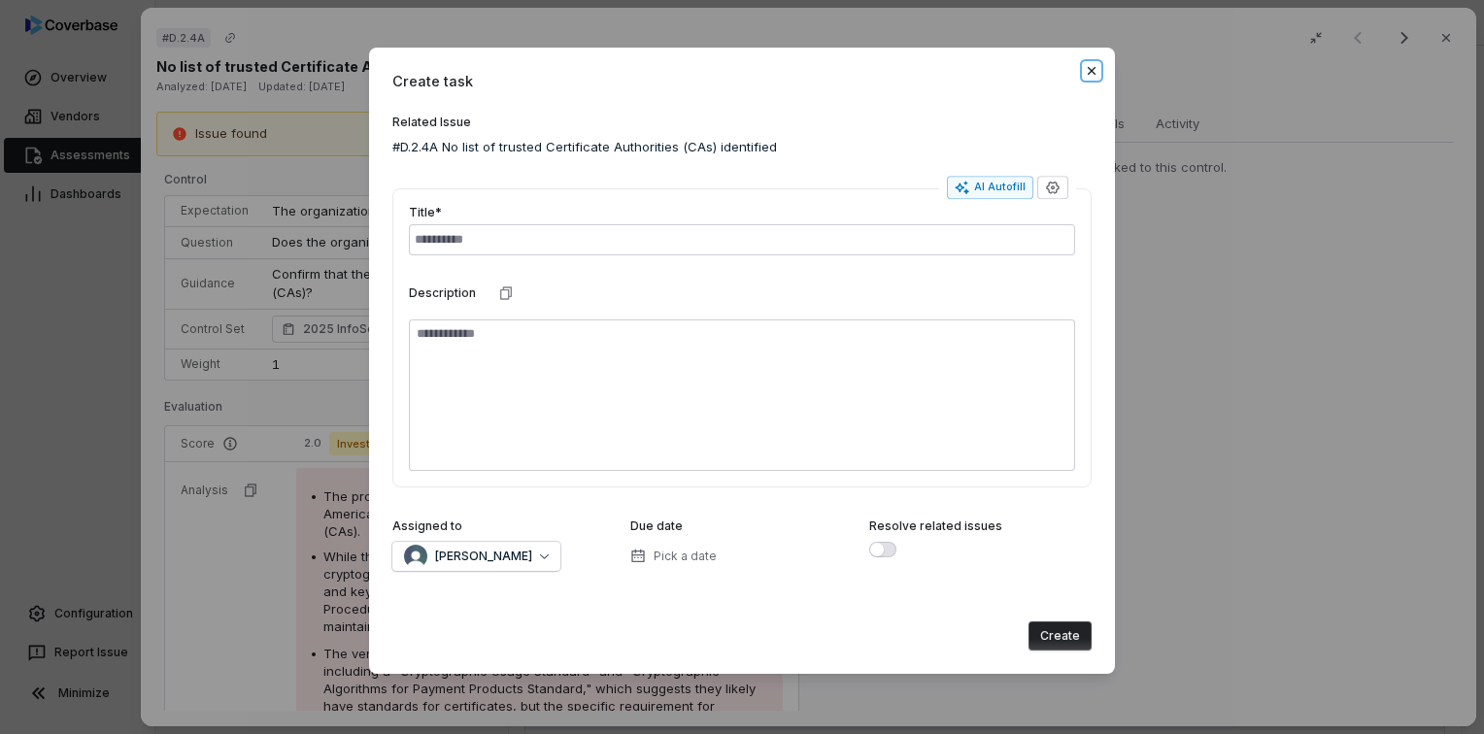
click at [1087, 70] on icon "button" at bounding box center [1092, 71] width 16 height 16
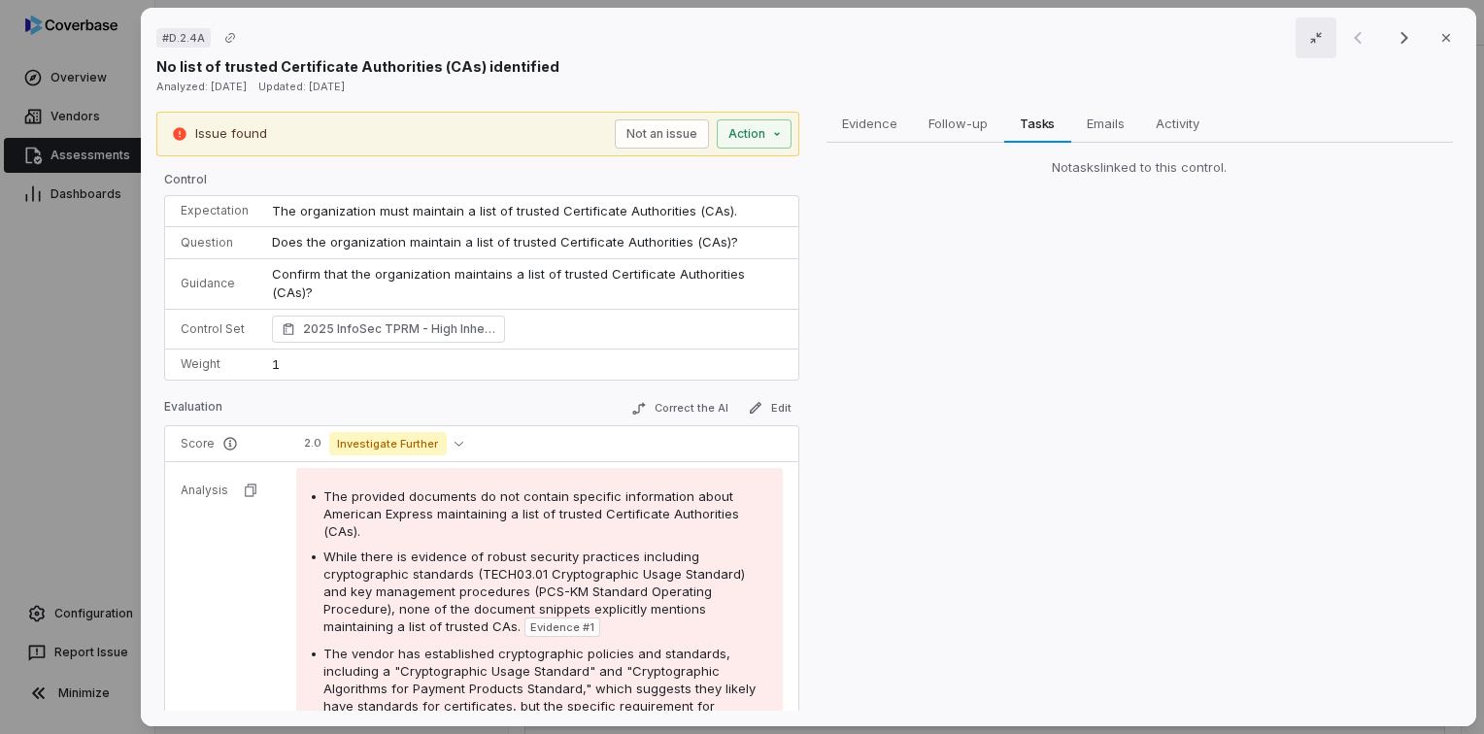
drag, startPoint x: 1295, startPoint y: 49, endPoint x: 1310, endPoint y: 48, distance: 14.6
click at [1296, 50] on button "button" at bounding box center [1315, 37] width 41 height 41
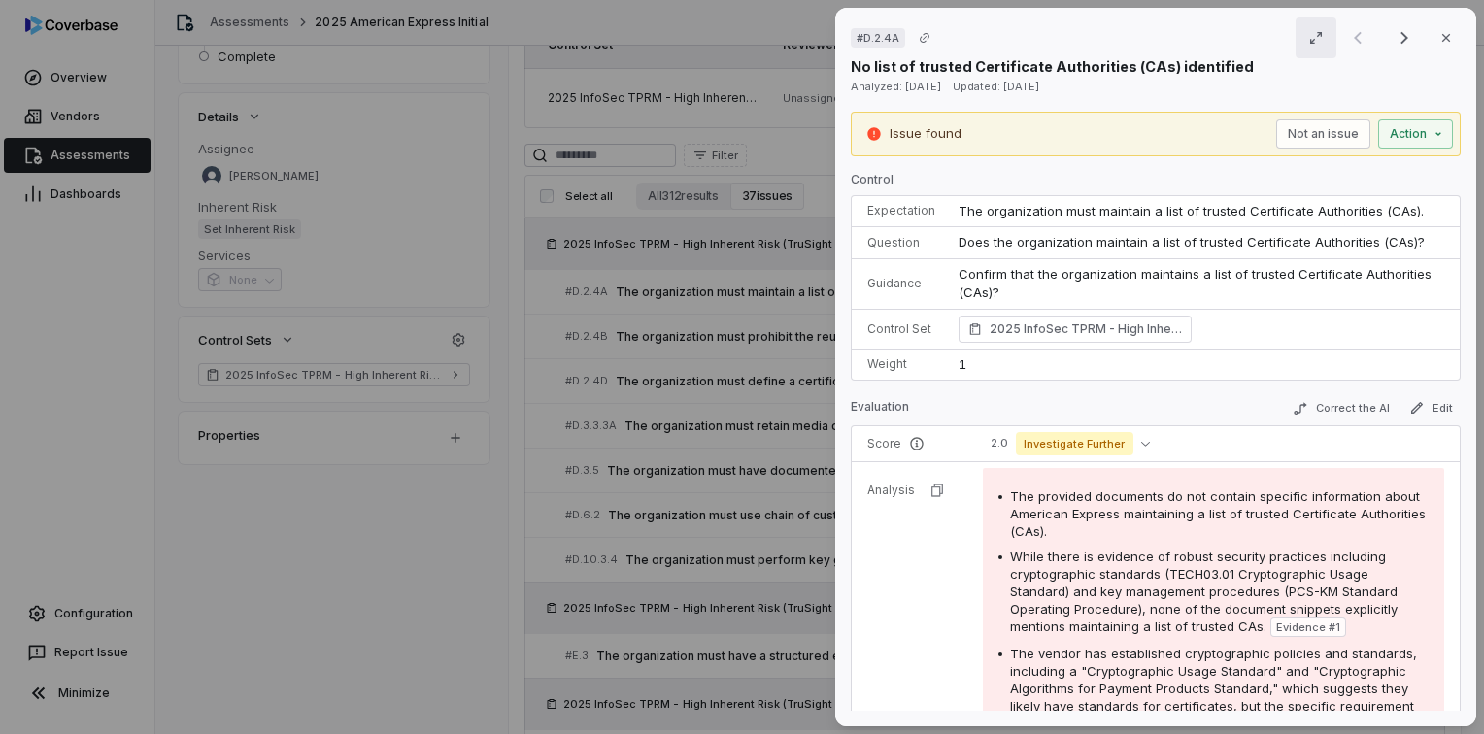
click at [1308, 40] on icon "button" at bounding box center [1316, 38] width 16 height 16
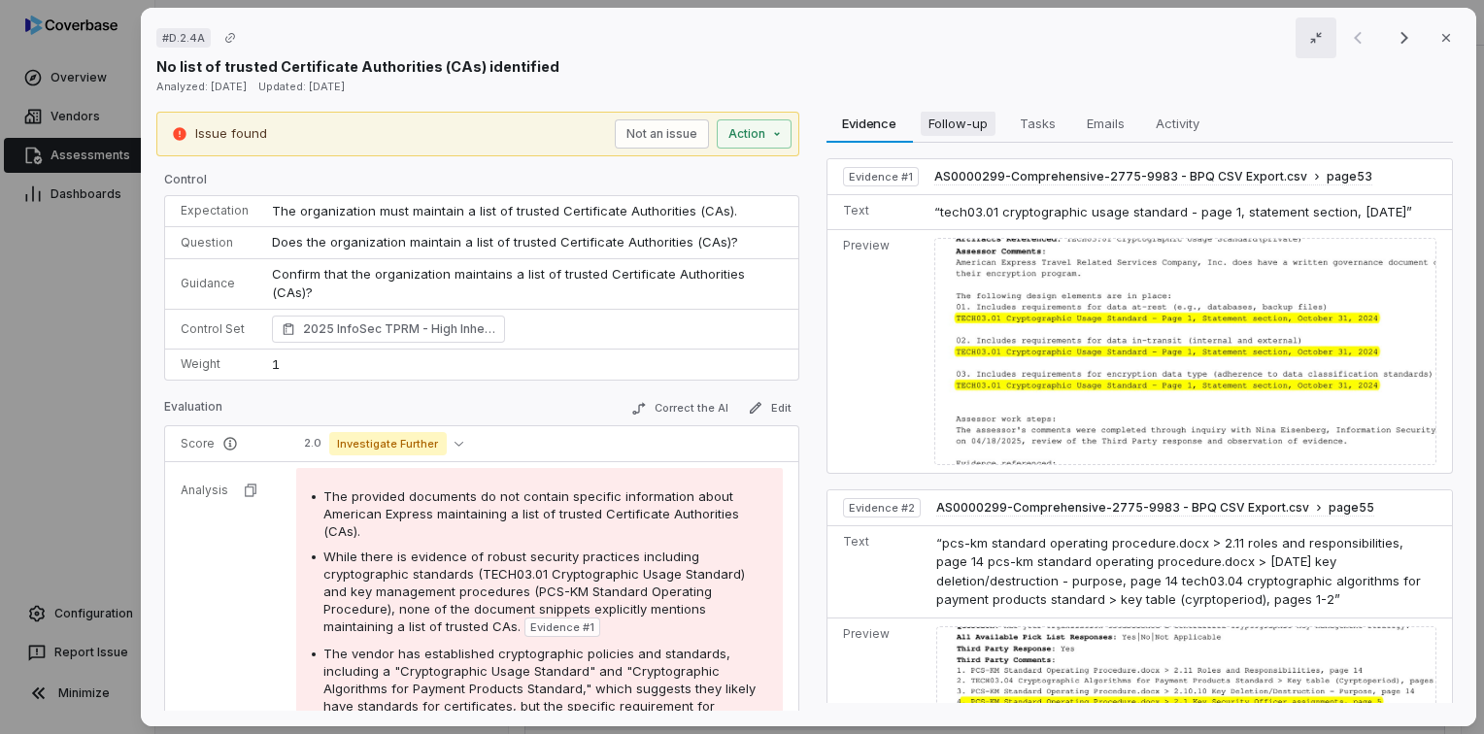
click at [962, 134] on span "Follow-up" at bounding box center [957, 123] width 75 height 25
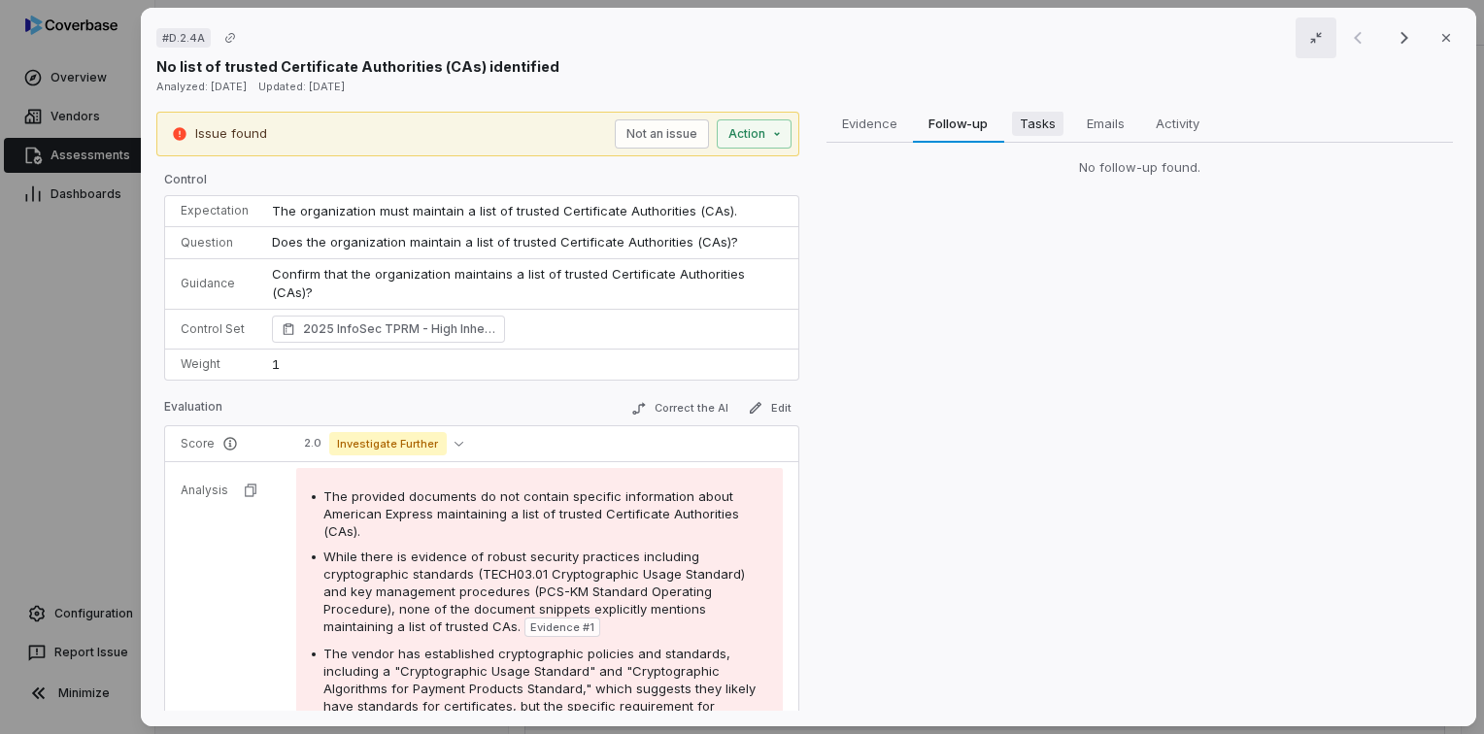
drag, startPoint x: 1049, startPoint y: 123, endPoint x: 1058, endPoint y: 126, distance: 10.1
click at [1050, 124] on span "Tasks" at bounding box center [1036, 123] width 51 height 25
click at [1115, 123] on span "Emails" at bounding box center [1105, 123] width 52 height 25
click at [1182, 118] on span "Activity" at bounding box center [1177, 123] width 58 height 25
click at [1440, 38] on icon "button" at bounding box center [1446, 38] width 16 height 16
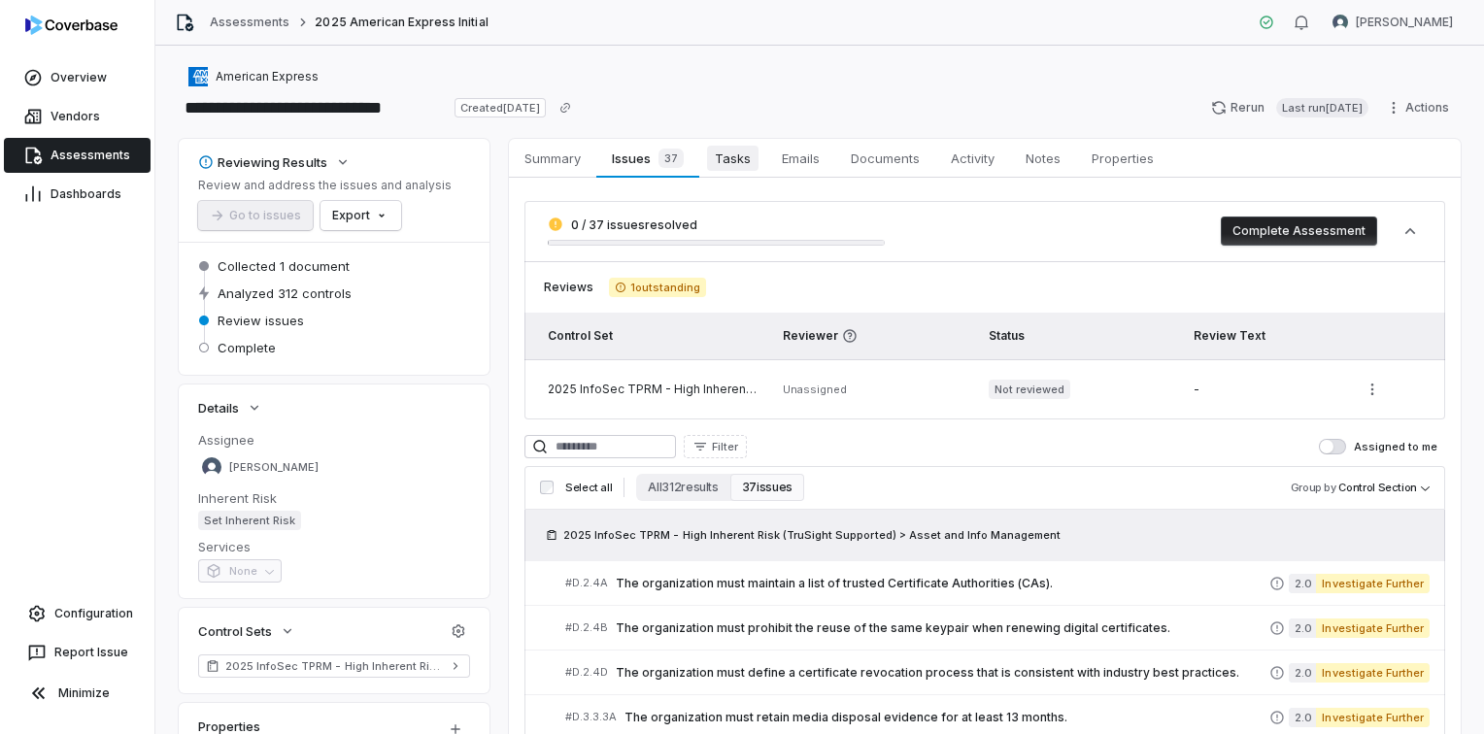
click at [733, 155] on span "Tasks" at bounding box center [732, 158] width 51 height 25
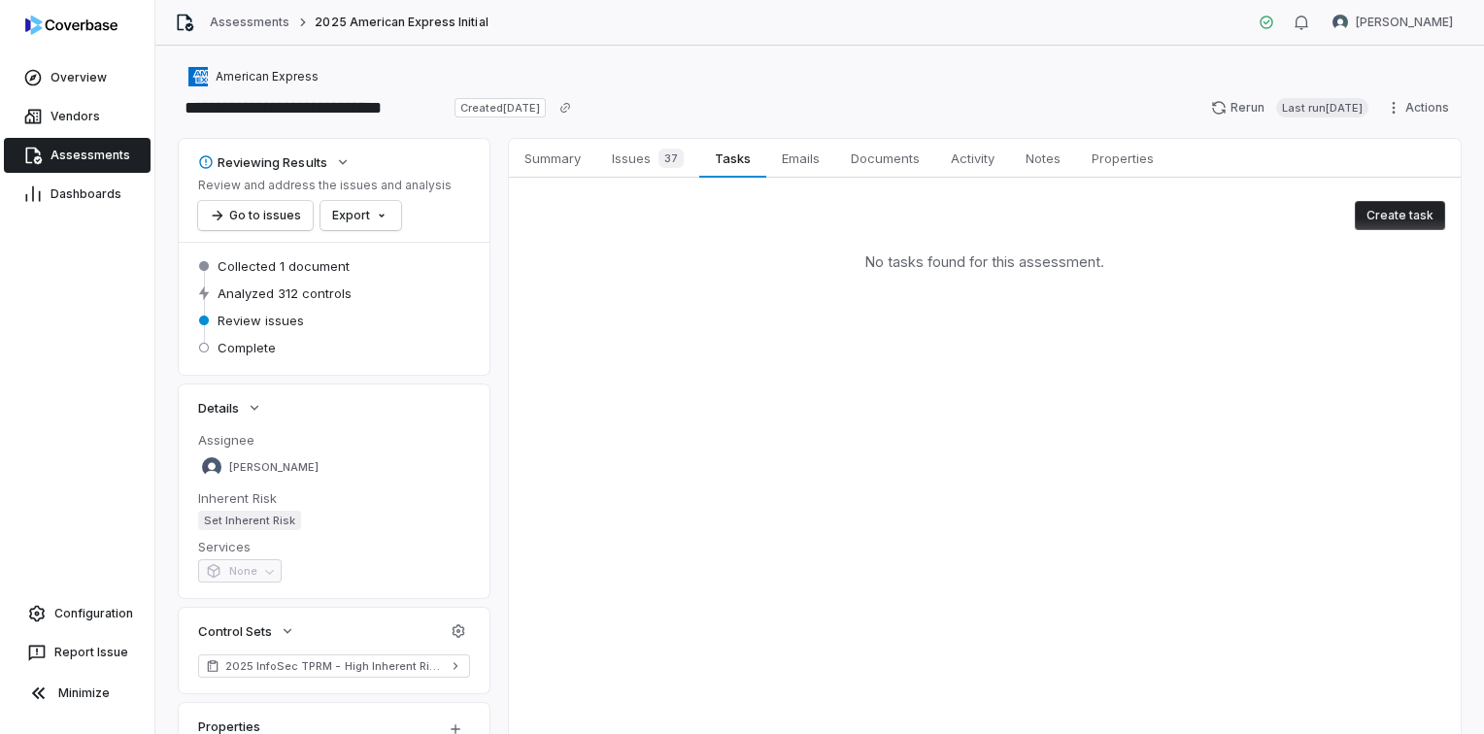
click at [1397, 218] on button "Create task" at bounding box center [1399, 215] width 90 height 29
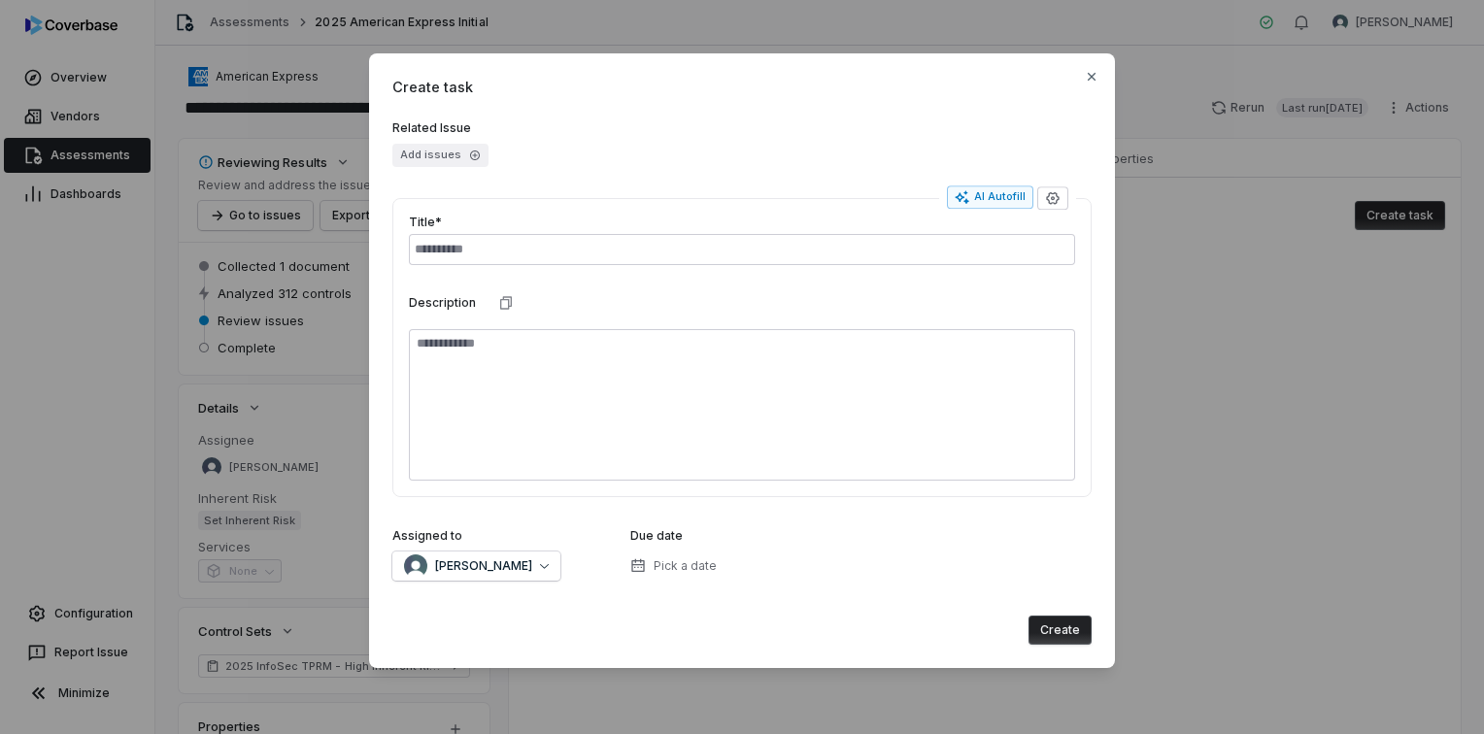
click at [469, 151] on icon "button" at bounding box center [475, 156] width 12 height 12
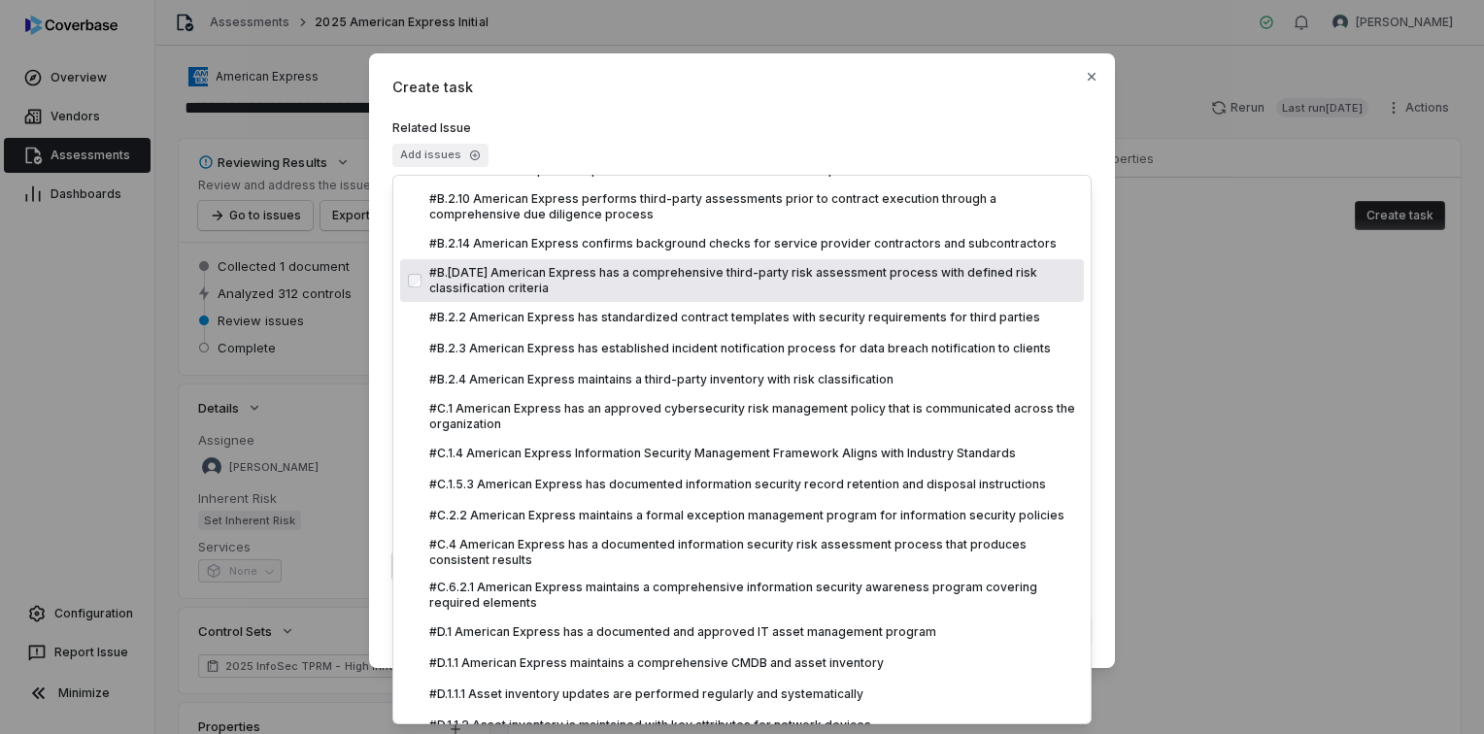
scroll to position [388, 0]
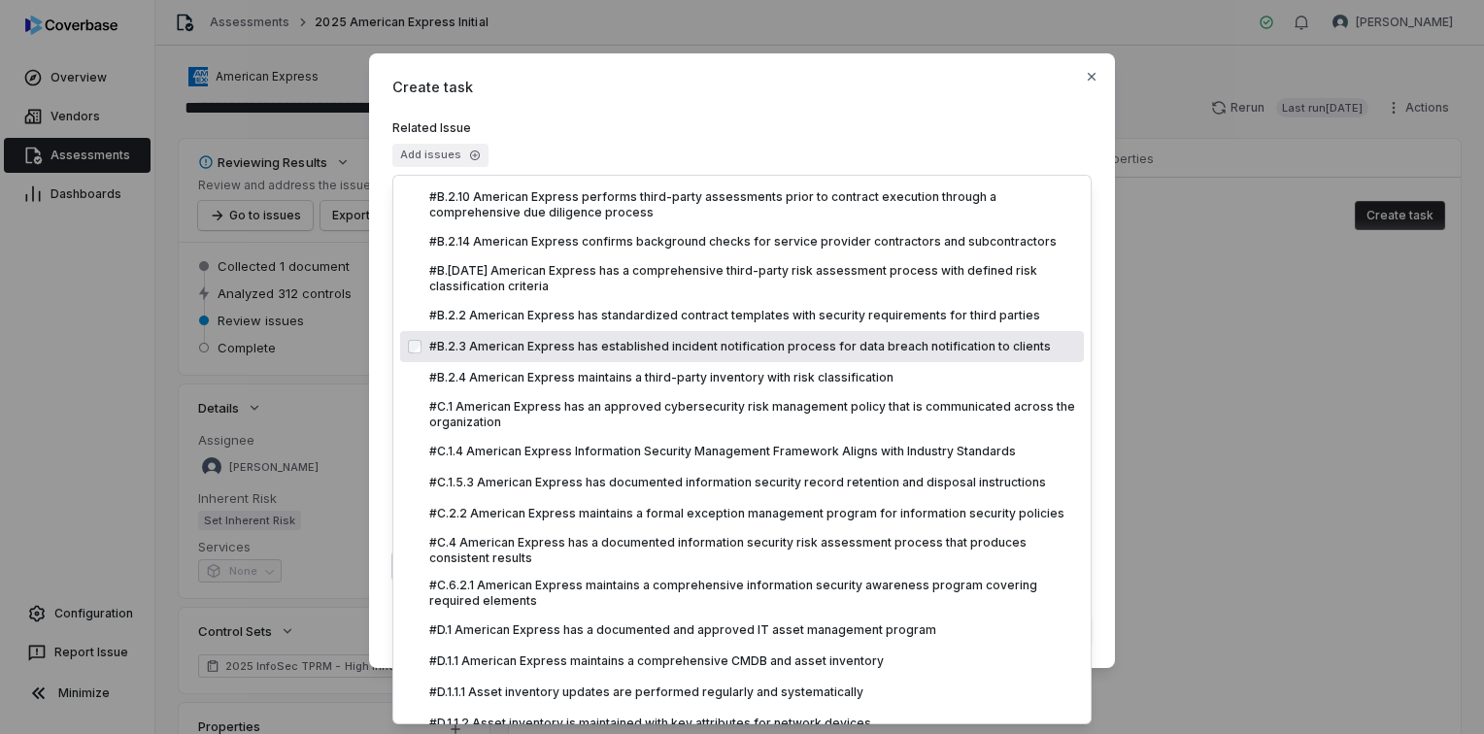
click at [520, 340] on span "#B.2.3 American Express has established incident notification process for data …" at bounding box center [752, 347] width 647 height 16
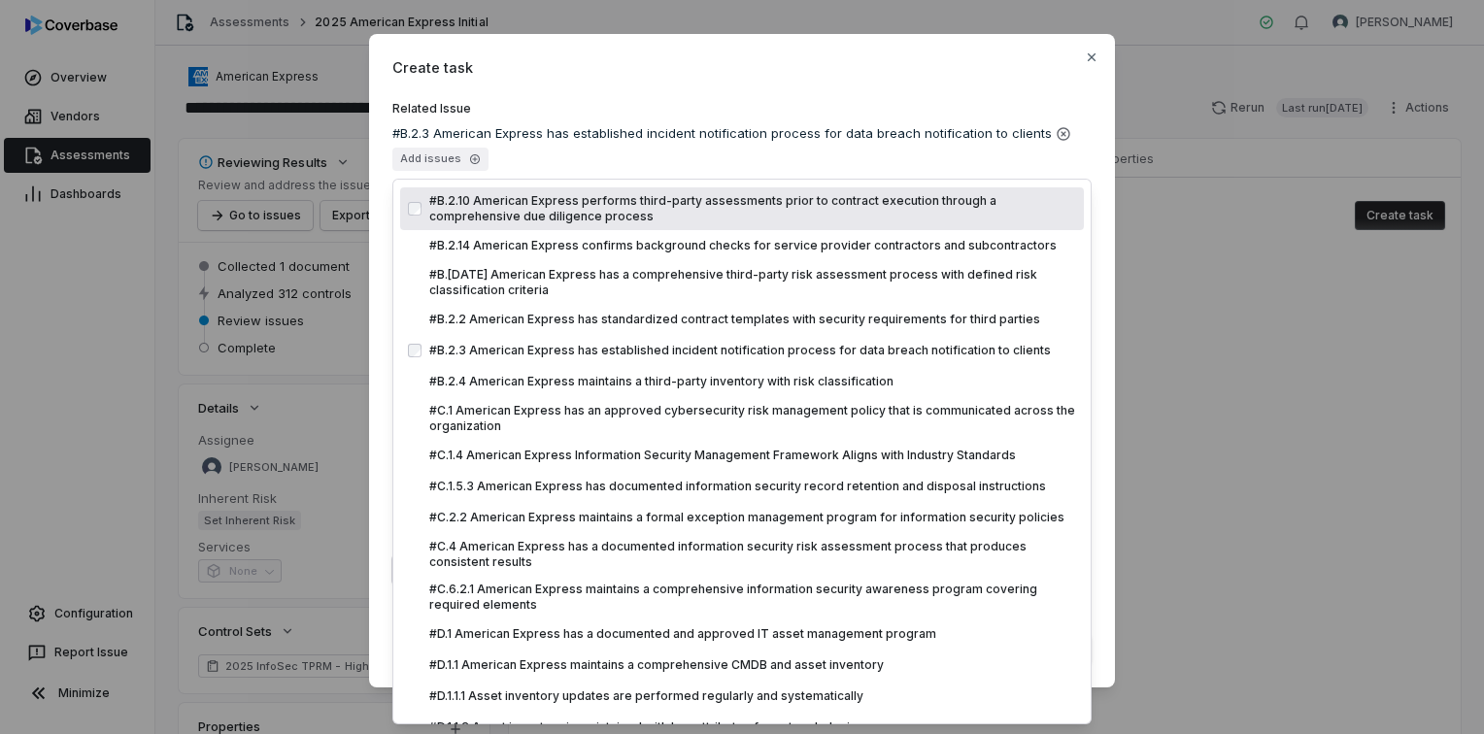
click at [469, 162] on icon "button" at bounding box center [475, 159] width 12 height 12
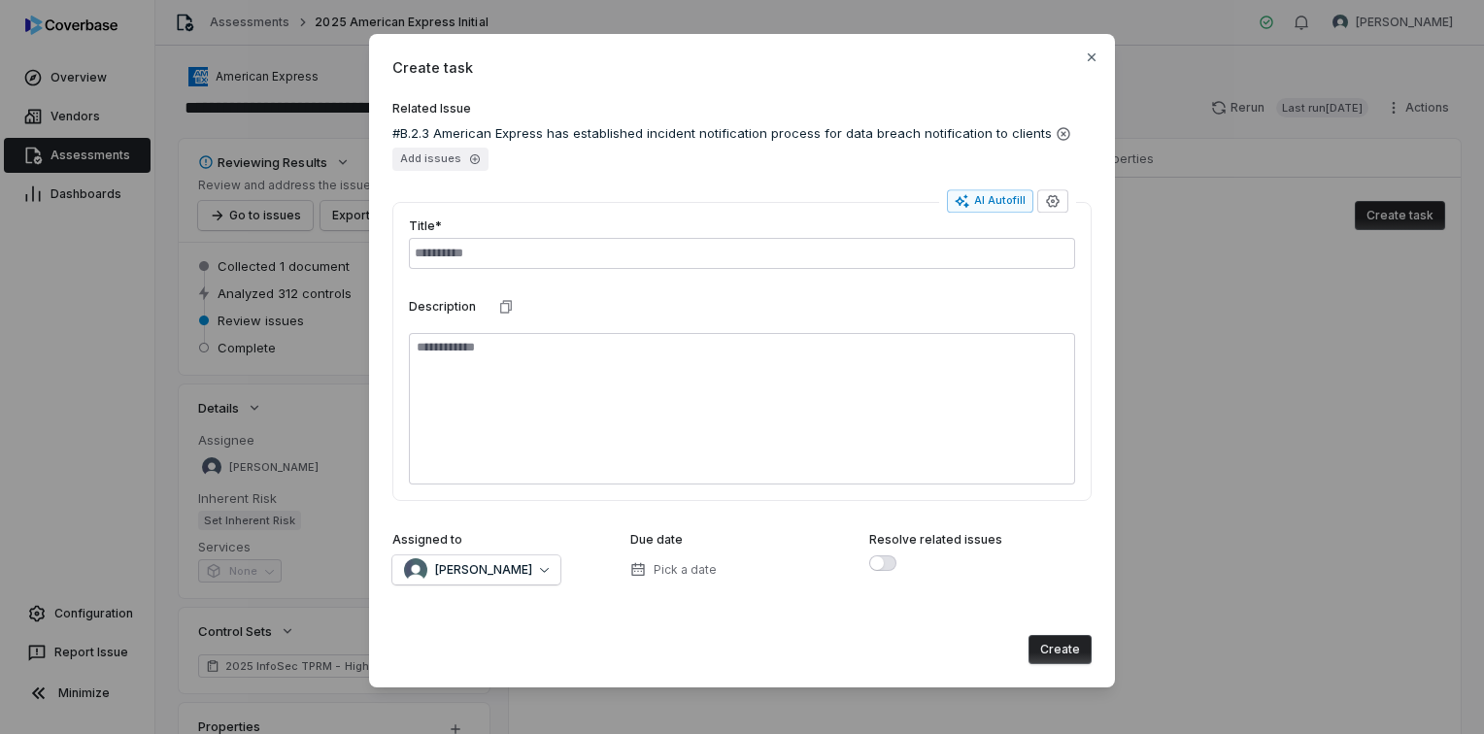
click at [470, 157] on icon "button" at bounding box center [475, 159] width 12 height 12
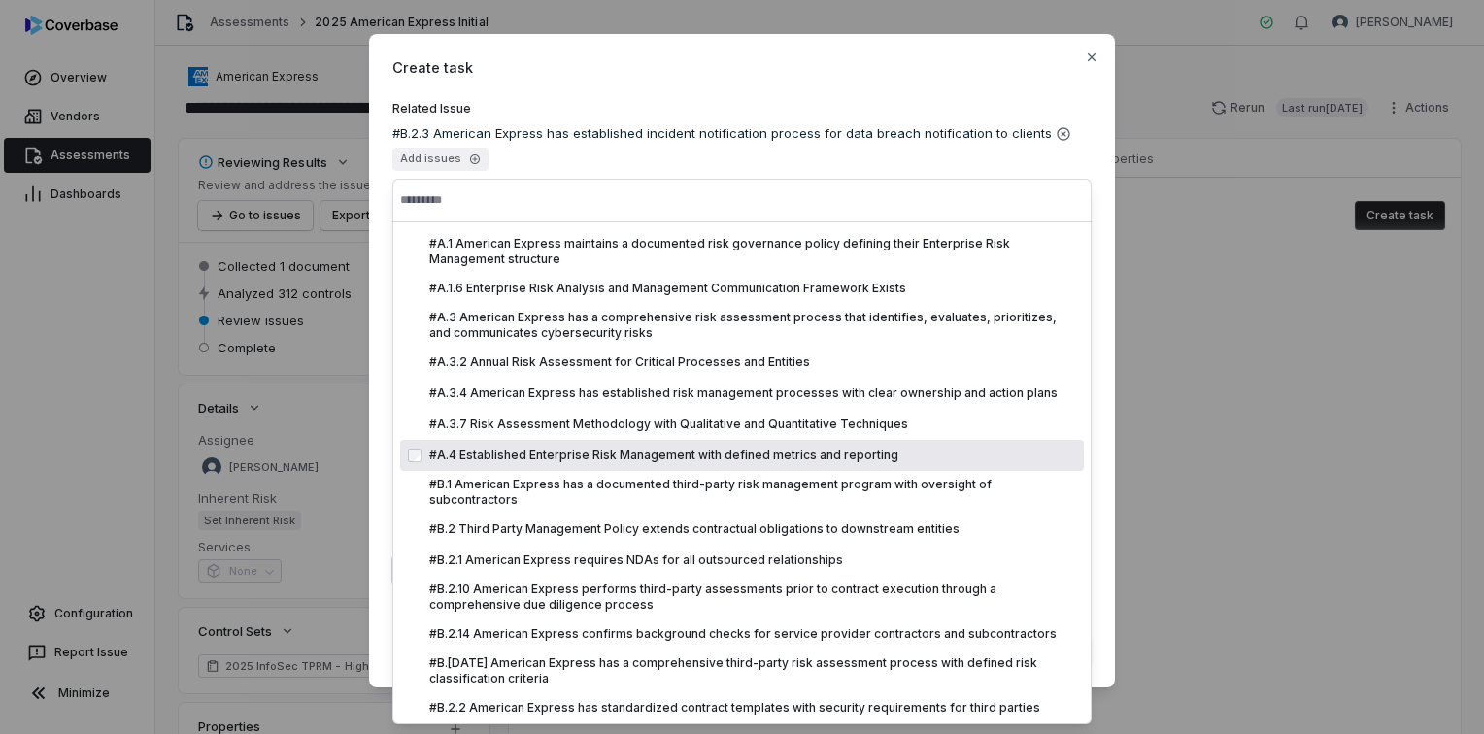
click at [485, 457] on span "#A.4 Established Enterprise Risk Management with defined metrics and reporting" at bounding box center [752, 456] width 647 height 16
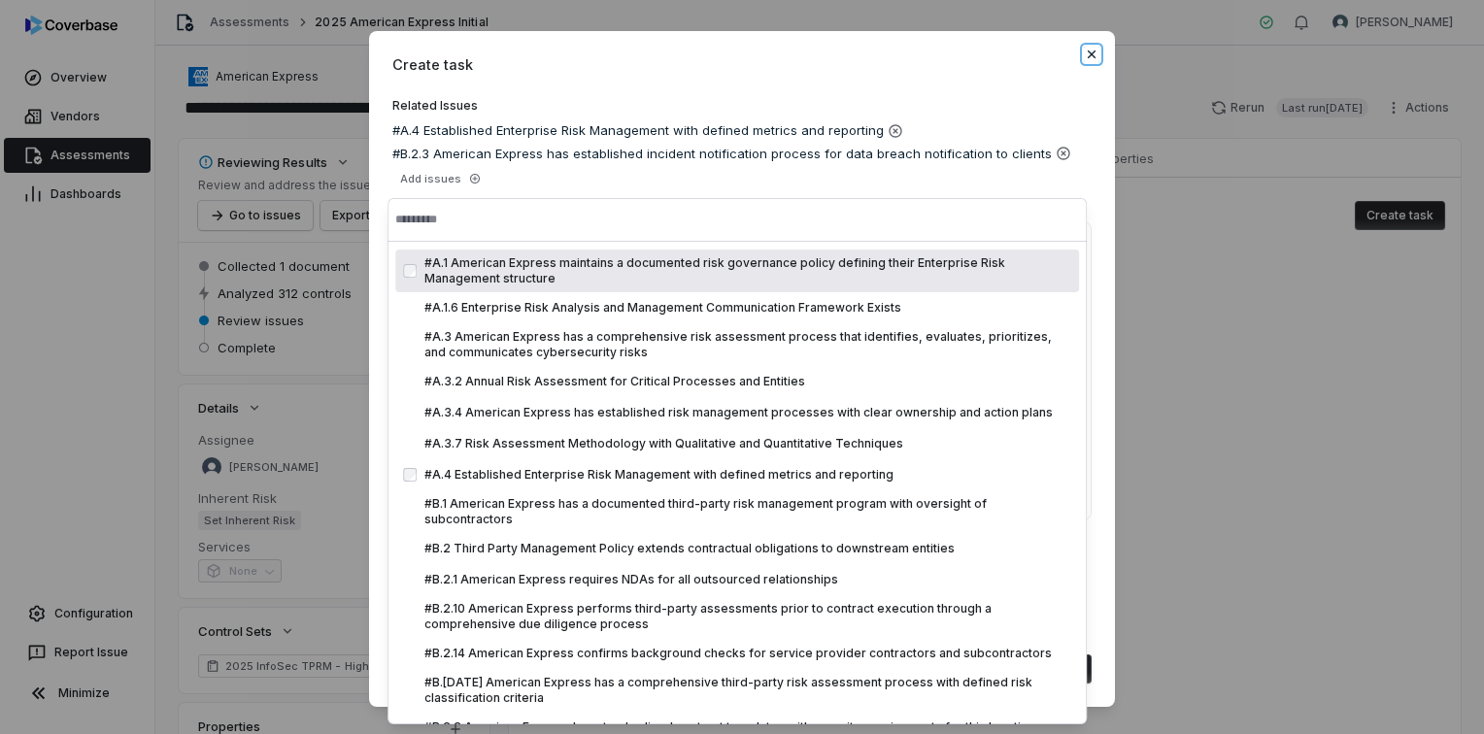
click at [1088, 50] on icon "button" at bounding box center [1092, 55] width 16 height 16
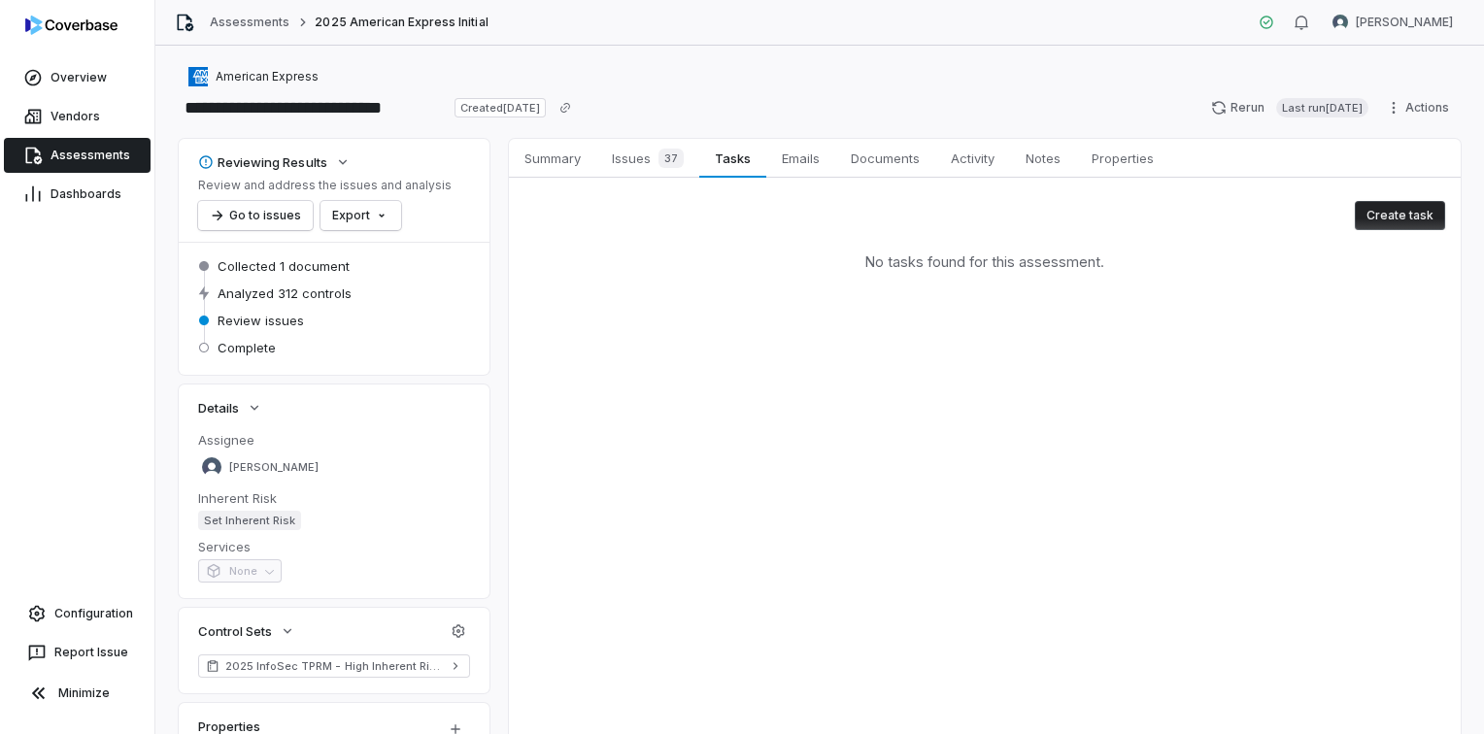
click at [536, 450] on div "Summary Summary Issues 37 Issues 37 Tasks Tasks Emails Emails Documents Documen…" at bounding box center [985, 447] width 952 height 617
click at [544, 169] on span "Summary" at bounding box center [553, 158] width 72 height 25
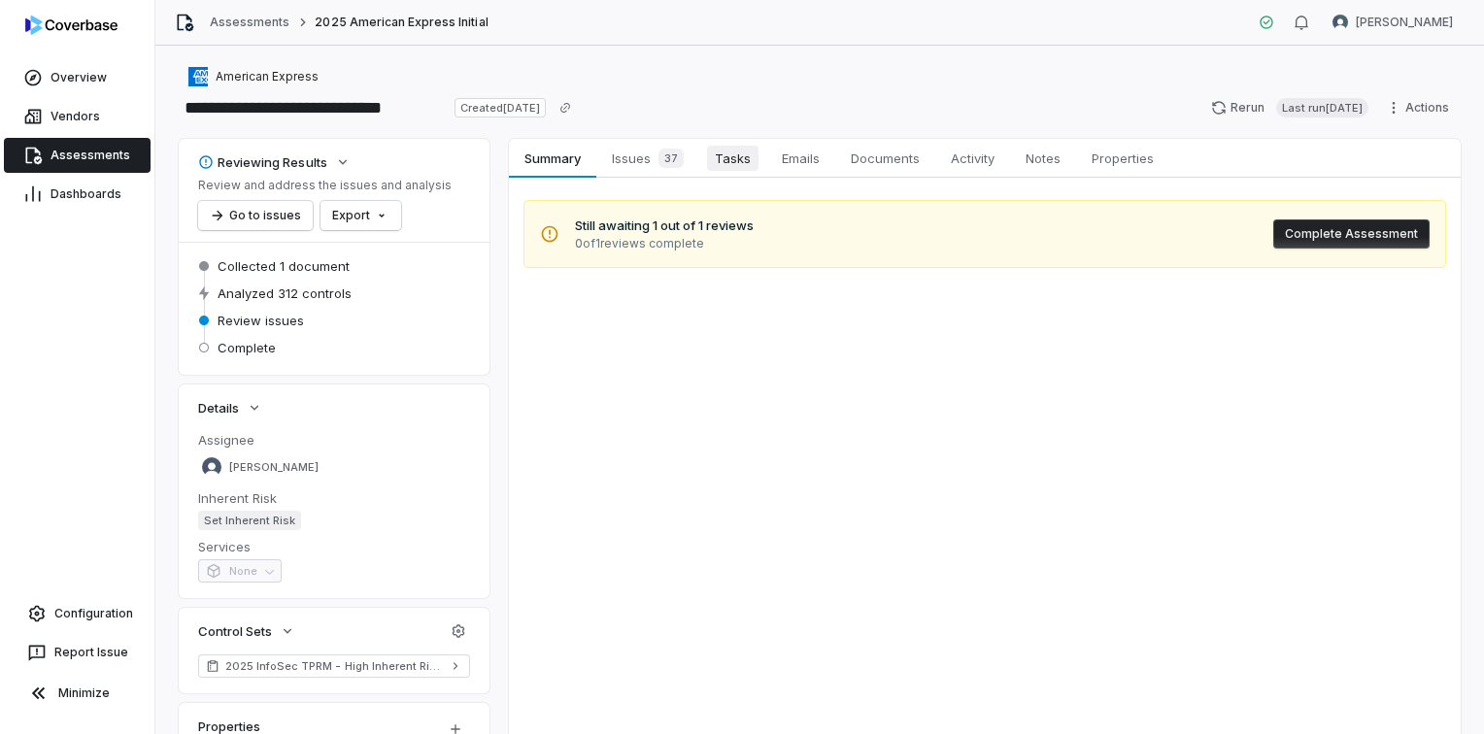
click at [738, 155] on span "Tasks" at bounding box center [732, 158] width 51 height 25
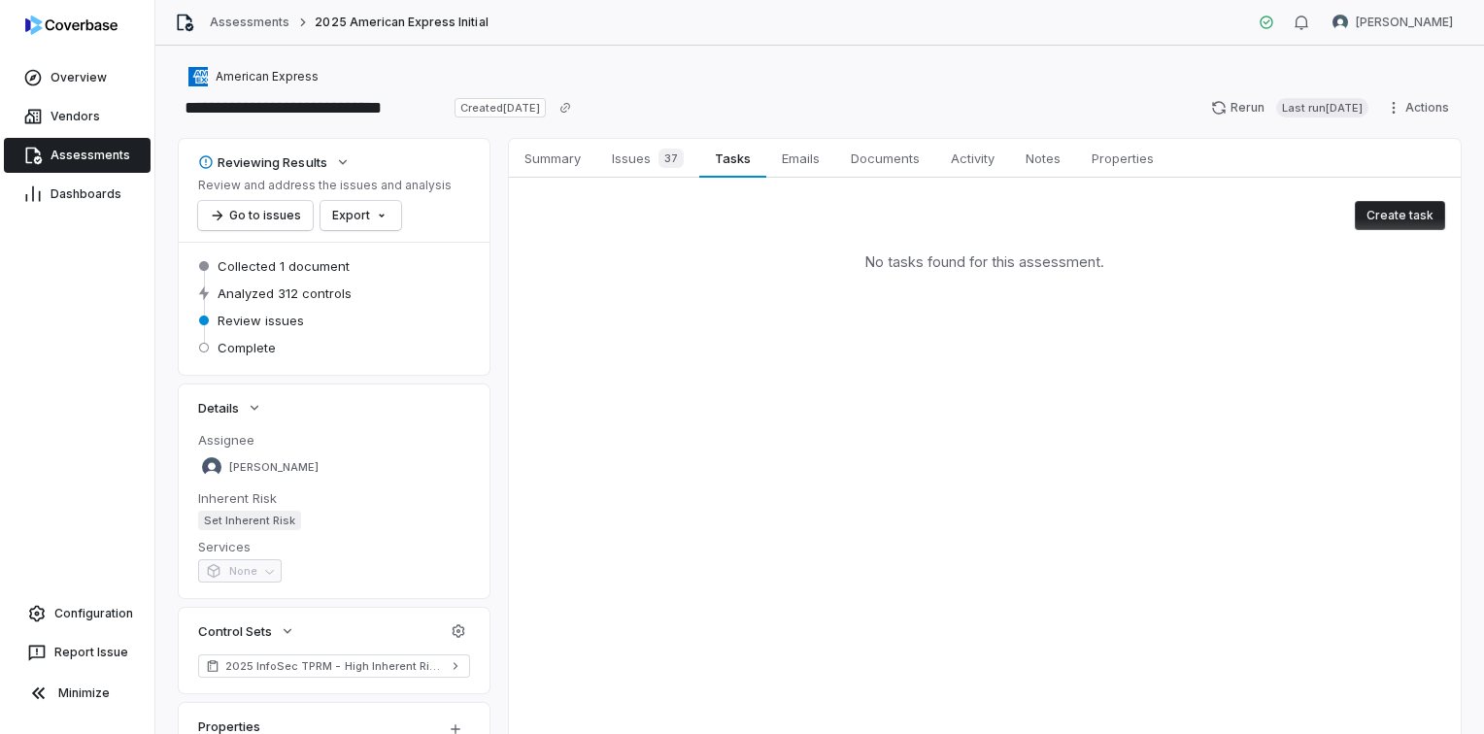
click at [1380, 223] on button "Create task" at bounding box center [1399, 215] width 90 height 29
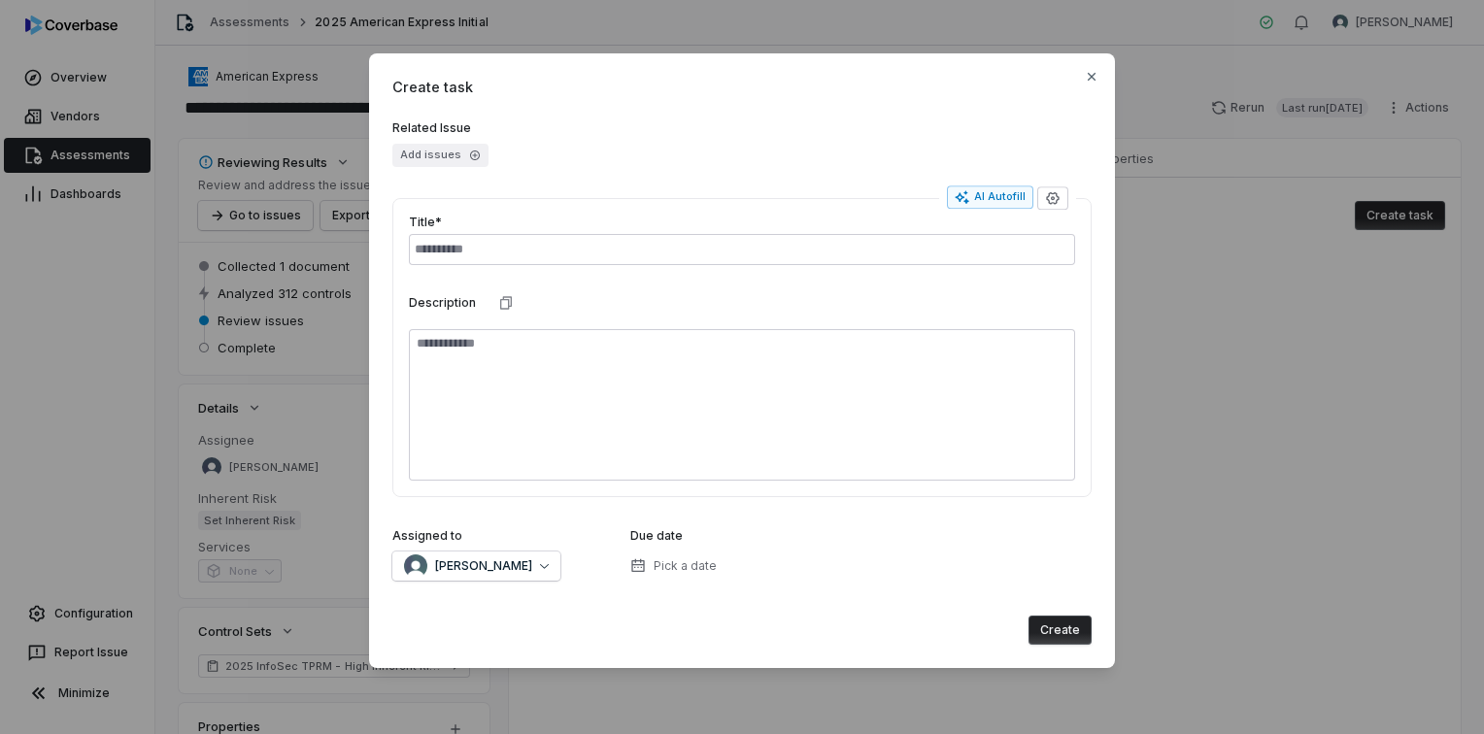
click at [438, 153] on button "Add issues" at bounding box center [440, 155] width 96 height 23
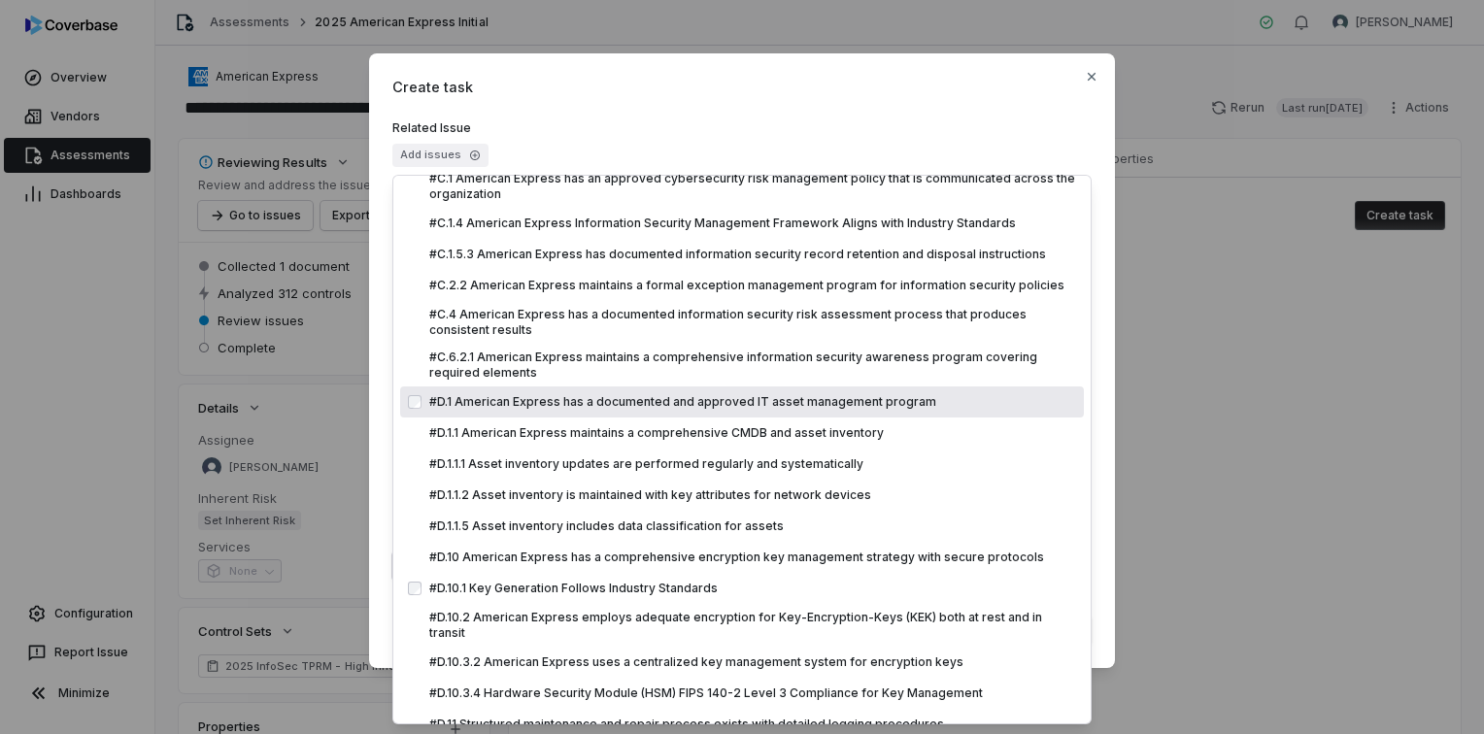
scroll to position [971, 0]
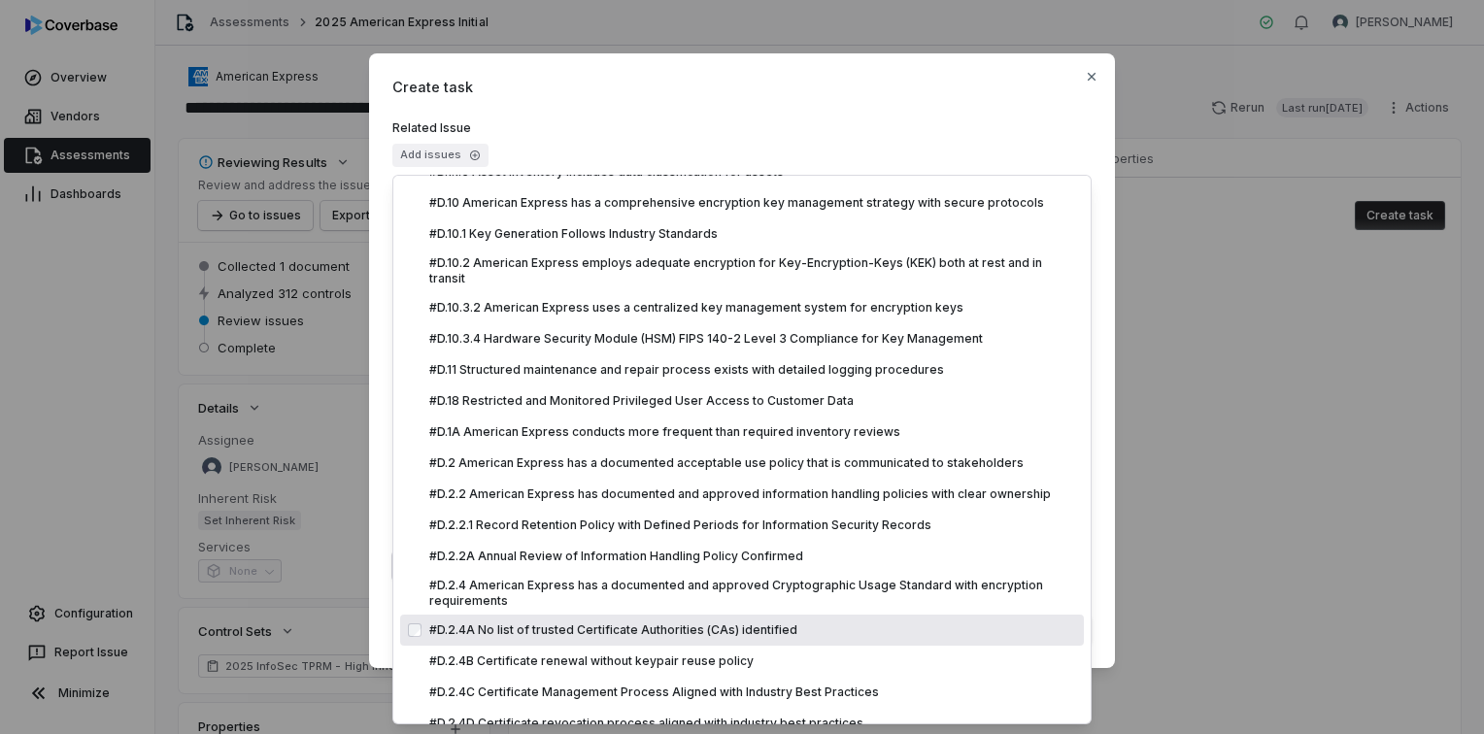
click at [550, 617] on div "#D.2.4A No list of trusted Certificate Authorities (CAs) identified" at bounding box center [742, 630] width 684 height 31
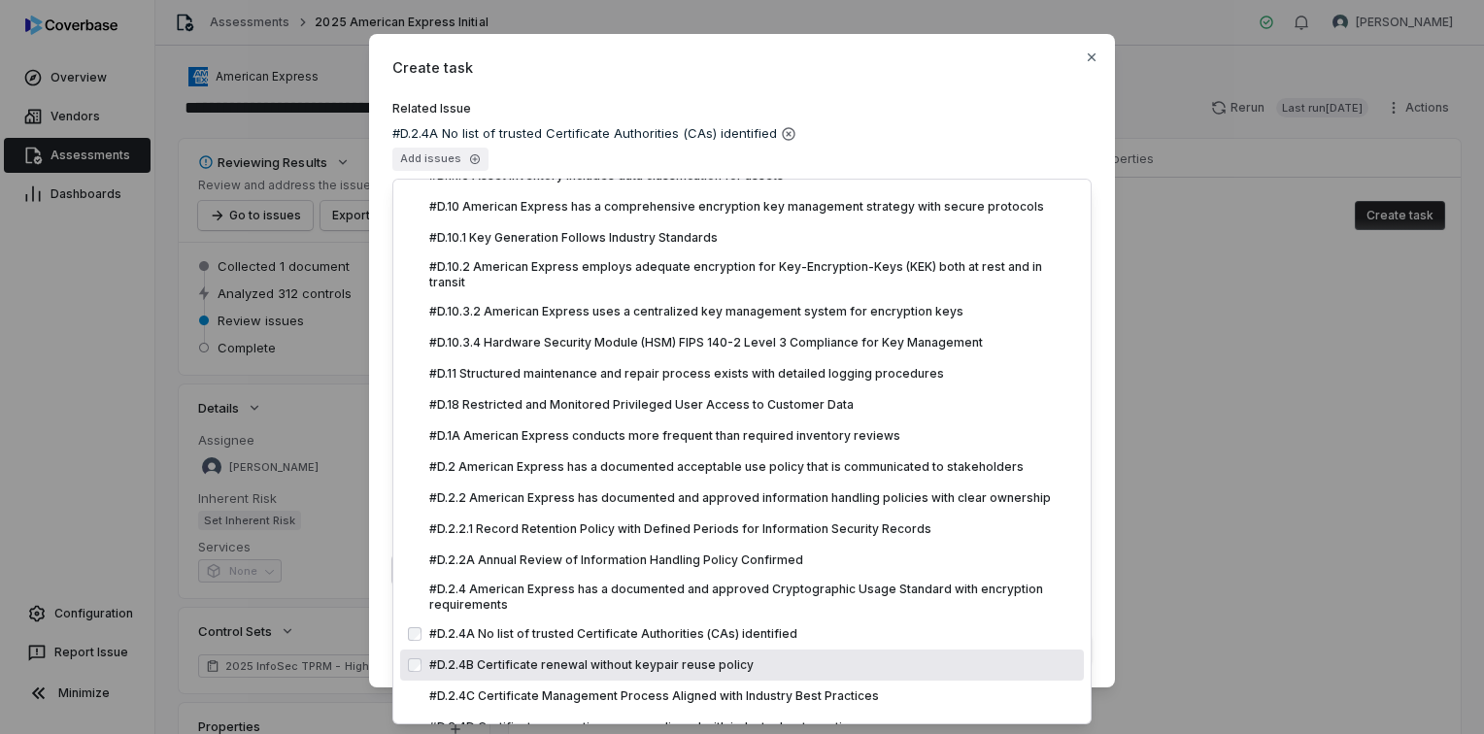
click at [545, 657] on span "#D.2.4B Certificate renewal without keypair reuse policy" at bounding box center [752, 665] width 647 height 16
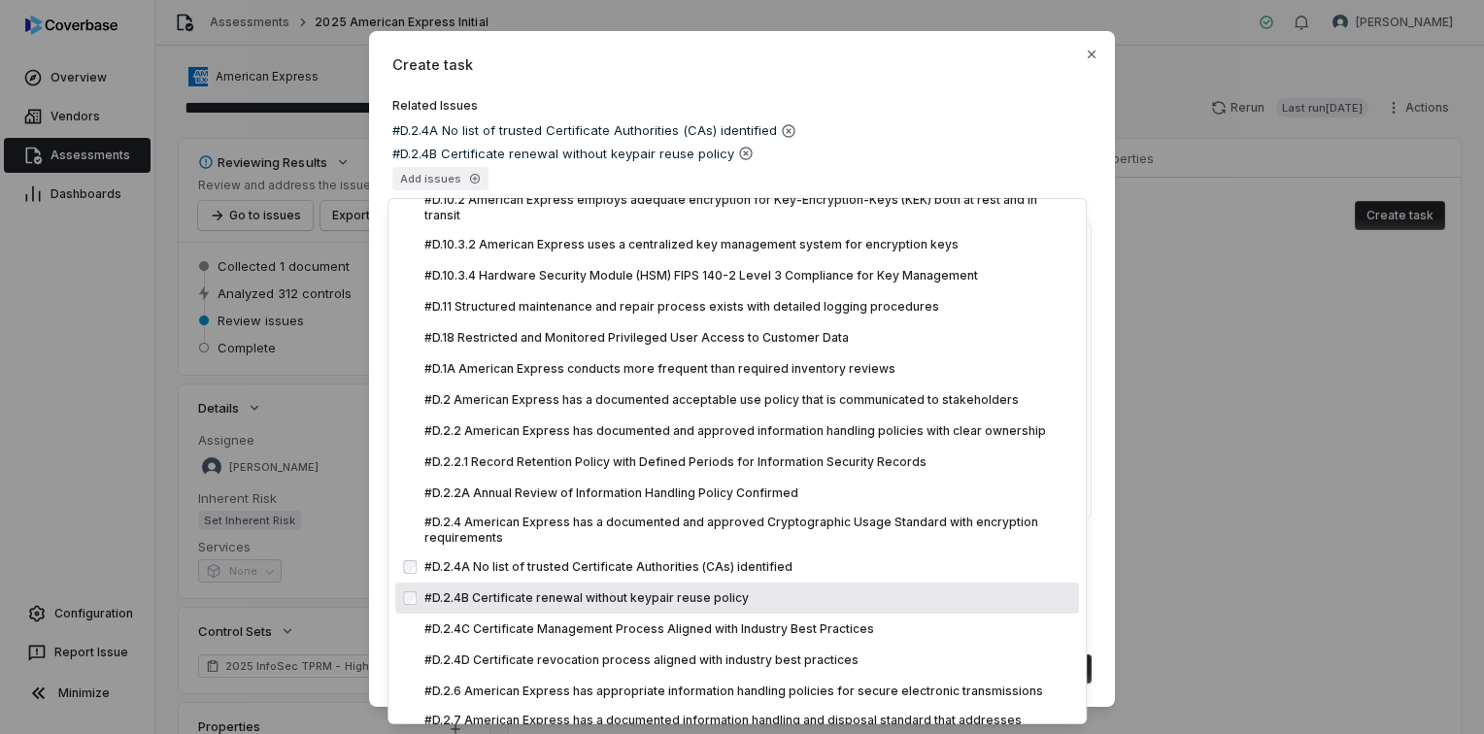
scroll to position [1165, 0]
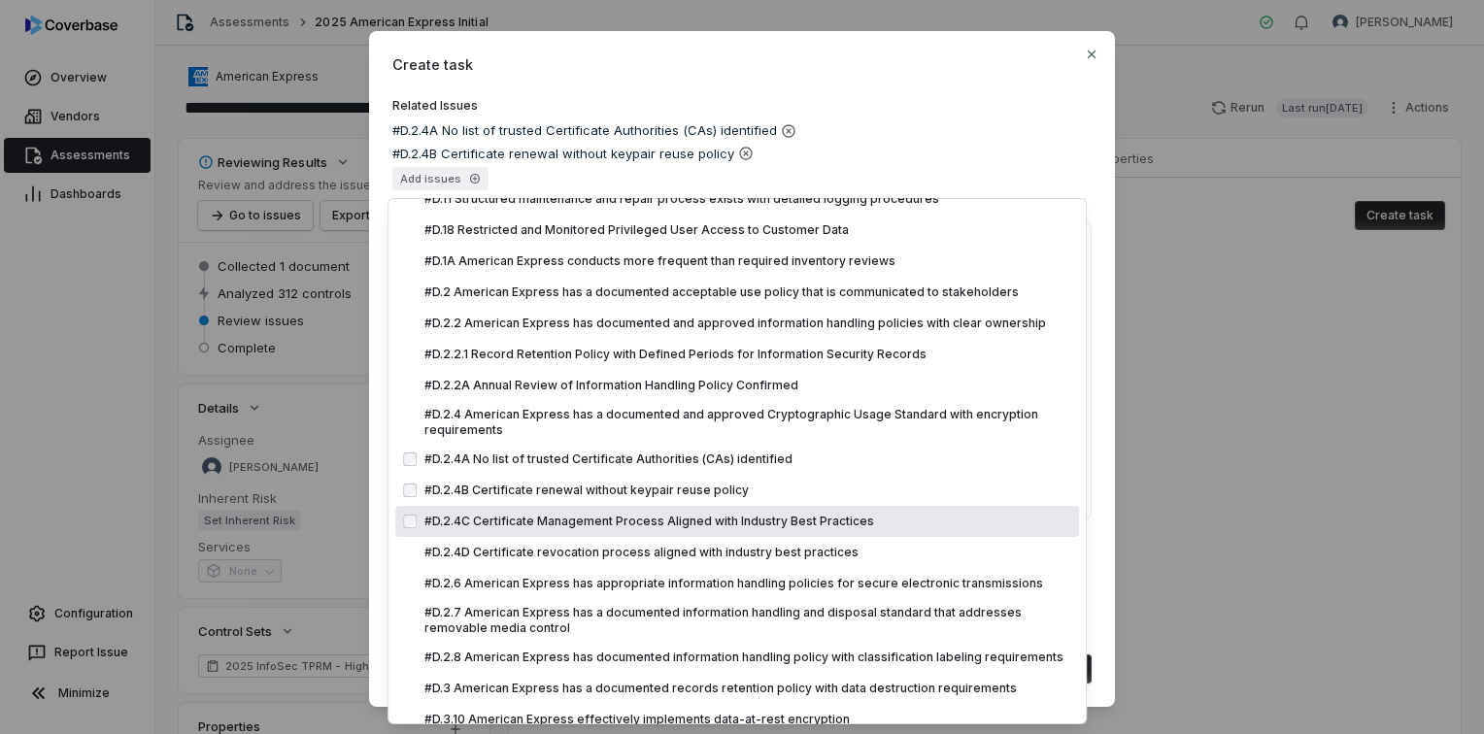
click at [506, 507] on div "#D.2.4C Certificate Management Process Aligned with Industry Best Practices" at bounding box center [737, 521] width 684 height 31
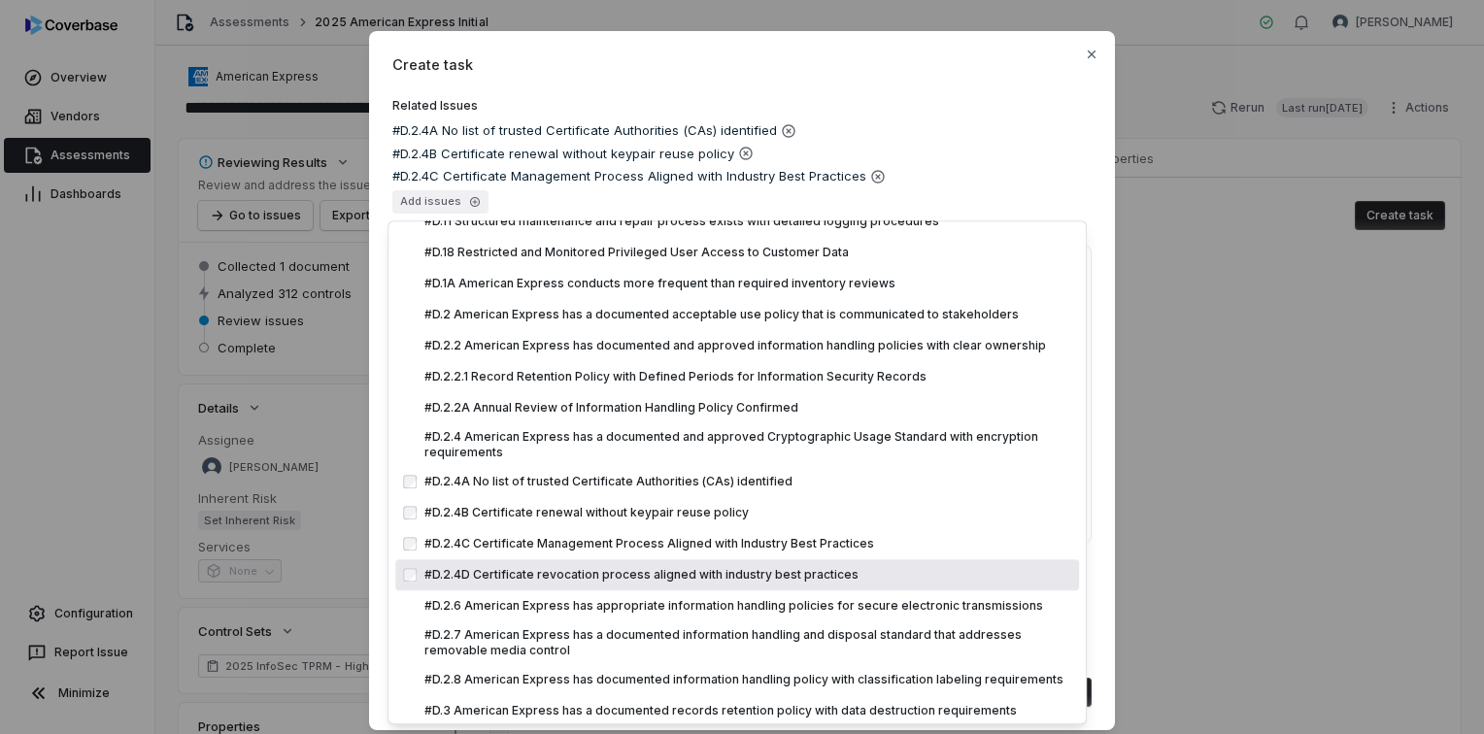
click at [503, 567] on span "#D.2.4D Certificate revocation process aligned with industry best practices" at bounding box center [747, 575] width 647 height 16
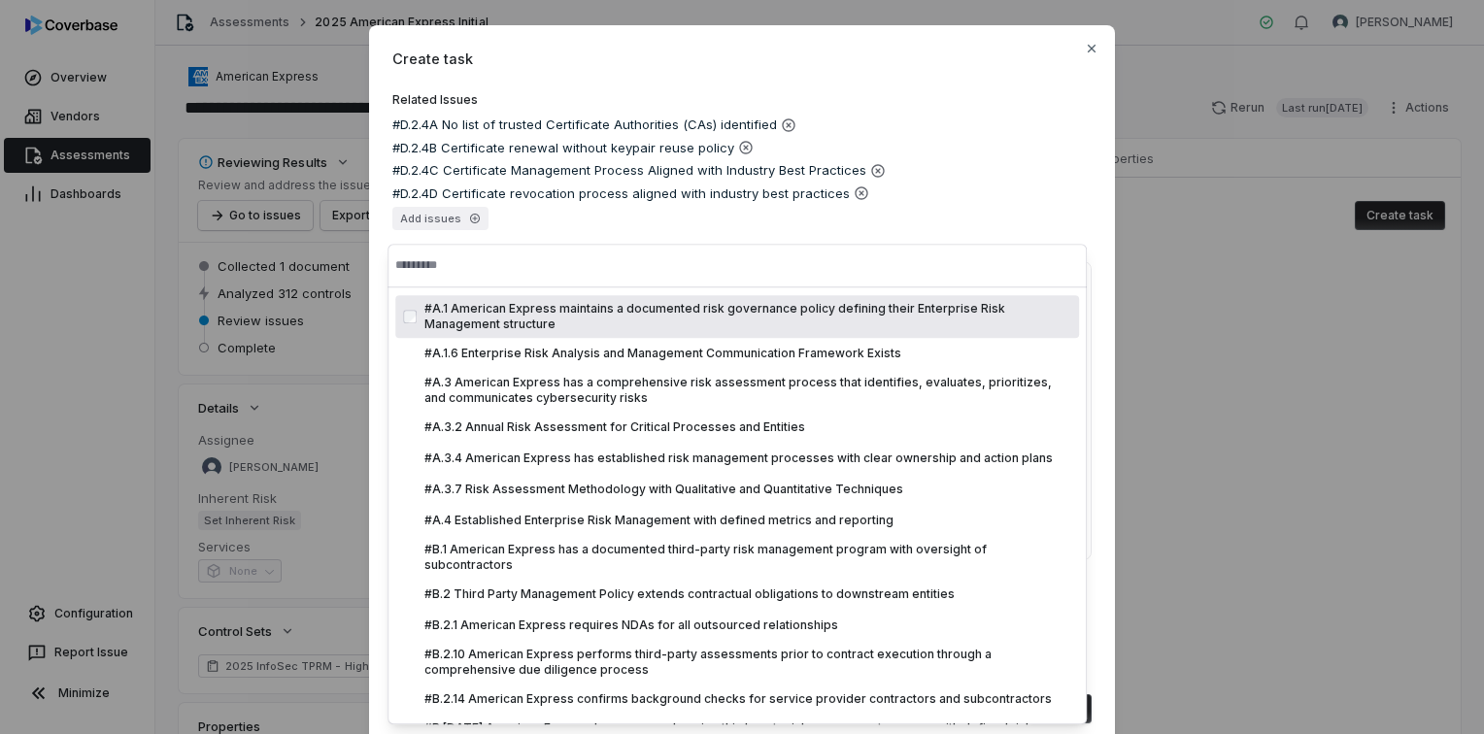
scroll to position [0, 0]
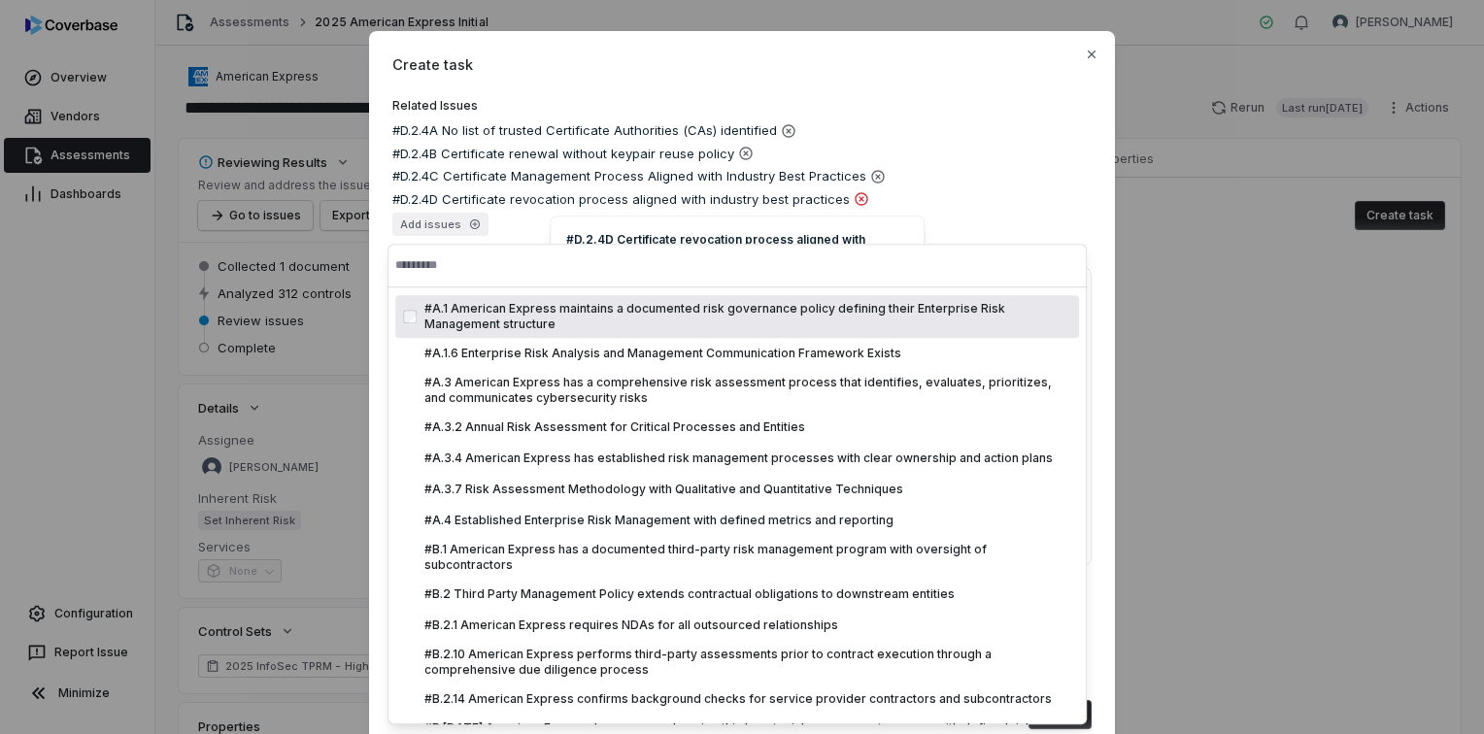
click at [853, 202] on icon at bounding box center [861, 199] width 16 height 16
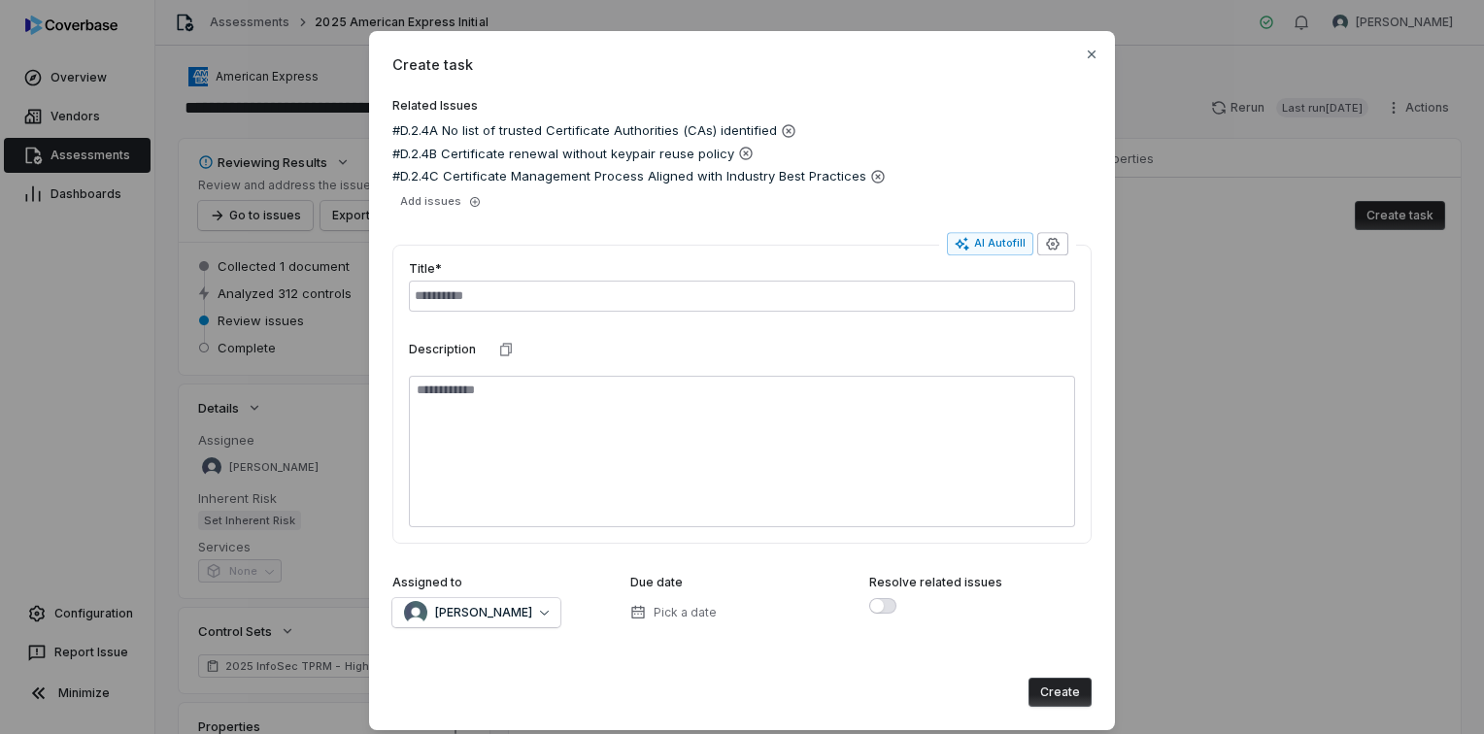
click at [1051, 243] on icon "button" at bounding box center [1053, 245] width 16 height 16
click at [1072, 163] on div "#D.2.4A No list of trusted Certificate Authorities (CAs) identified #D.2.4B Cer…" at bounding box center [741, 167] width 699 height 92
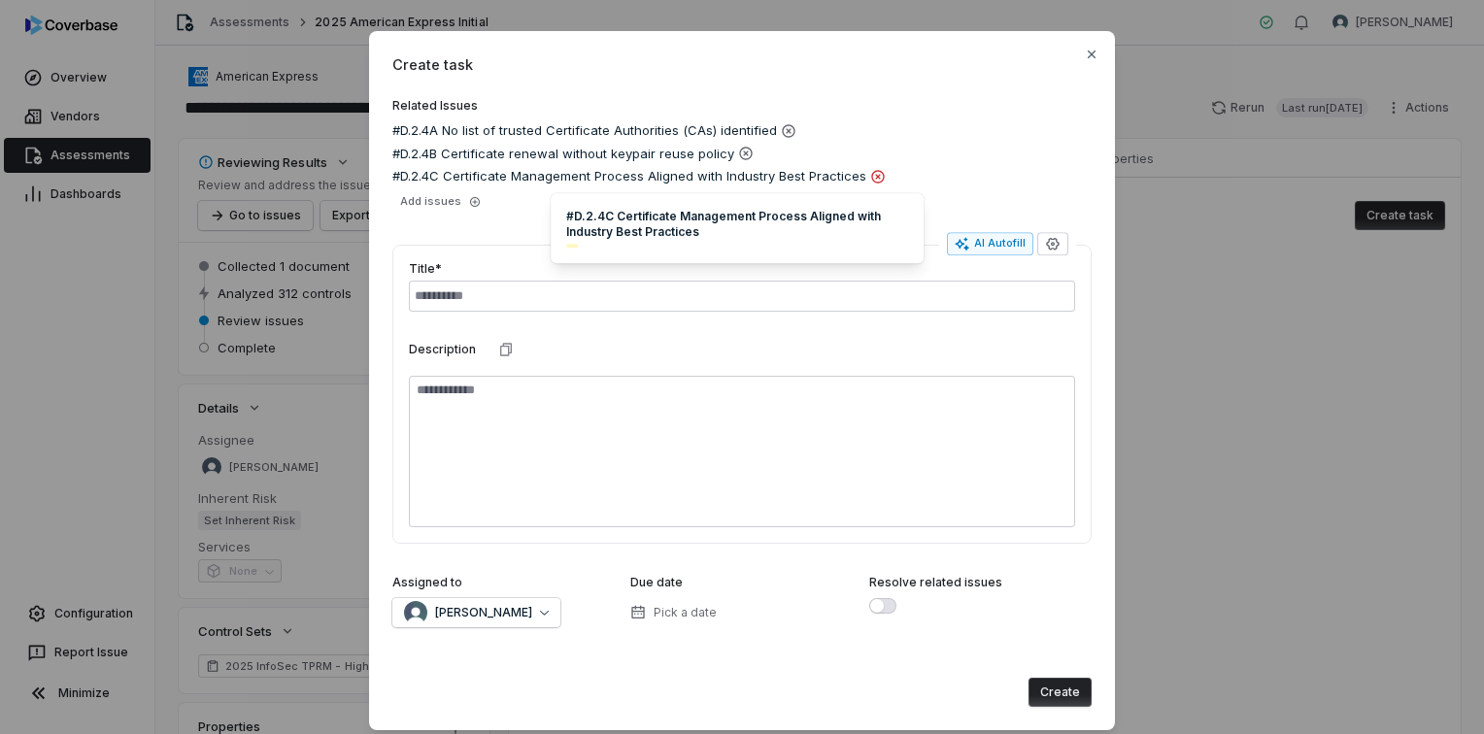
click at [871, 178] on icon at bounding box center [877, 176] width 13 height 13
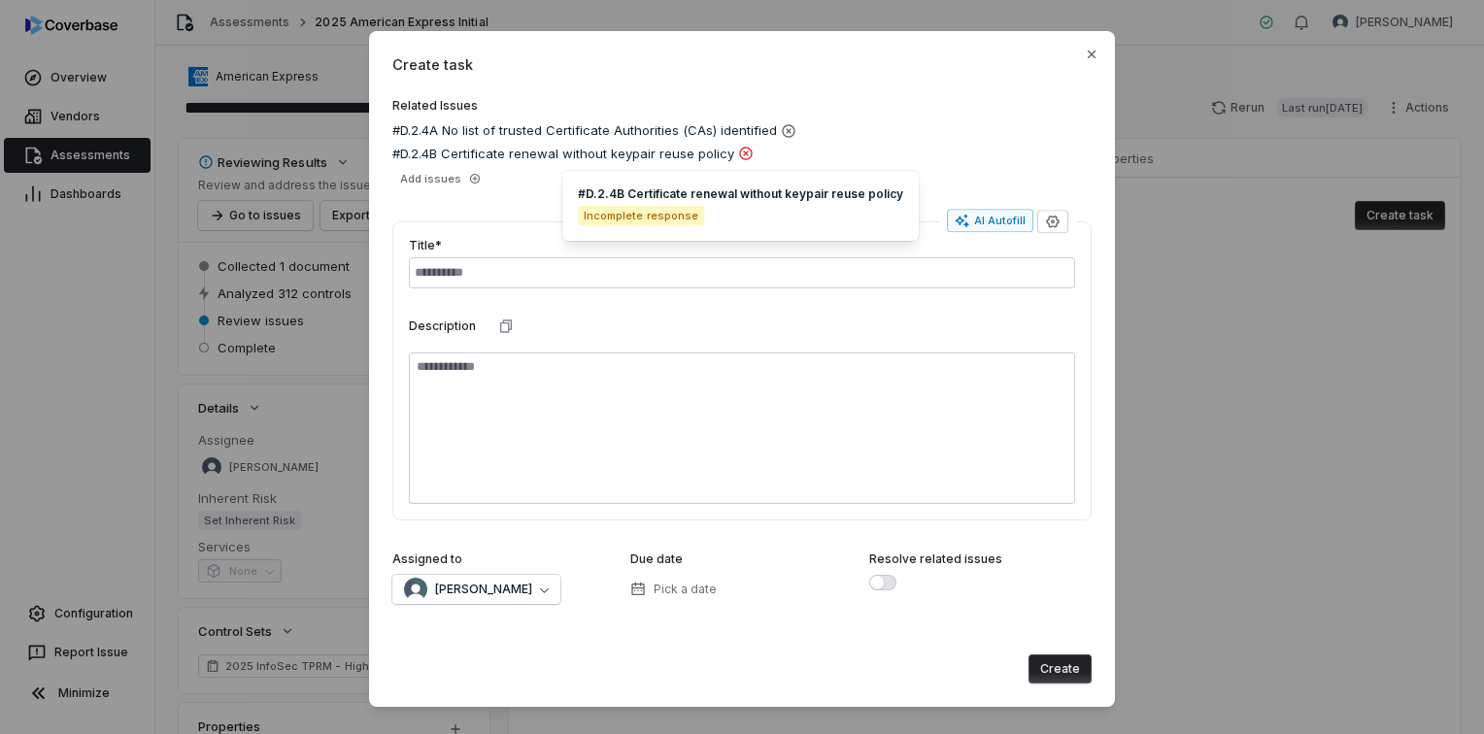
click at [738, 153] on icon at bounding box center [746, 154] width 16 height 16
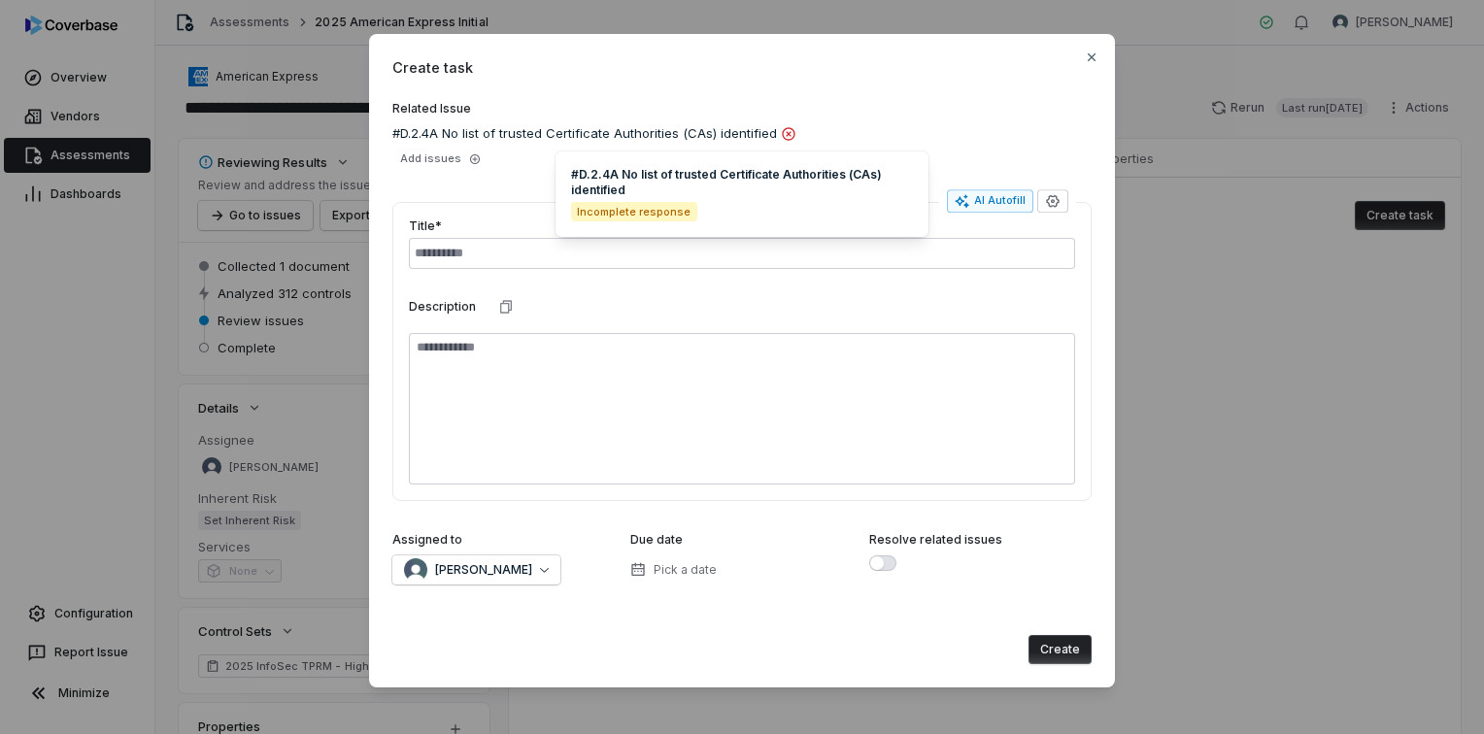
click at [789, 132] on icon at bounding box center [788, 133] width 13 height 13
type textarea "*"
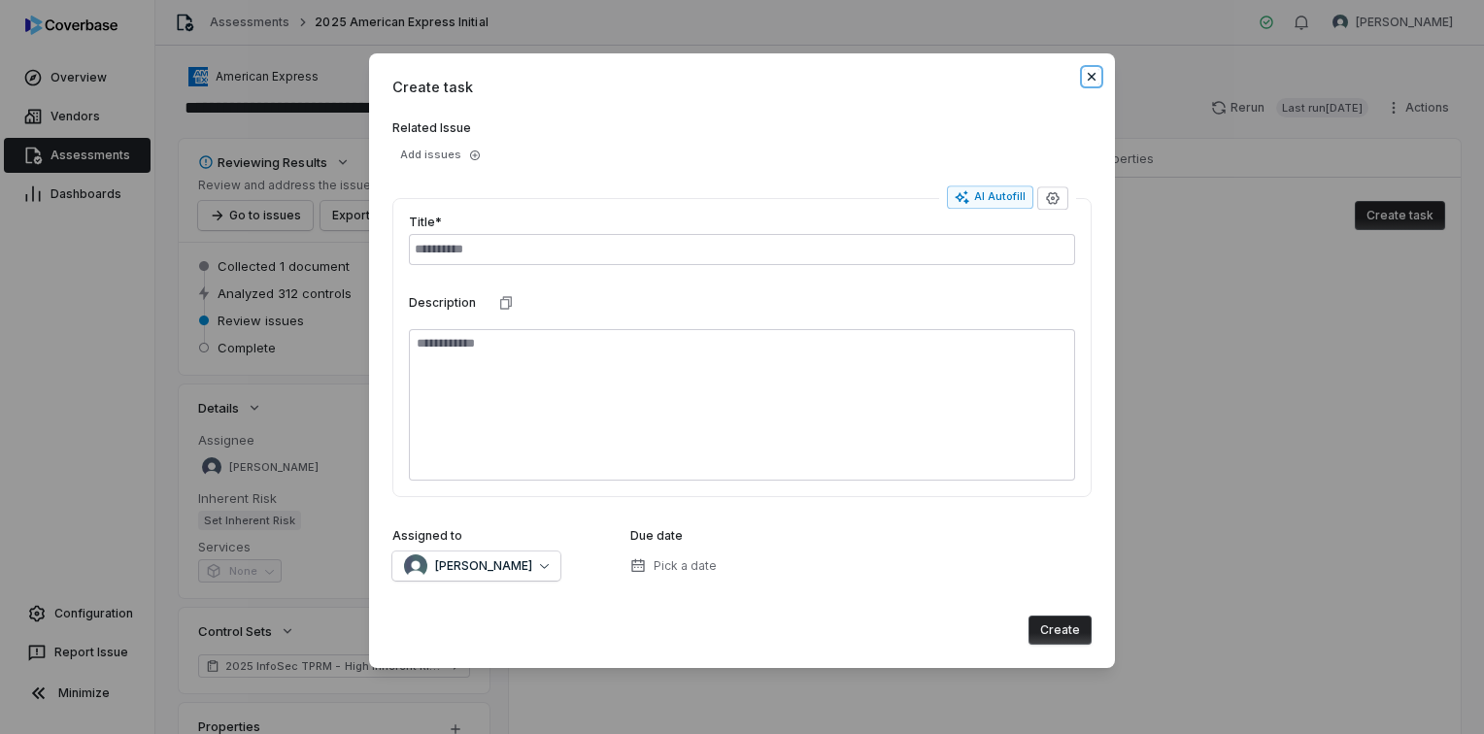
click at [1087, 77] on icon "button" at bounding box center [1092, 77] width 16 height 16
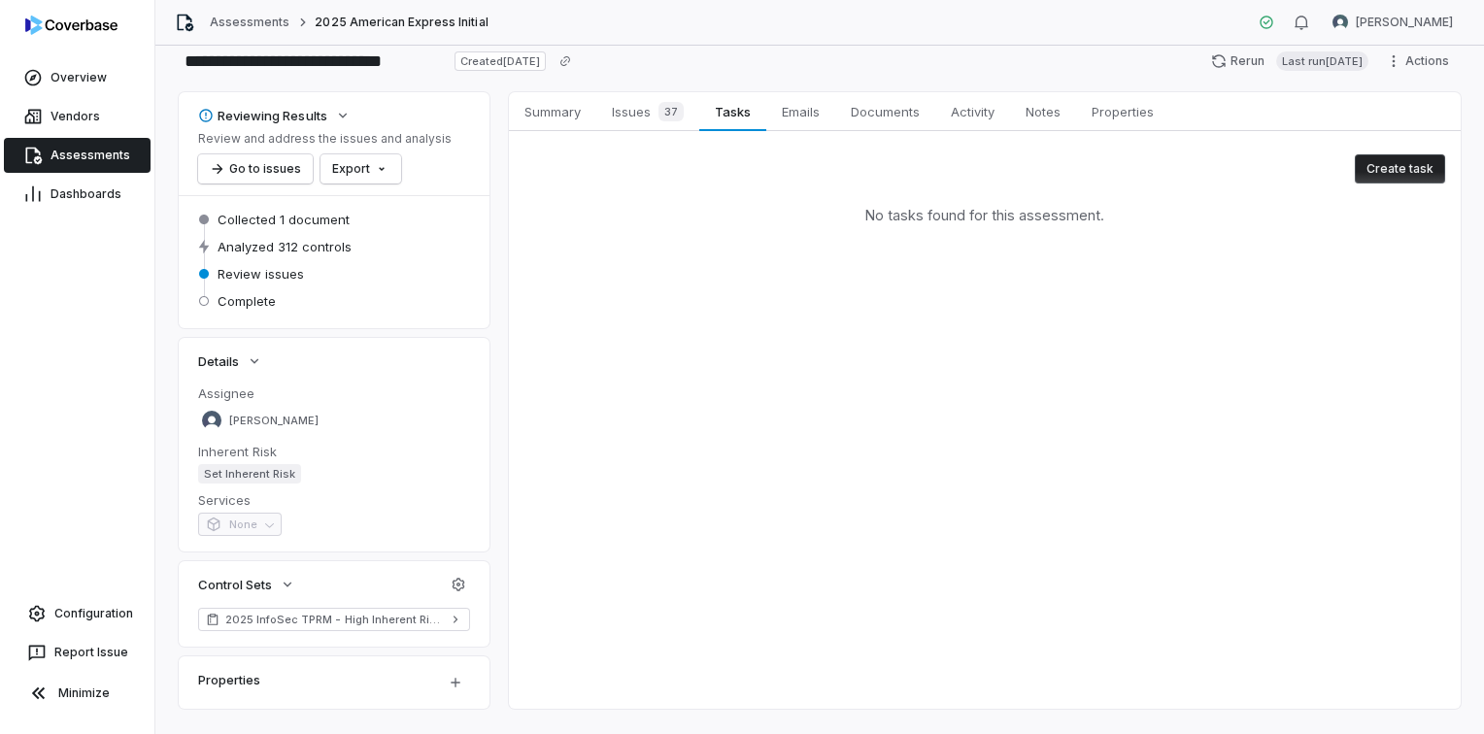
scroll to position [83, 0]
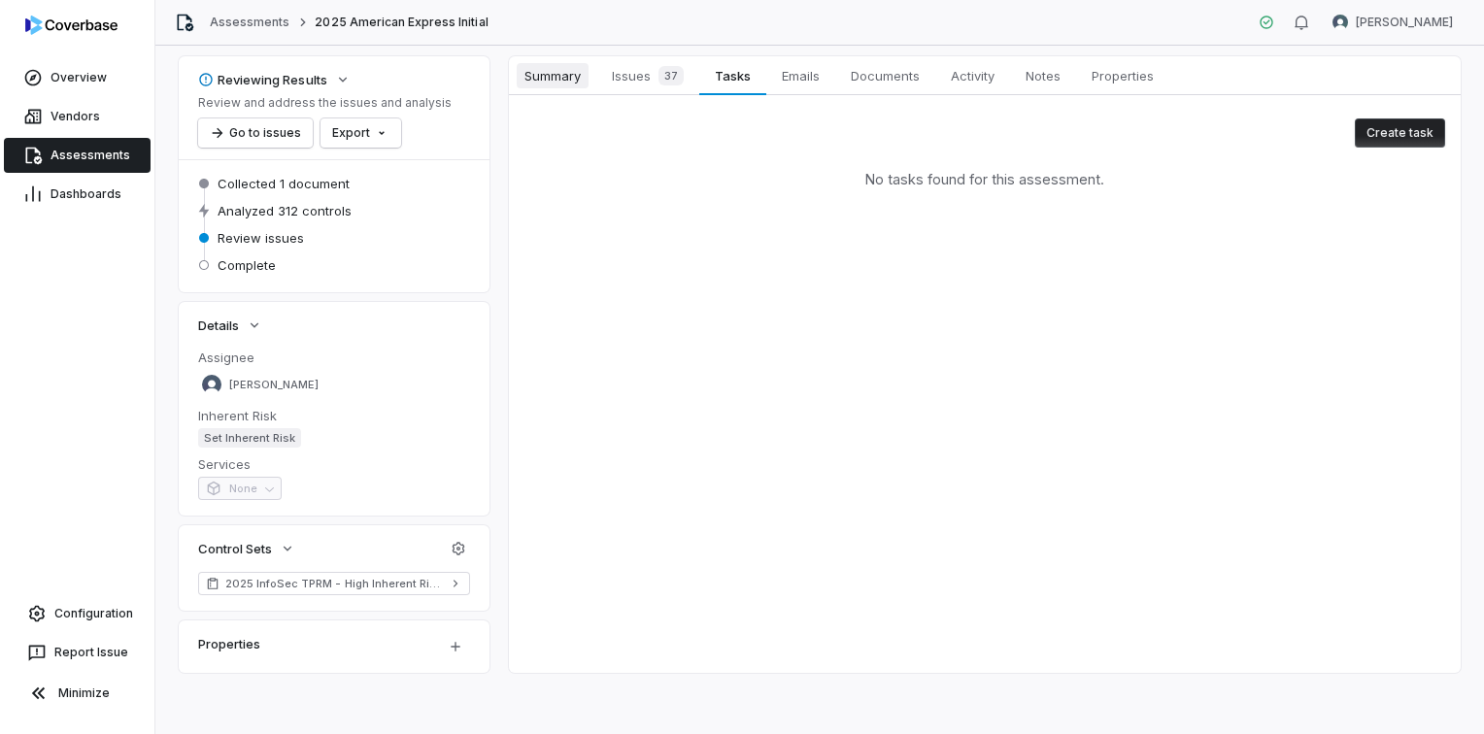
click at [530, 79] on span "Summary" at bounding box center [553, 75] width 72 height 25
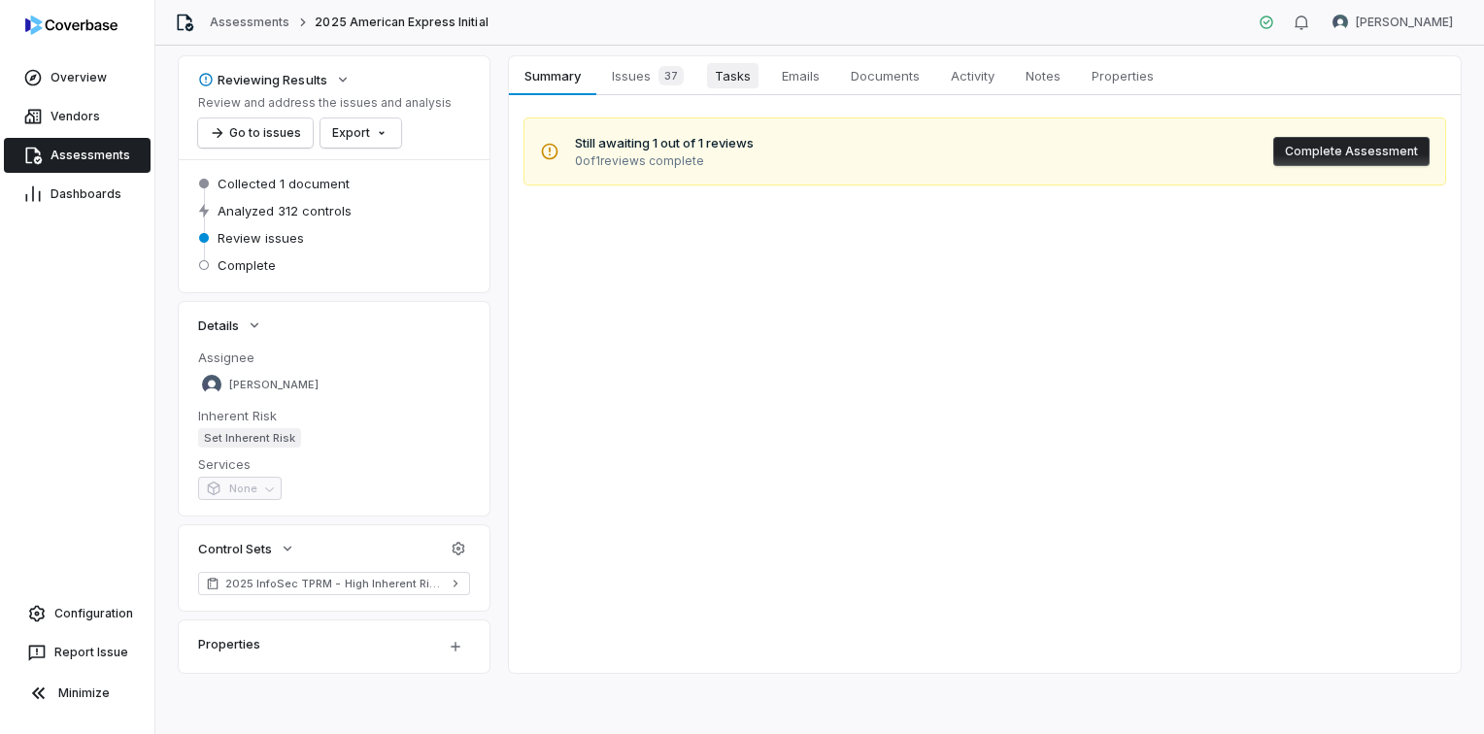
click at [757, 89] on link "Tasks Tasks" at bounding box center [732, 75] width 67 height 39
